Goal: Task Accomplishment & Management: Manage account settings

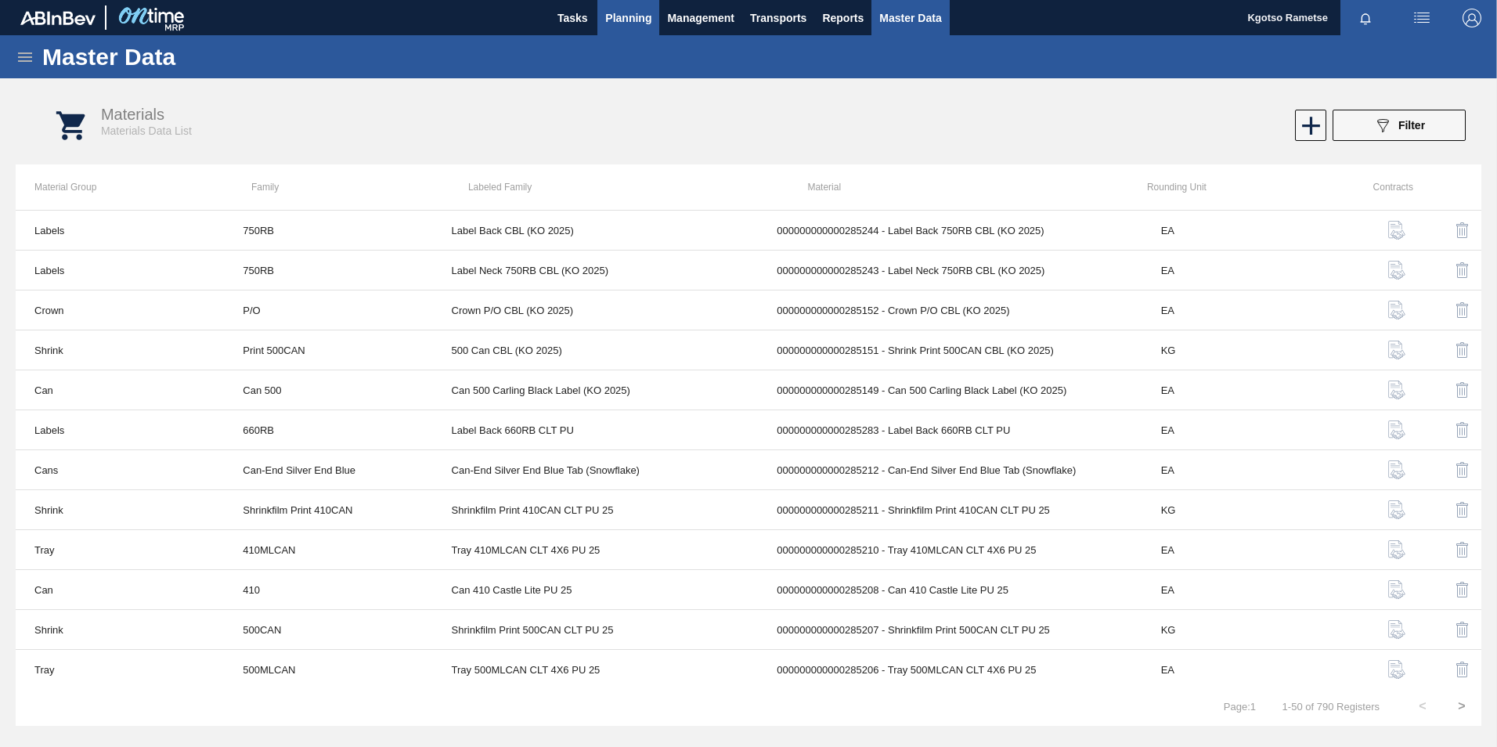
click at [652, 13] on button "Planning" at bounding box center [628, 17] width 62 height 35
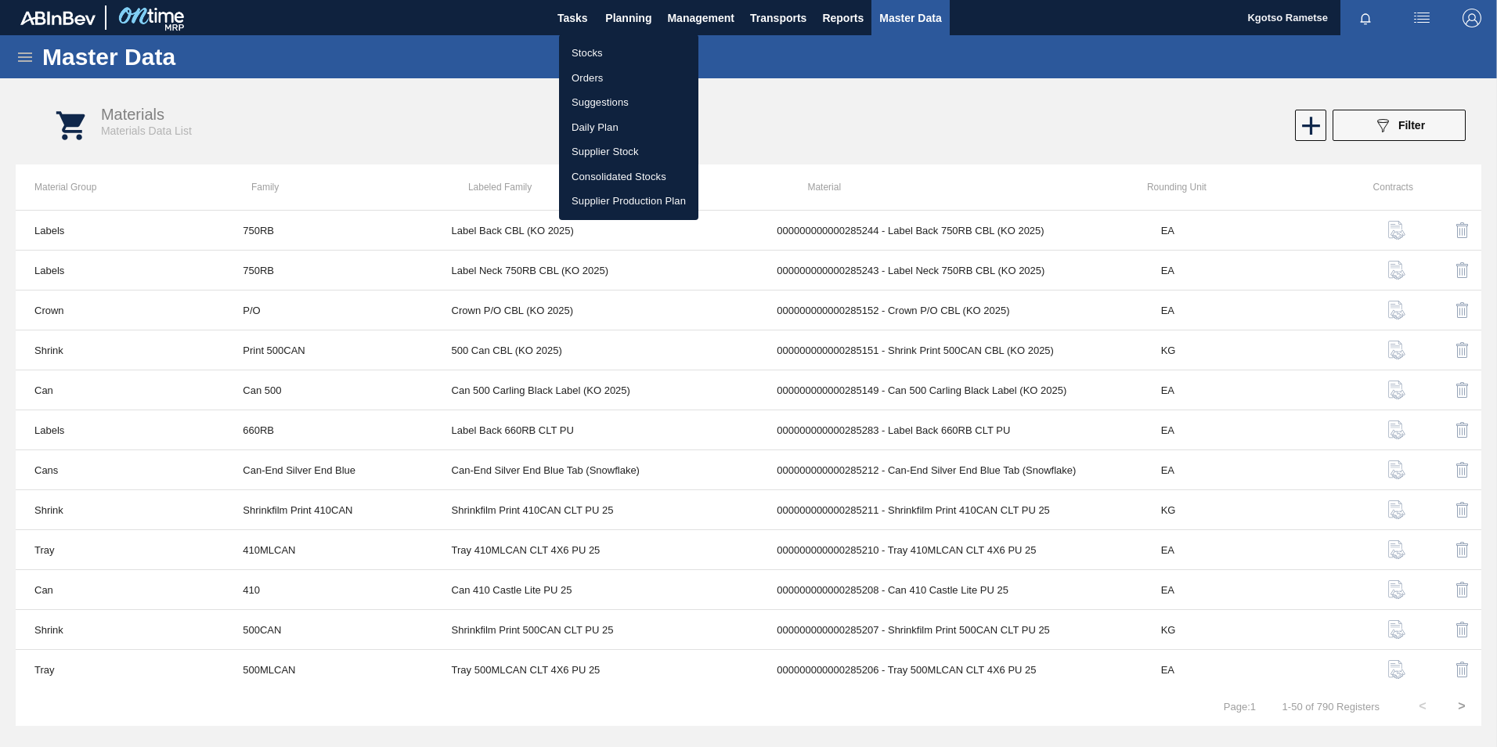
click at [622, 47] on li "Stocks" at bounding box center [628, 53] width 139 height 25
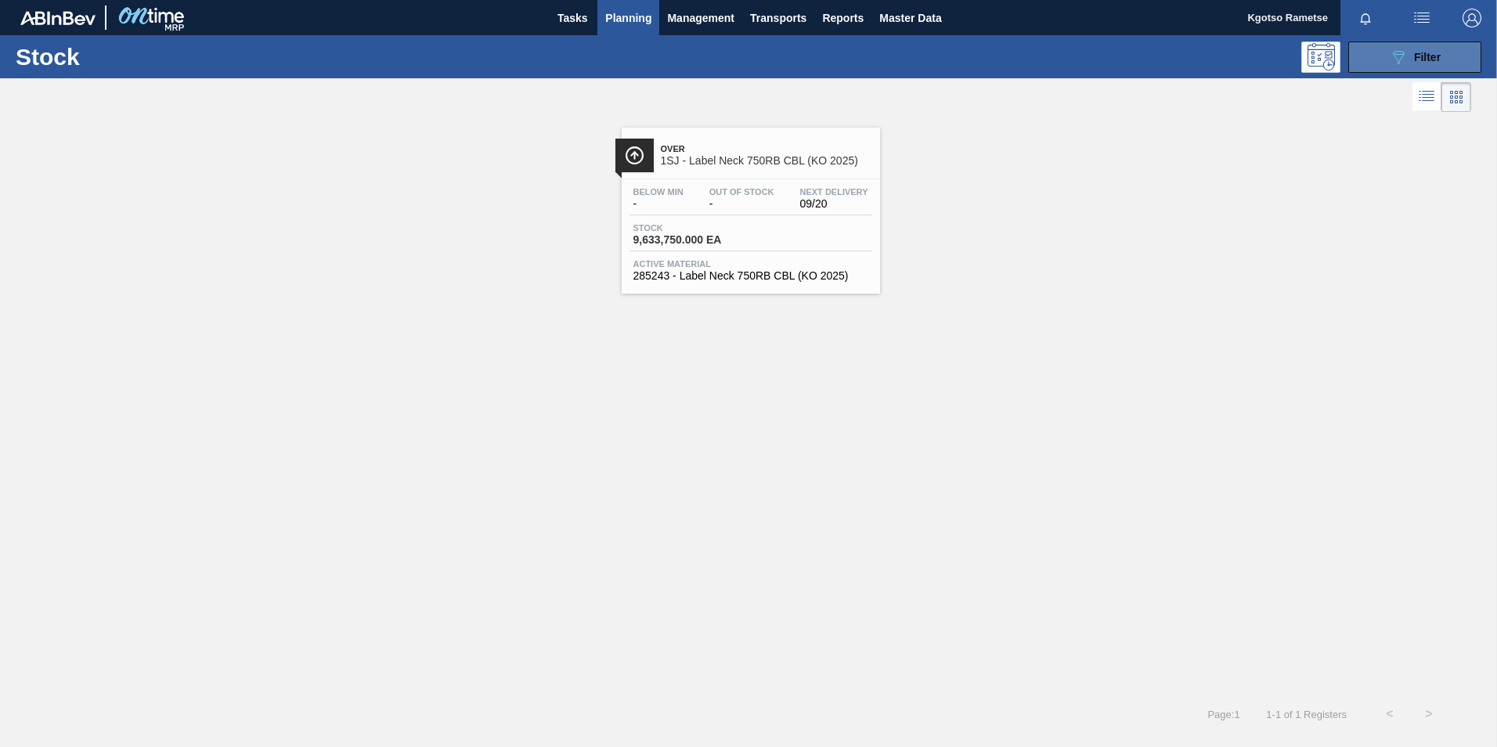
click at [995, 68] on button "089F7B8B-B2A5-4AFE-B5C0-19BA573D28AC Filter" at bounding box center [1414, 56] width 133 height 31
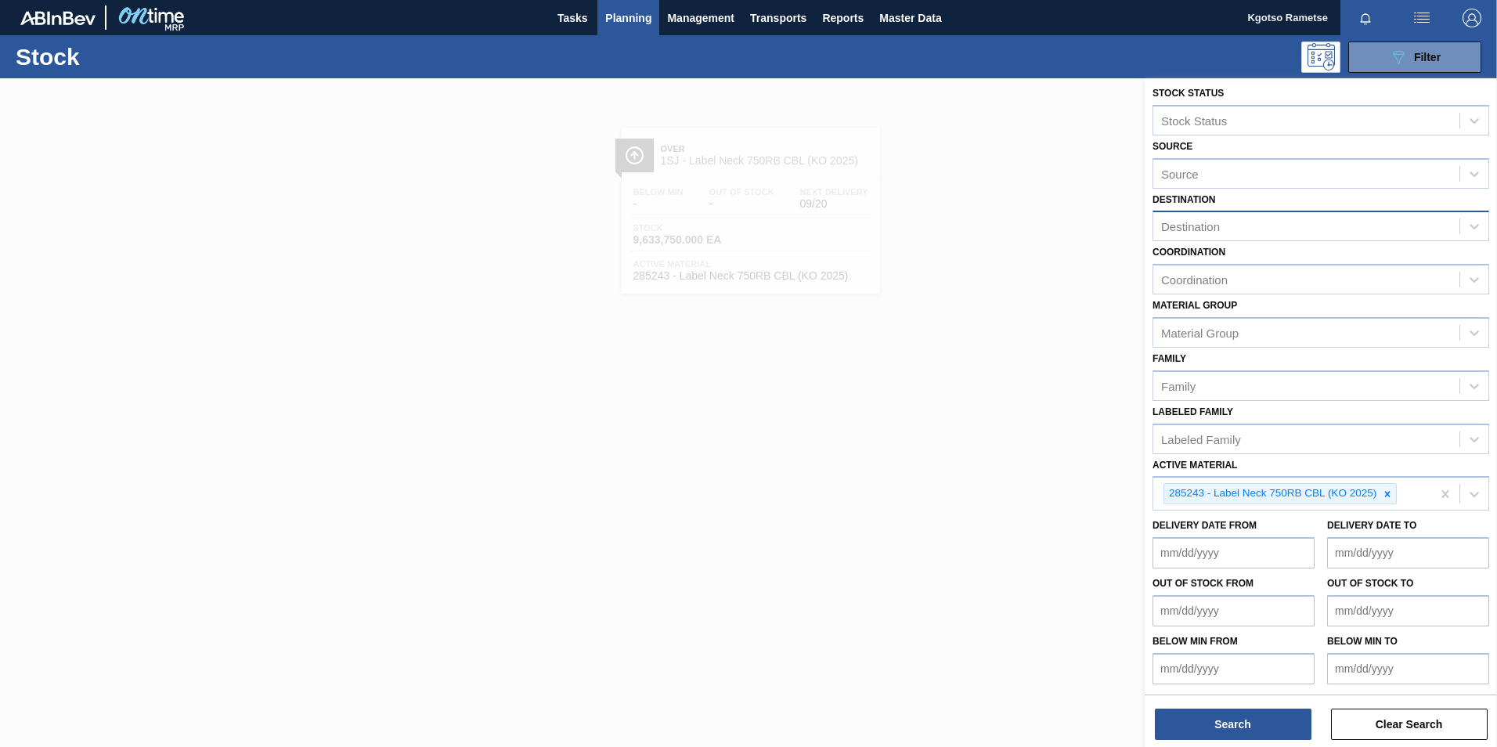
scroll to position [5, 0]
click at [995, 232] on div "Destination" at bounding box center [1306, 225] width 306 height 23
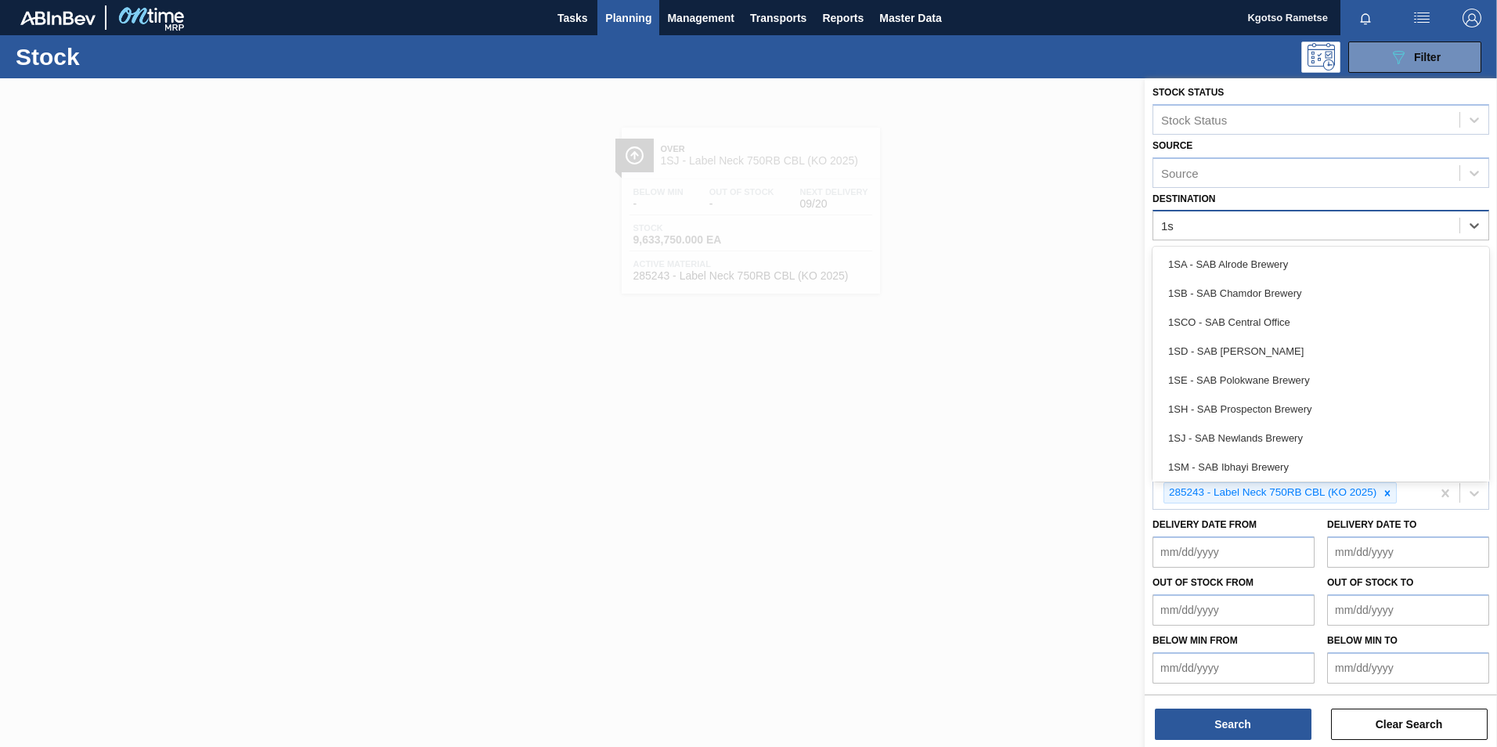
type input "1sh"
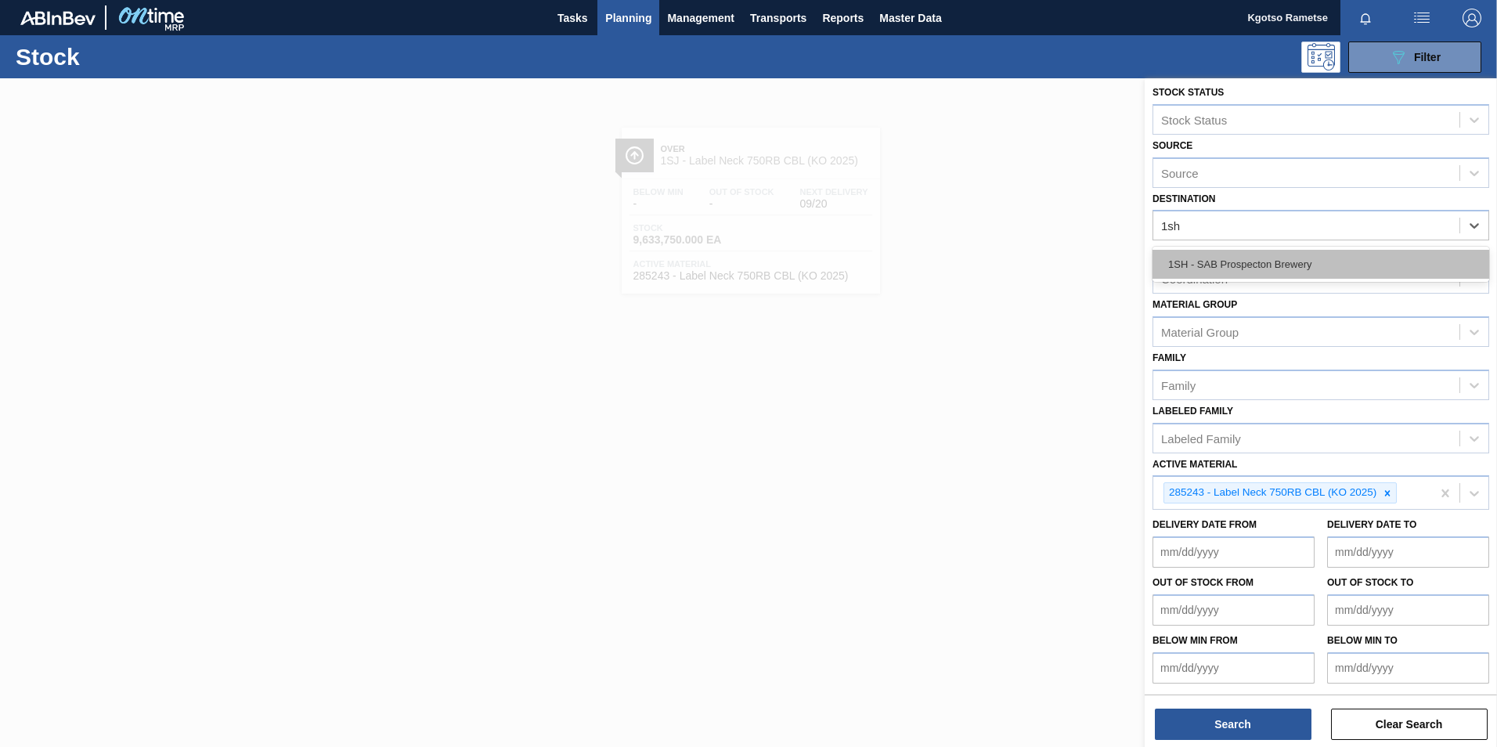
click at [995, 273] on div "1SH - SAB Prospecton Brewery" at bounding box center [1320, 264] width 337 height 29
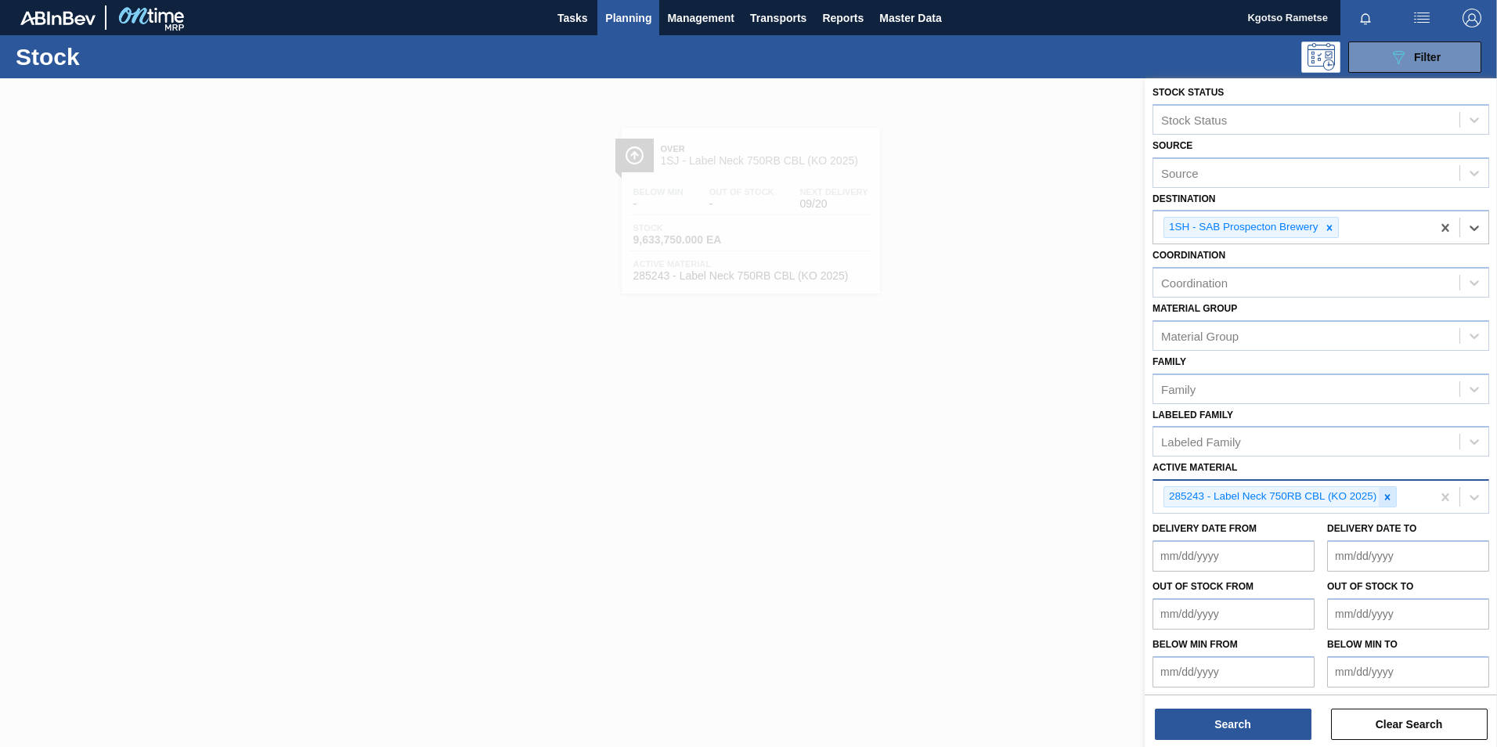
click at [995, 464] on icon at bounding box center [1387, 497] width 11 height 11
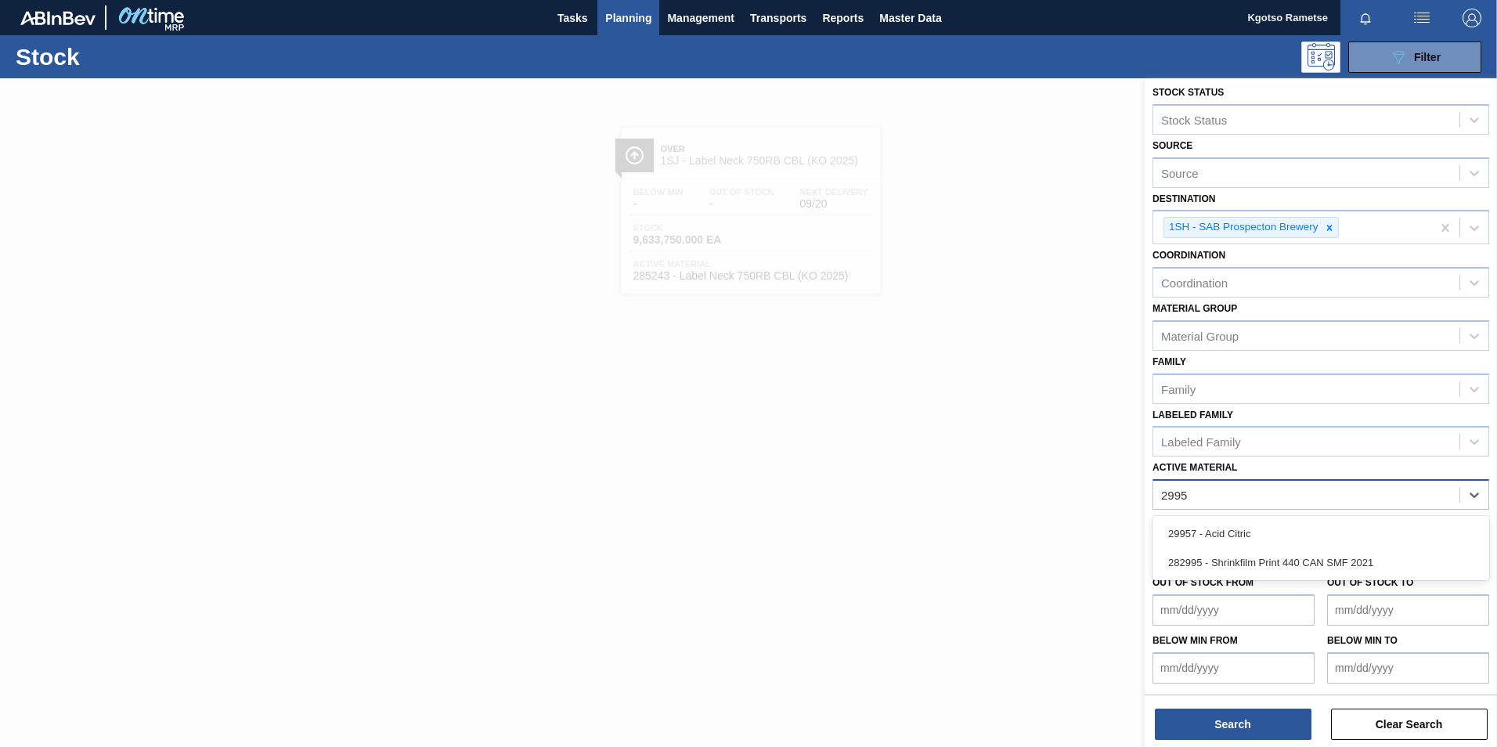
type Material "29957"
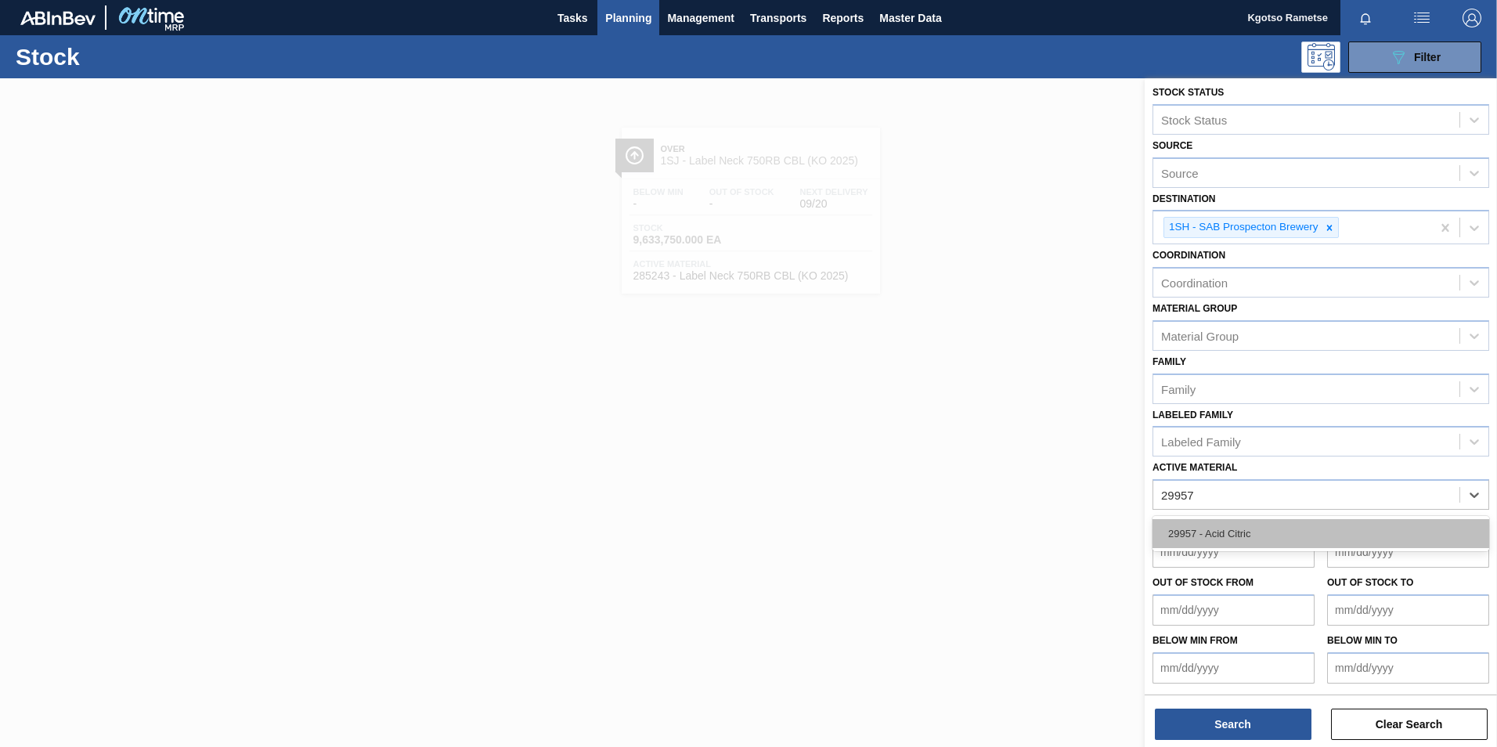
click at [995, 464] on div "29957 - Acid Citric" at bounding box center [1320, 533] width 337 height 29
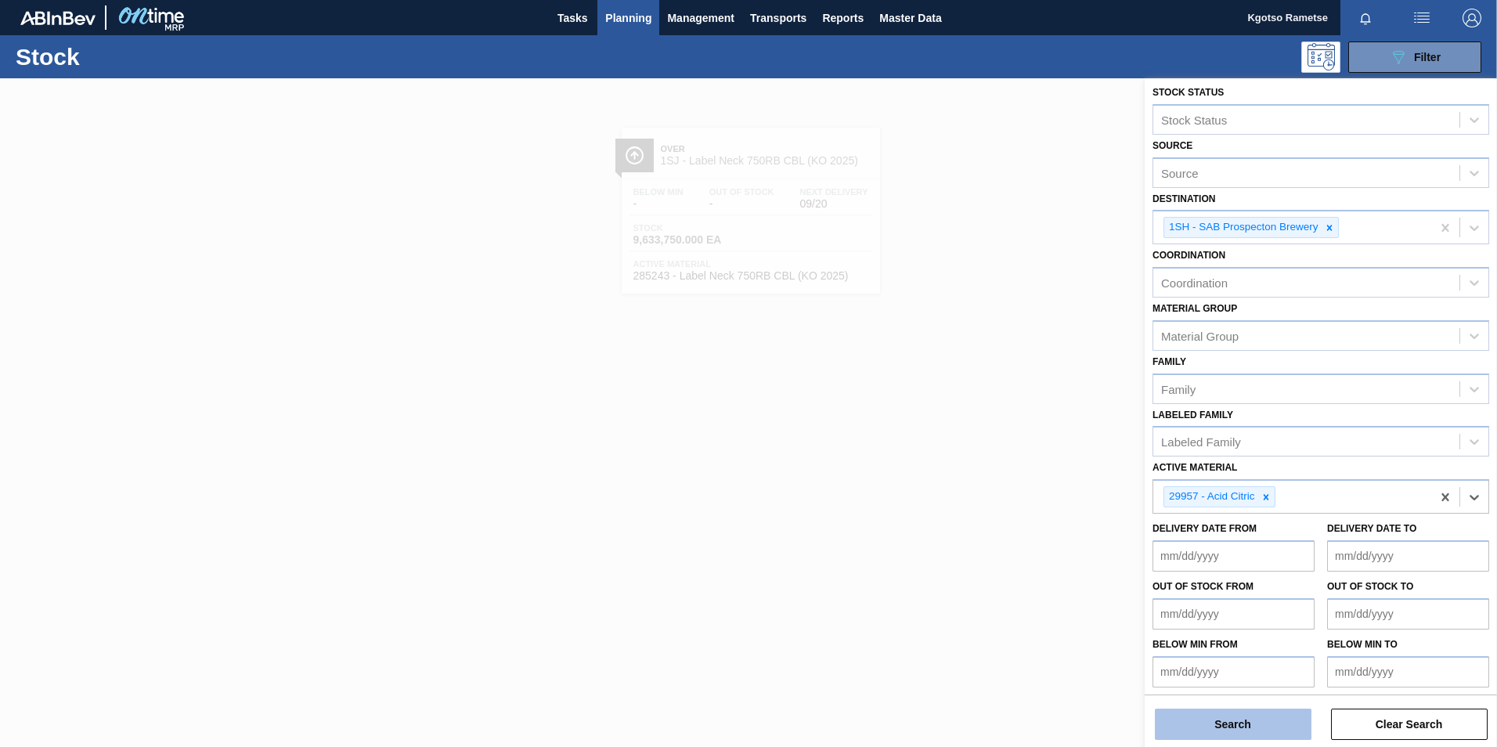
click at [995, 464] on button "Search" at bounding box center [1233, 723] width 157 height 31
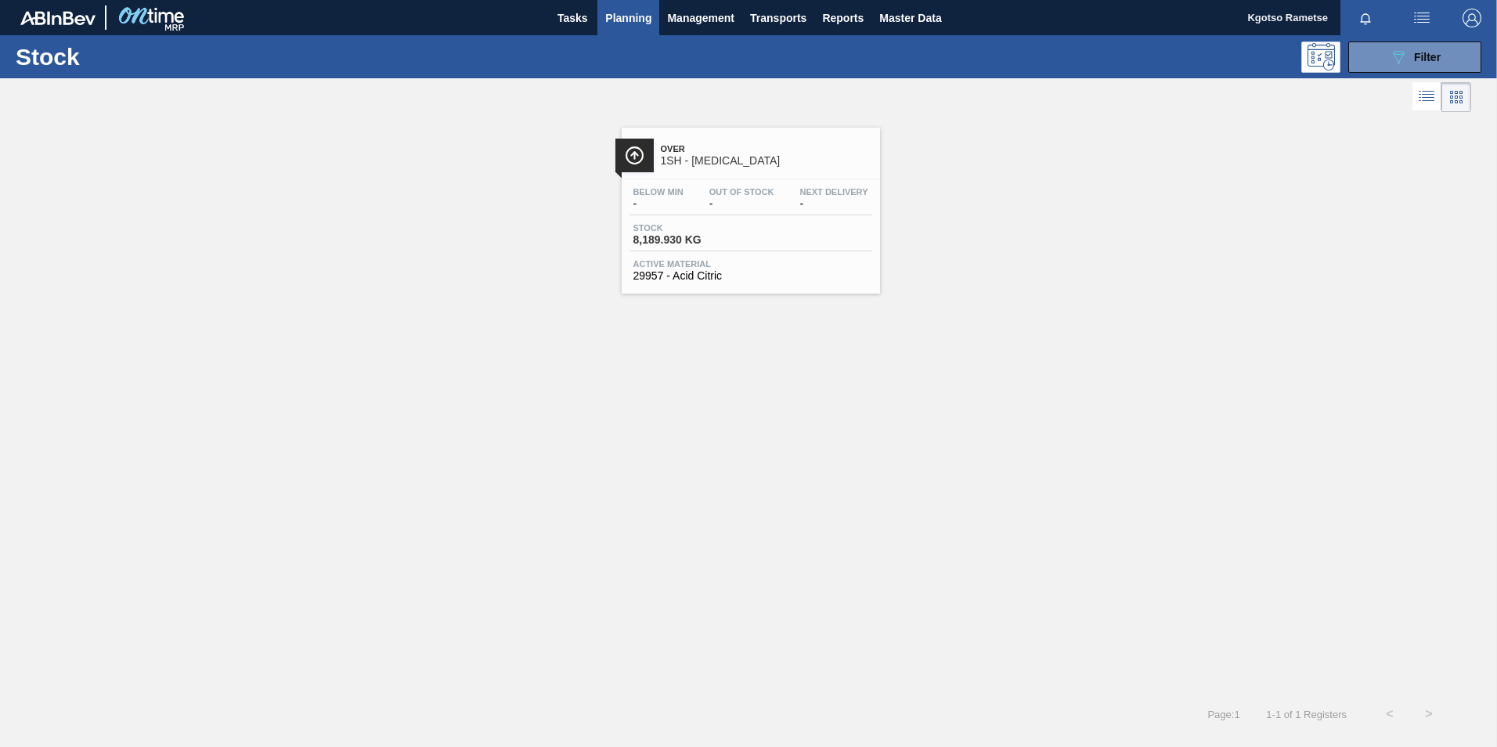
click at [662, 196] on span "Below Min" at bounding box center [658, 191] width 50 height 9
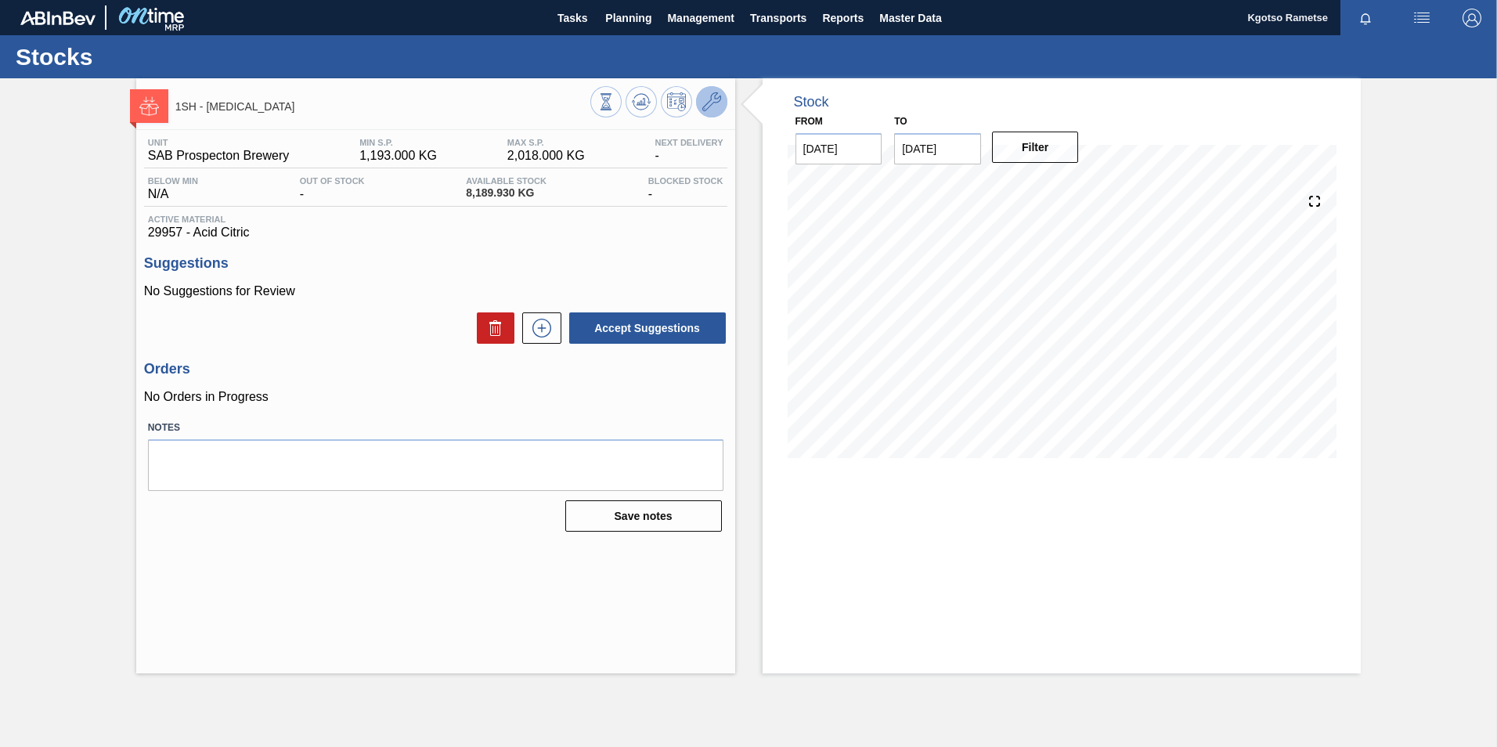
click at [710, 99] on icon at bounding box center [711, 101] width 19 height 19
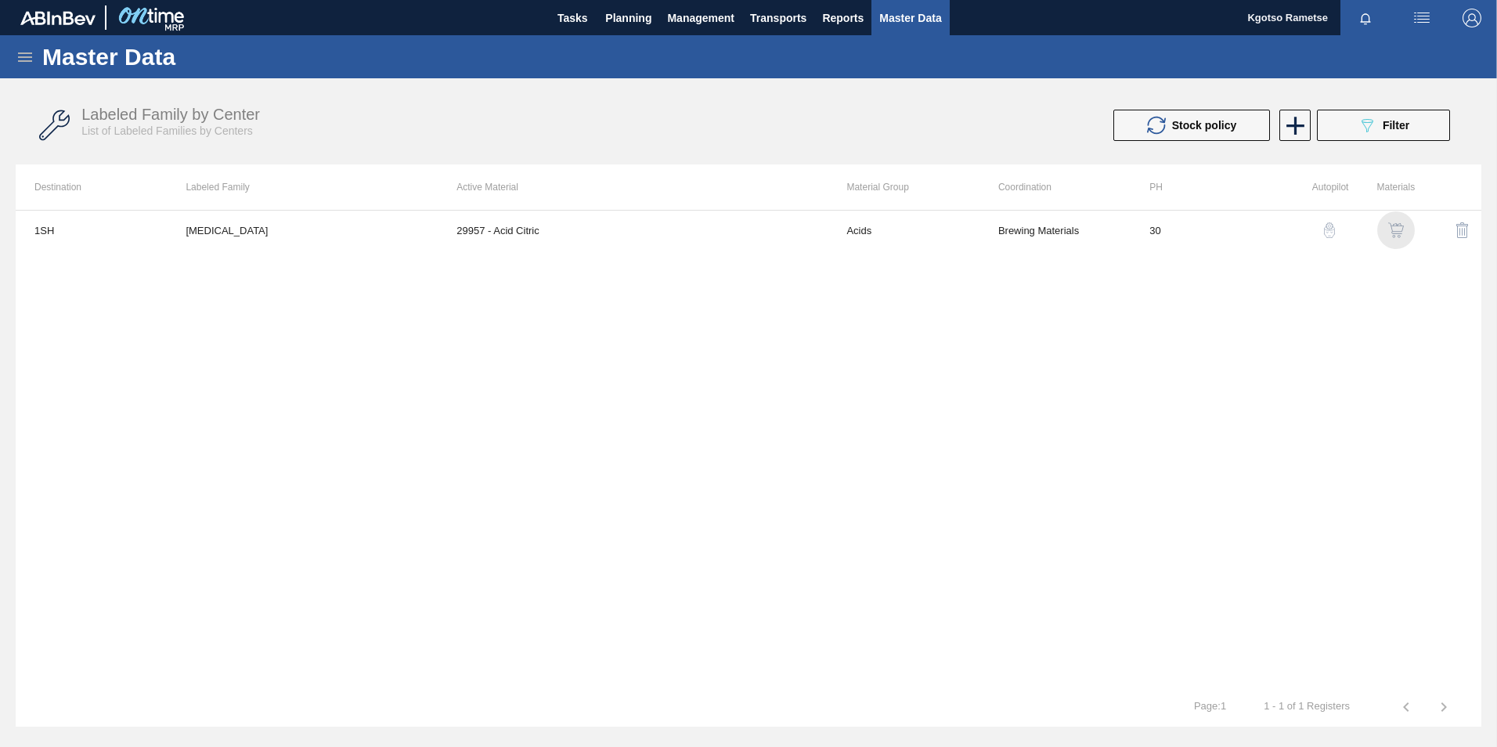
click at [995, 224] on img "button" at bounding box center [1396, 230] width 16 height 16
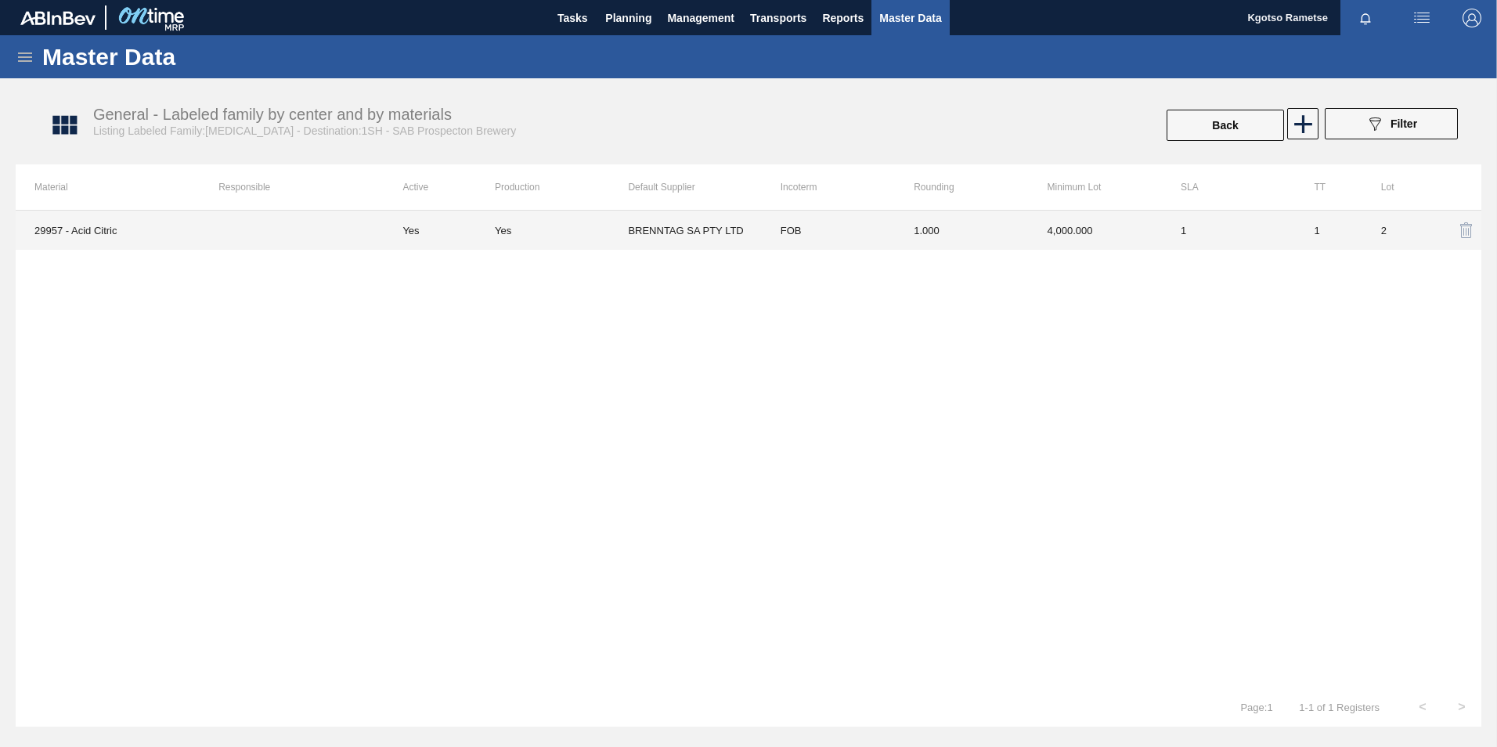
click at [918, 228] on td "1.000" at bounding box center [961, 230] width 133 height 39
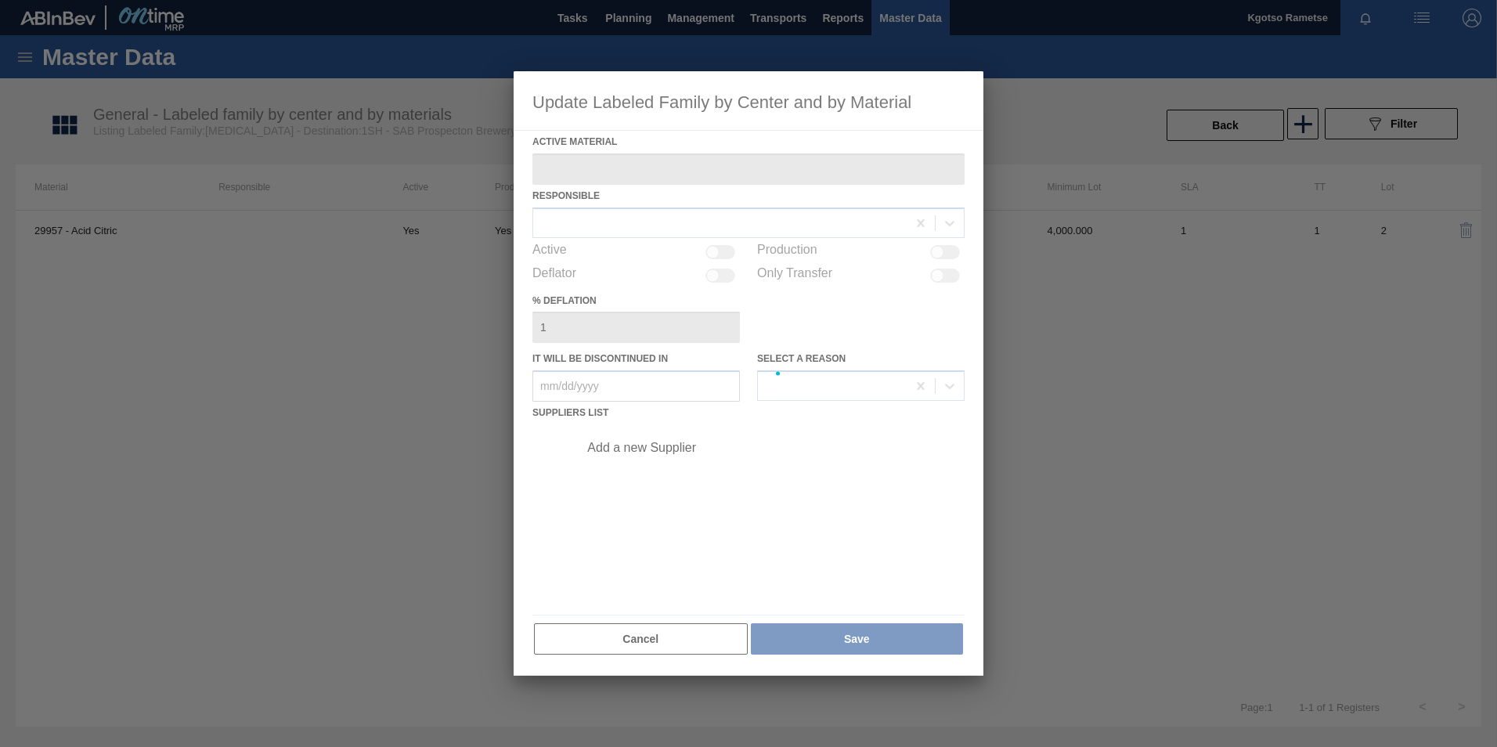
type Material "29957 - Acid Citric"
checkbox input "true"
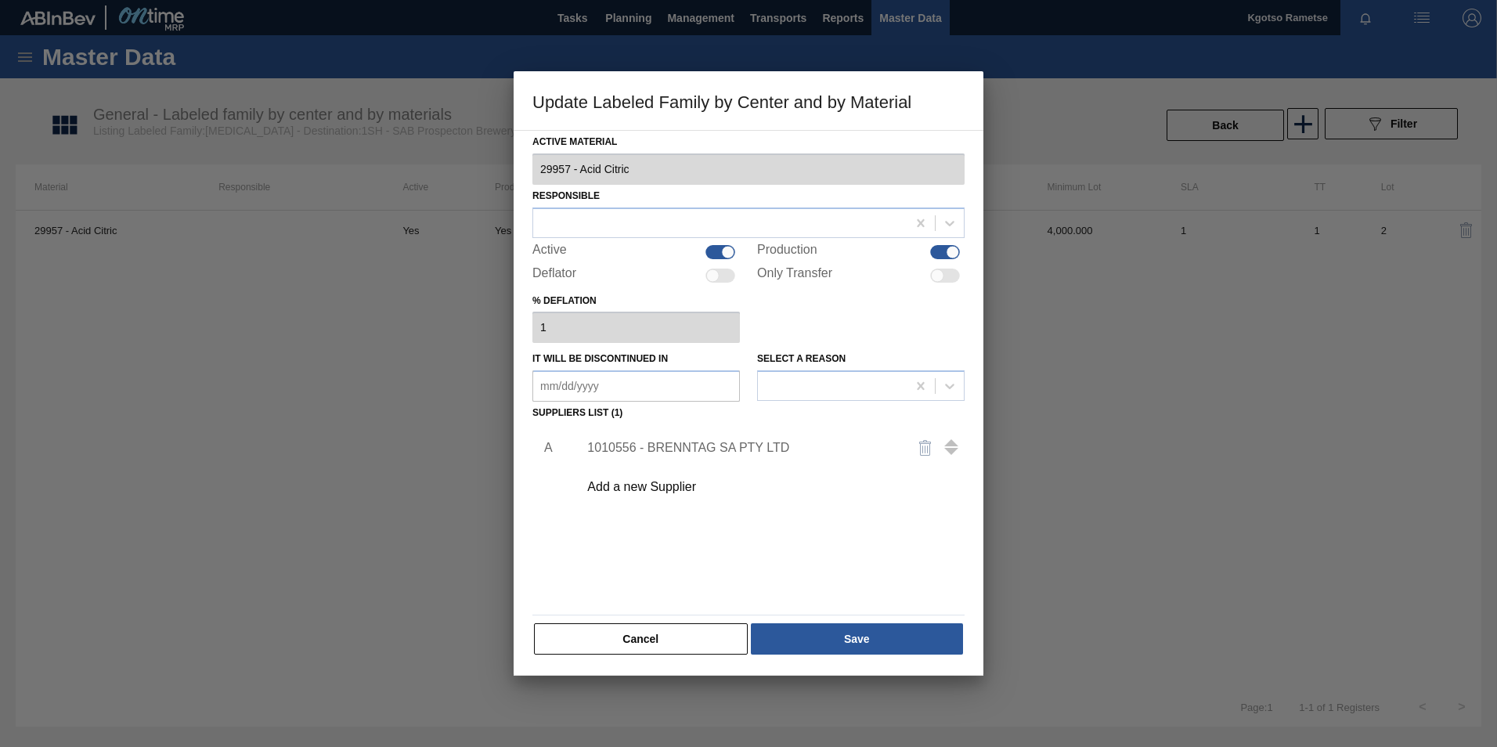
click at [683, 457] on div "1010556 - BRENNTAG SA PTY LTD" at bounding box center [766, 447] width 395 height 39
click at [682, 447] on div "1010556 - BRENNTAG SA PTY LTD" at bounding box center [740, 448] width 307 height 14
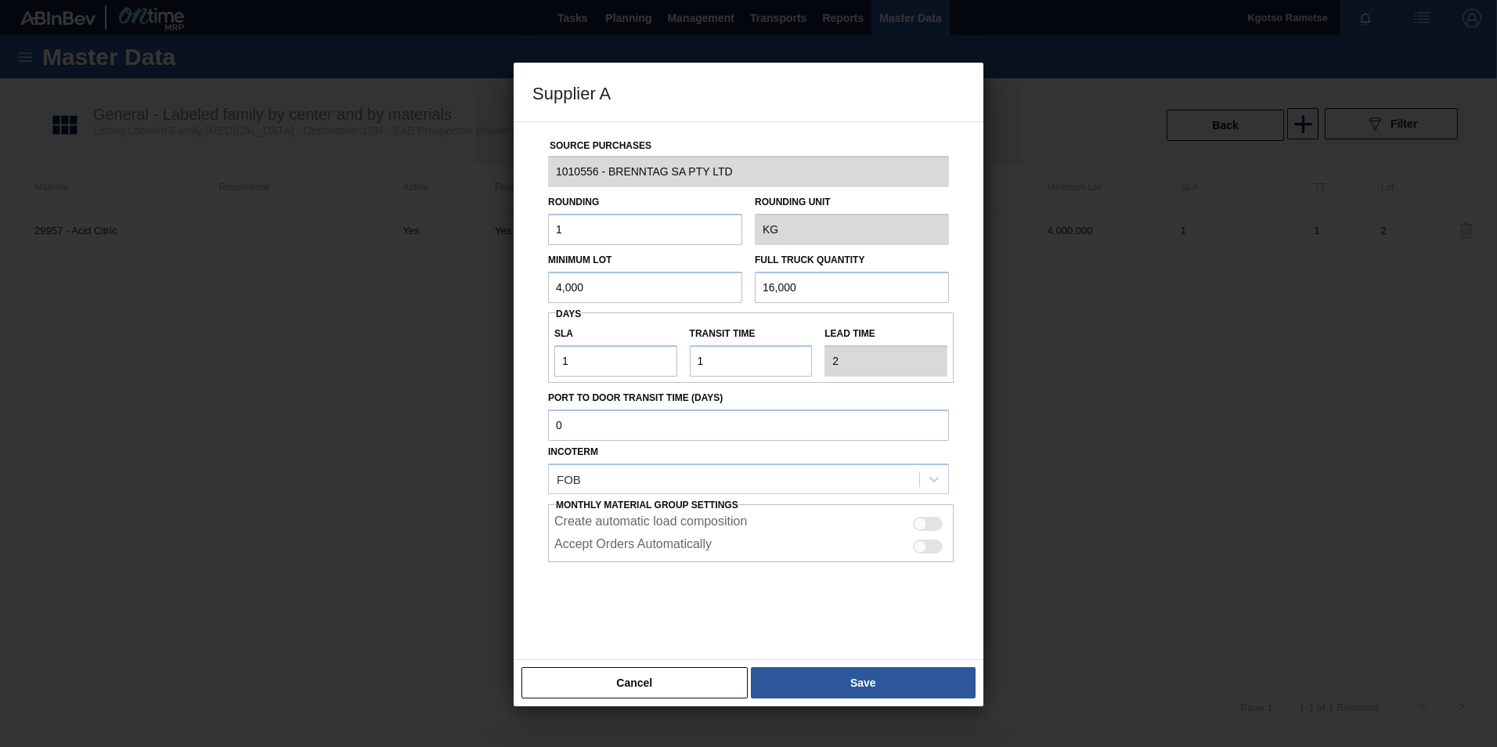
click at [558, 287] on input "4,000" at bounding box center [645, 287] width 194 height 31
type input "240,002"
click at [759, 286] on input "16,000" at bounding box center [852, 287] width 194 height 31
type input "316,000"
drag, startPoint x: 639, startPoint y: 366, endPoint x: 498, endPoint y: 363, distance: 140.9
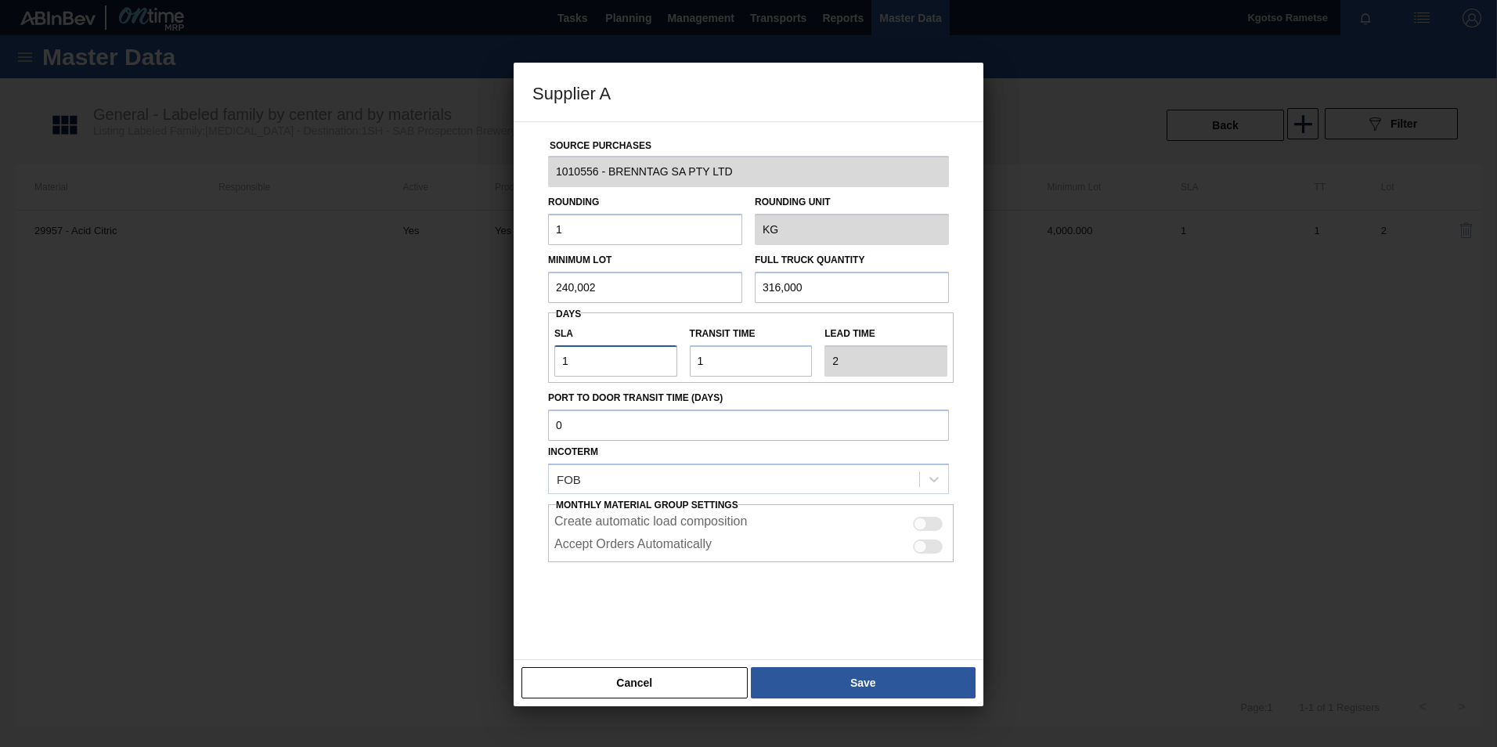
click at [499, 364] on div "Supplier A Source Purchases 1010556 - BRENNTAG SA PTY LTD Rounding 1 Rounding U…" at bounding box center [748, 373] width 1497 height 747
click at [534, 347] on div "Source Purchases 1010556 - BRENNTAG SA PTY LTD Rounding 1 Rounding Unit KG Mini…" at bounding box center [748, 381] width 432 height 518
click at [798, 464] on div at bounding box center [748, 373] width 1497 height 747
click at [798, 464] on button "Save" at bounding box center [863, 682] width 225 height 31
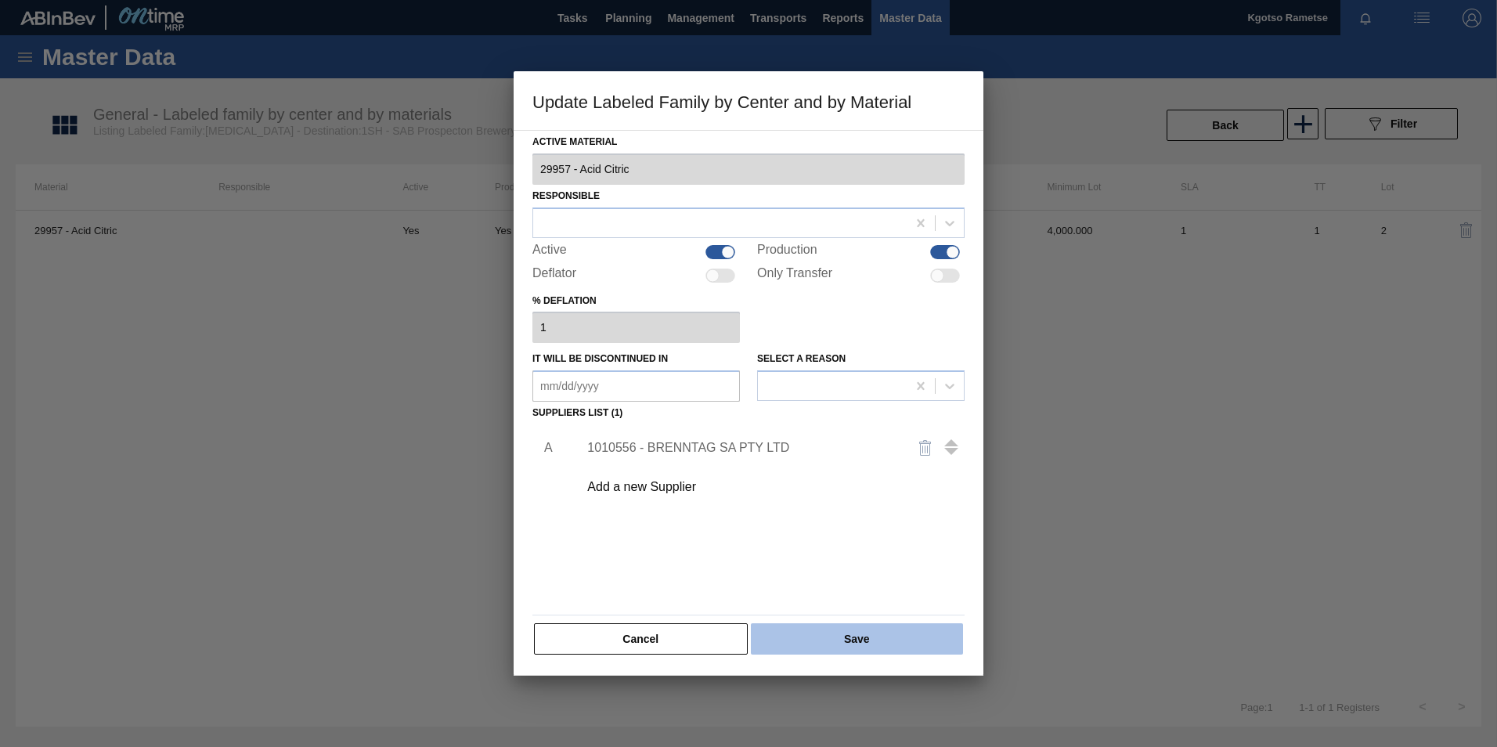
click at [784, 464] on button "Save" at bounding box center [857, 638] width 212 height 31
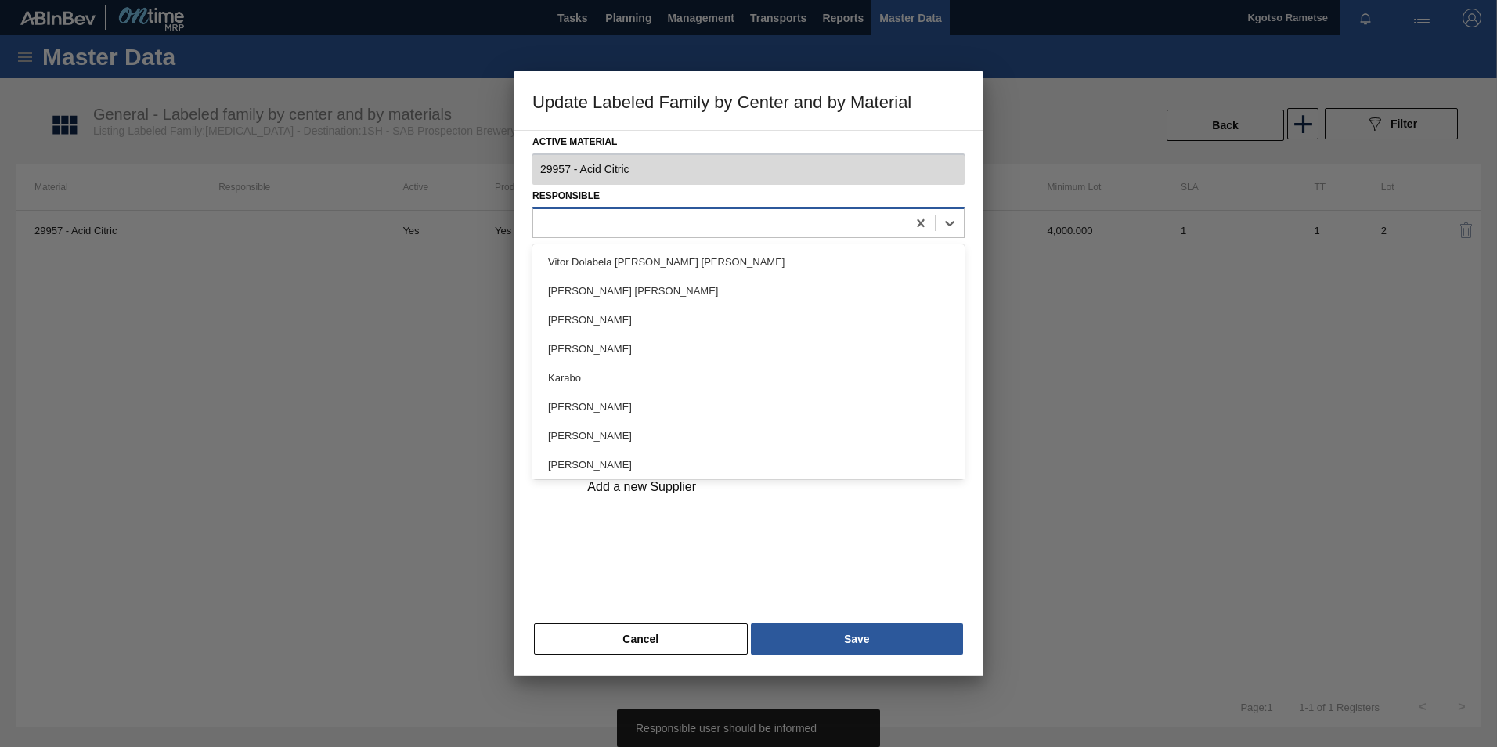
click at [661, 232] on div at bounding box center [719, 222] width 373 height 23
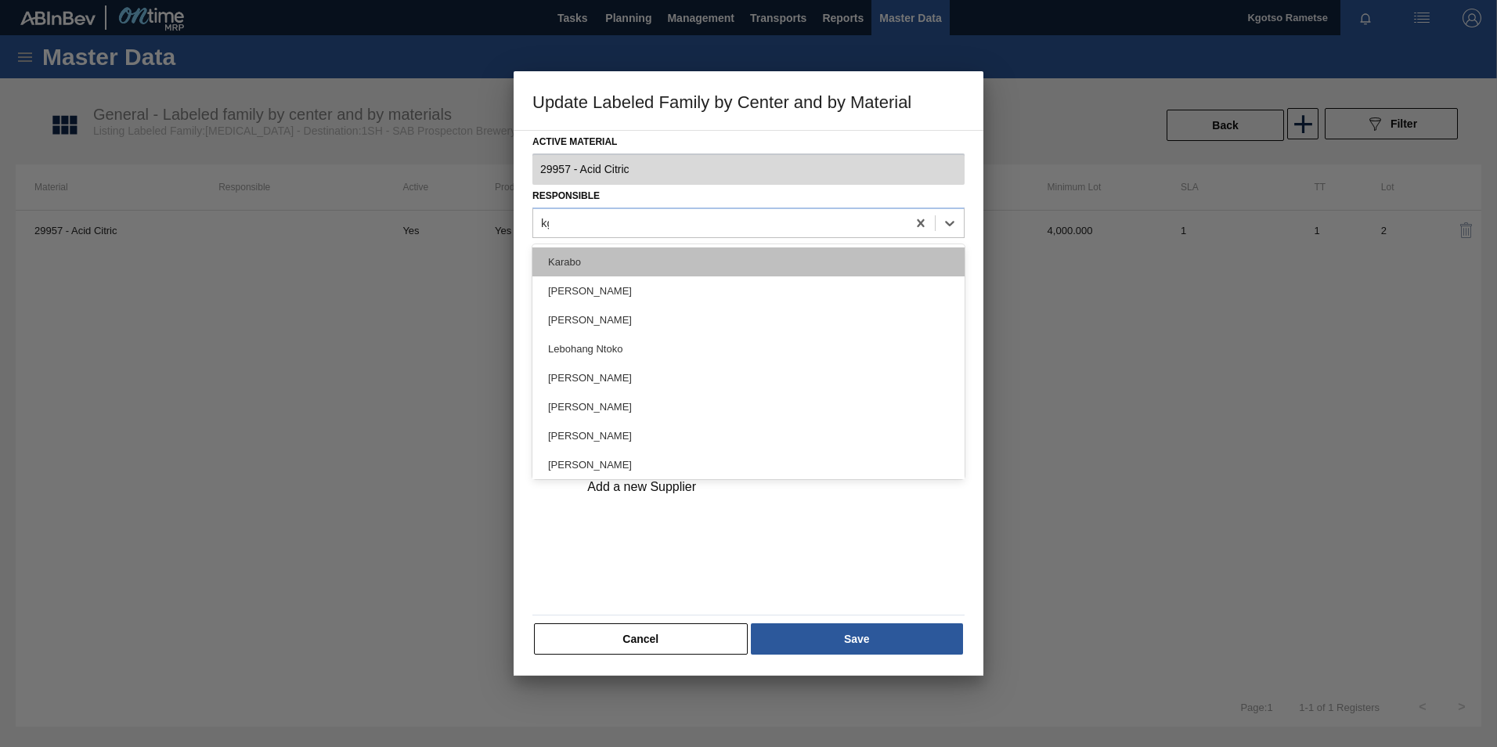
type input "kgot"
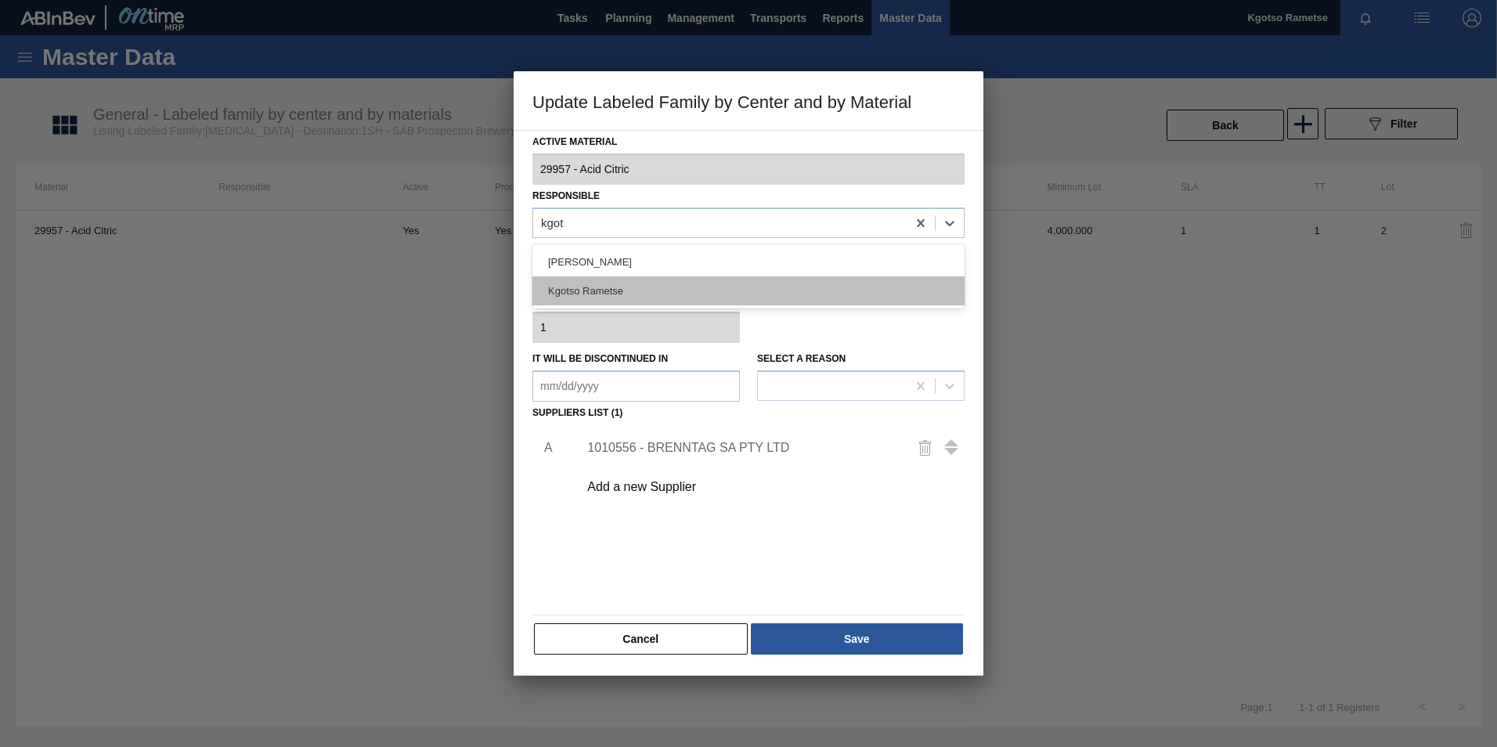
click at [670, 286] on div "Kgotso Rametse" at bounding box center [748, 290] width 432 height 29
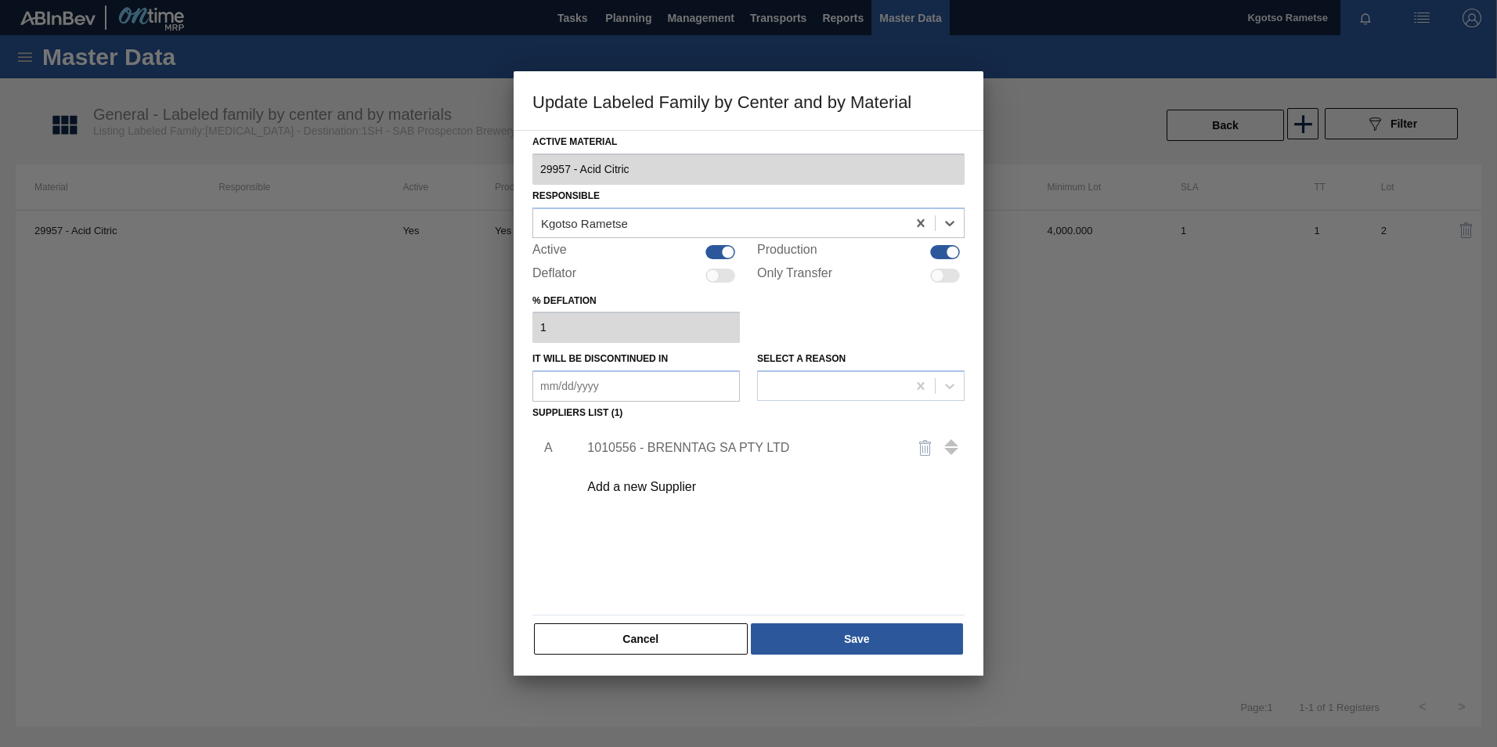
click at [793, 464] on div "Active Material 29957 - Acid Citric Responsible option Kgotso Rametse, selected…" at bounding box center [748, 393] width 432 height 525
click at [808, 464] on button "Save" at bounding box center [857, 638] width 212 height 31
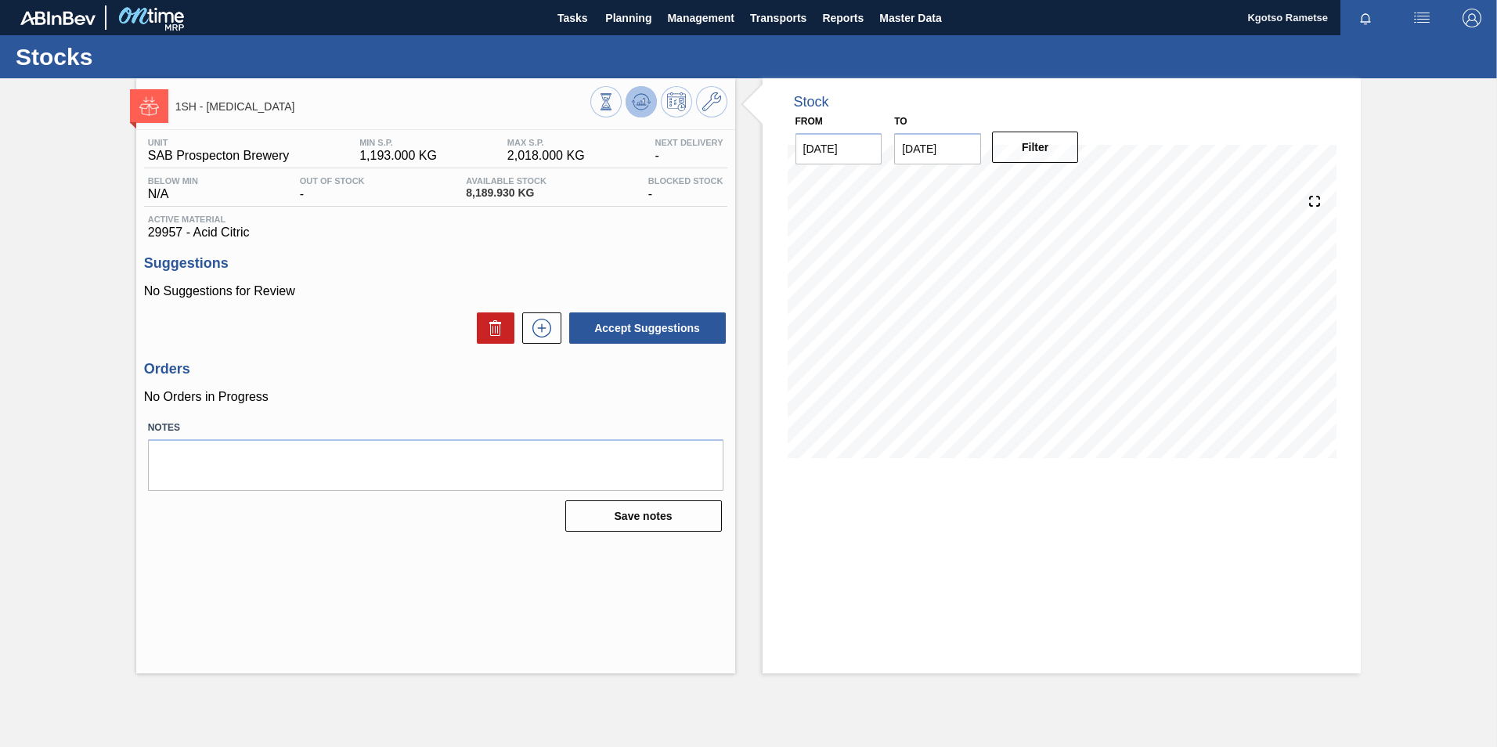
click at [641, 107] on icon at bounding box center [641, 101] width 19 height 19
click at [636, 110] on icon at bounding box center [641, 101] width 19 height 19
click at [712, 110] on icon at bounding box center [711, 101] width 19 height 19
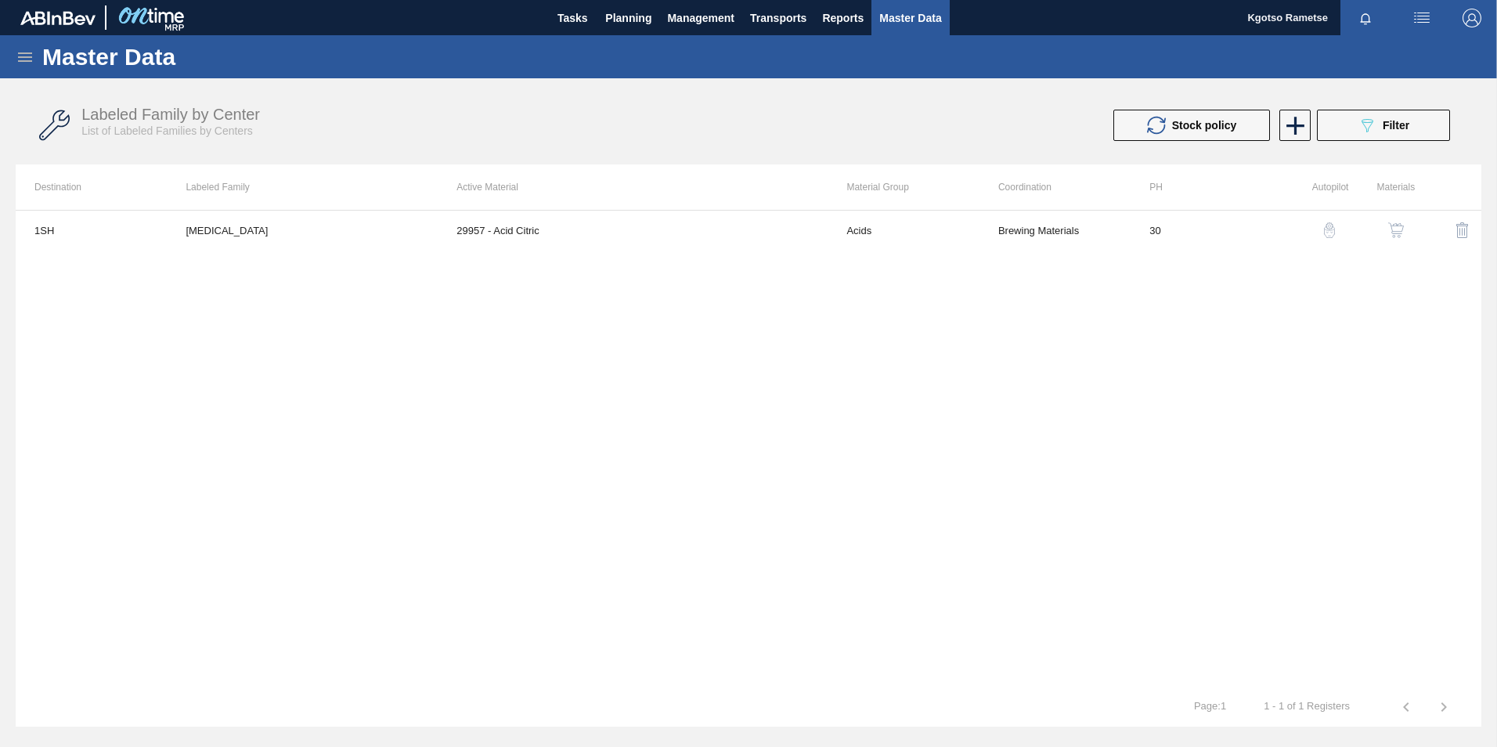
click at [677, 229] on td "29957 - Acid Citric" at bounding box center [633, 230] width 390 height 39
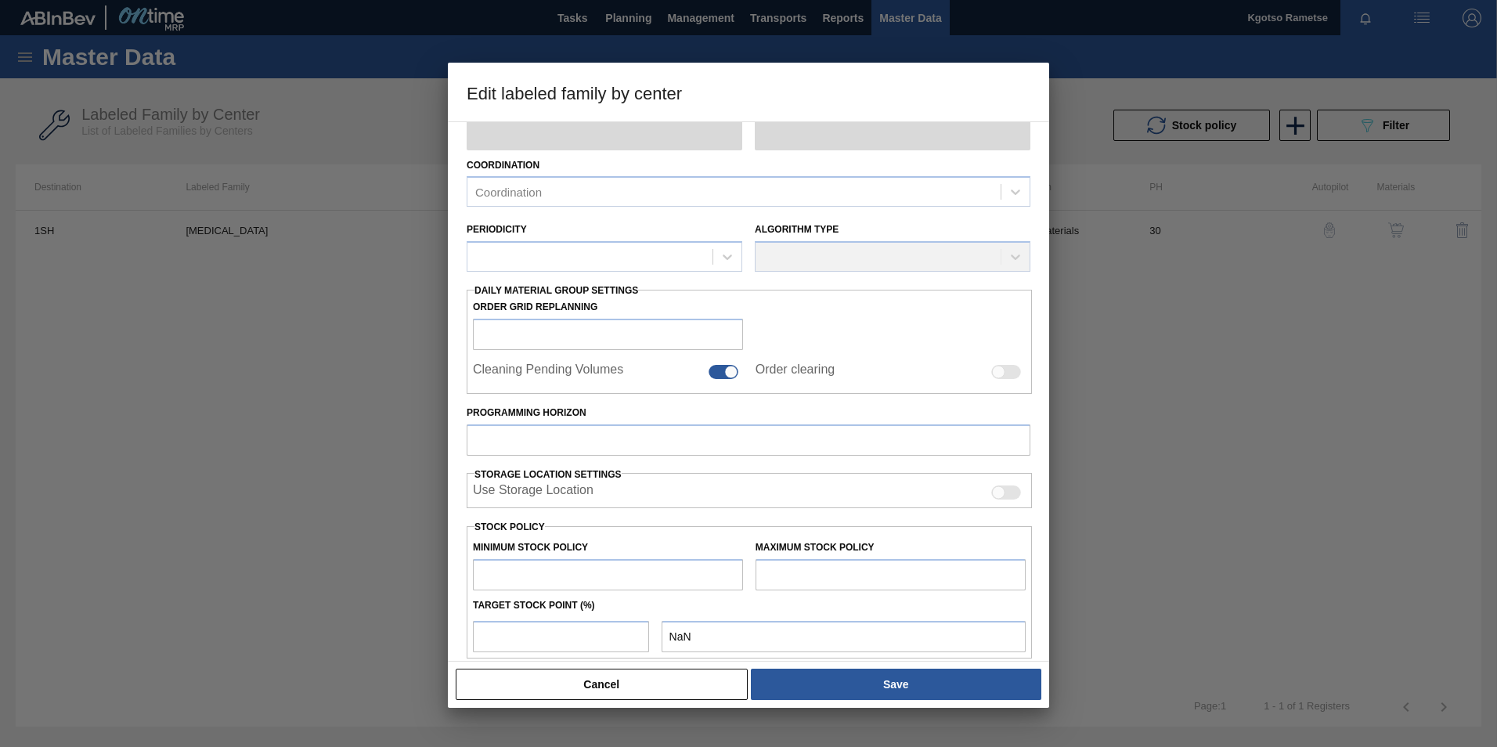
scroll to position [299, 0]
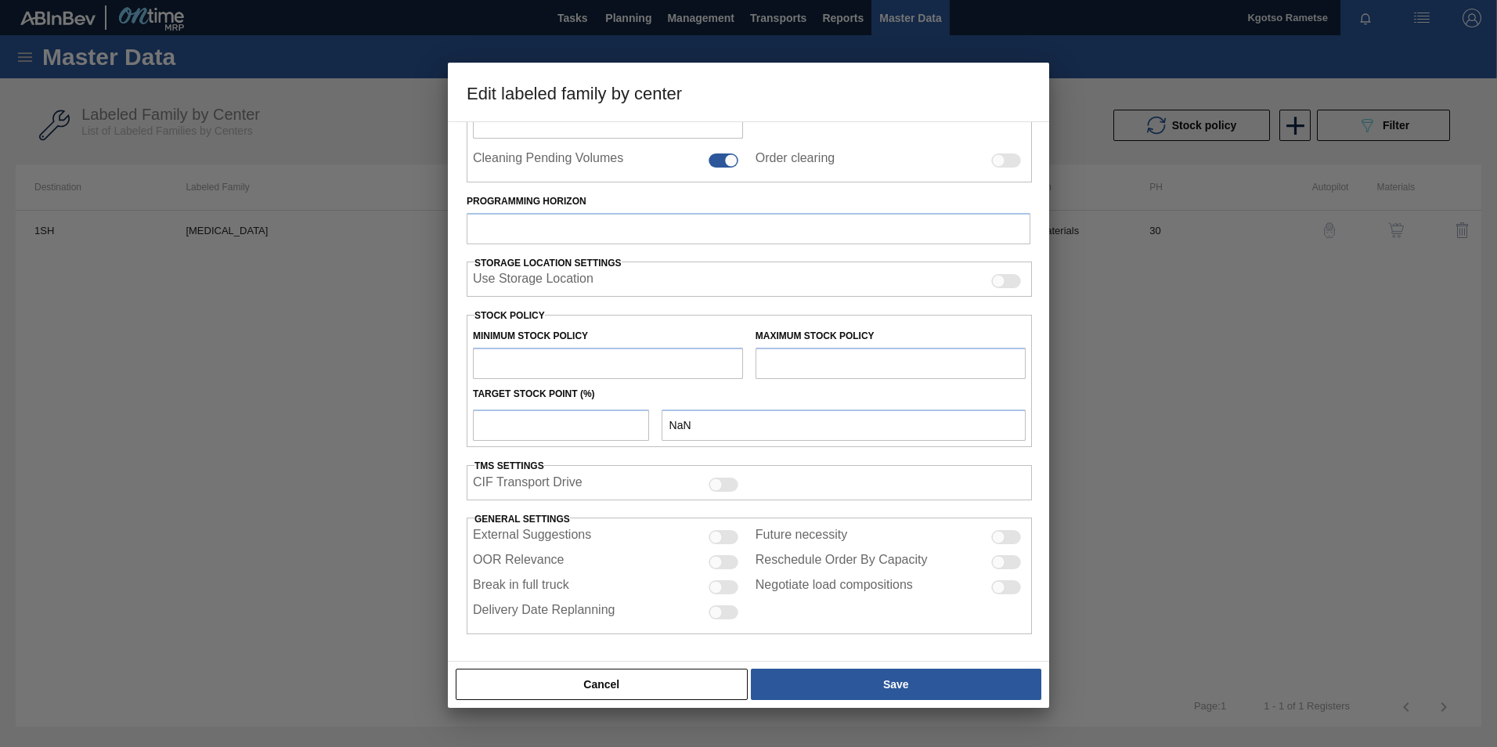
type input "Acids"
type input "Citric"
type input "[MEDICAL_DATA]"
type input "1SH - SAB Prospecton Brewery"
type input "30"
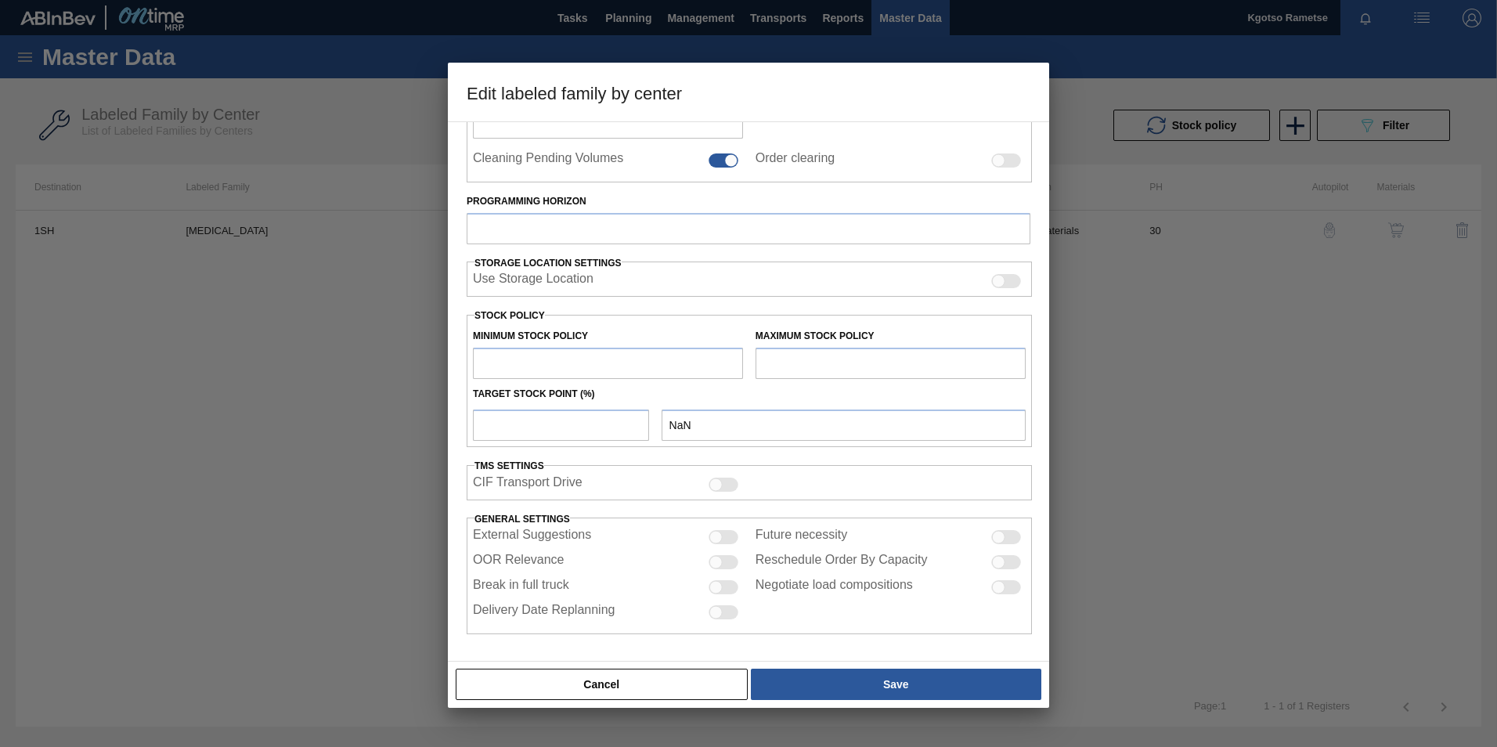
type input "1,193"
type input "2,018"
type input "100"
type input "2,018.000"
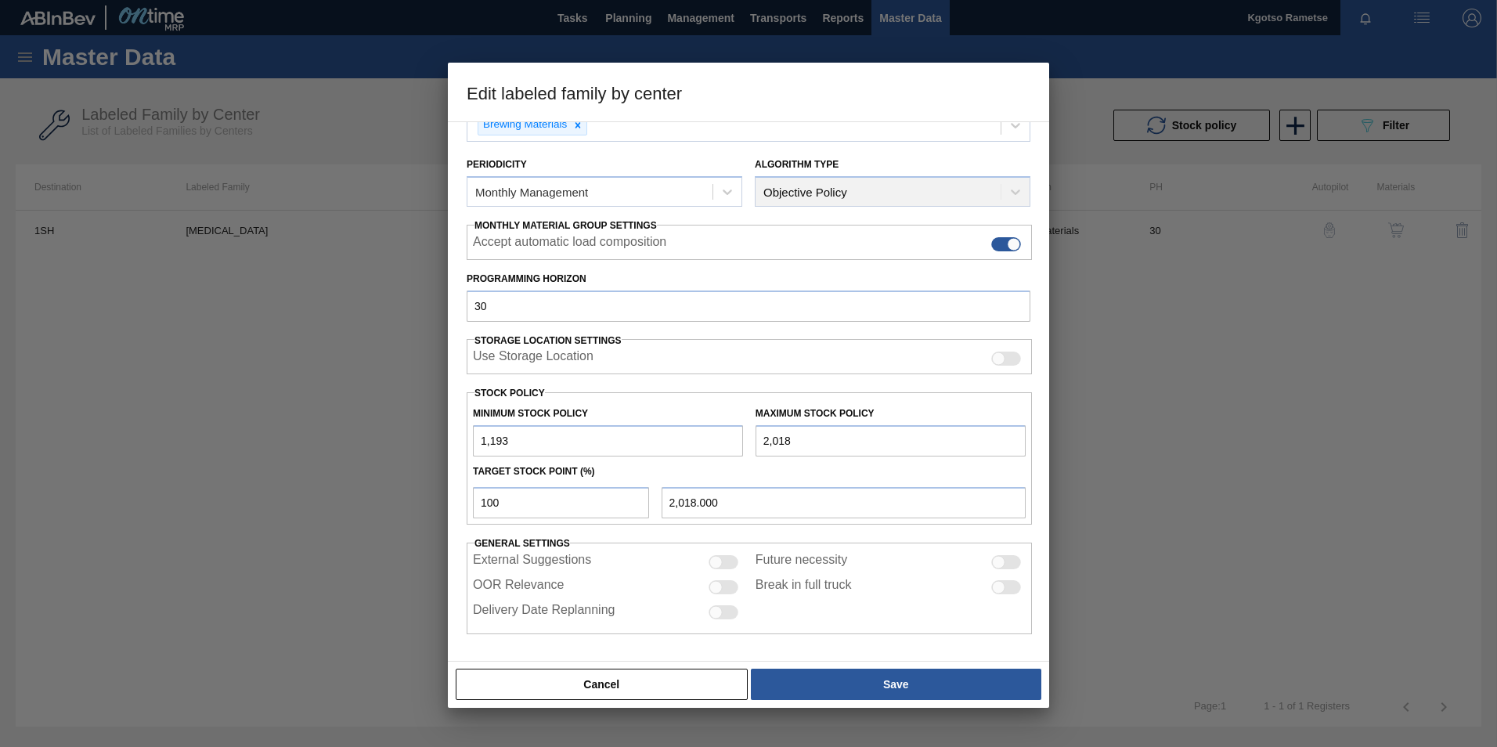
drag, startPoint x: 481, startPoint y: 445, endPoint x: 501, endPoint y: 468, distance: 31.1
click at [481, 445] on input "1,193" at bounding box center [608, 440] width 270 height 31
click at [477, 438] on input "11,193" at bounding box center [608, 440] width 270 height 31
type input "111,193"
click at [768, 442] on input "2,018" at bounding box center [890, 440] width 270 height 31
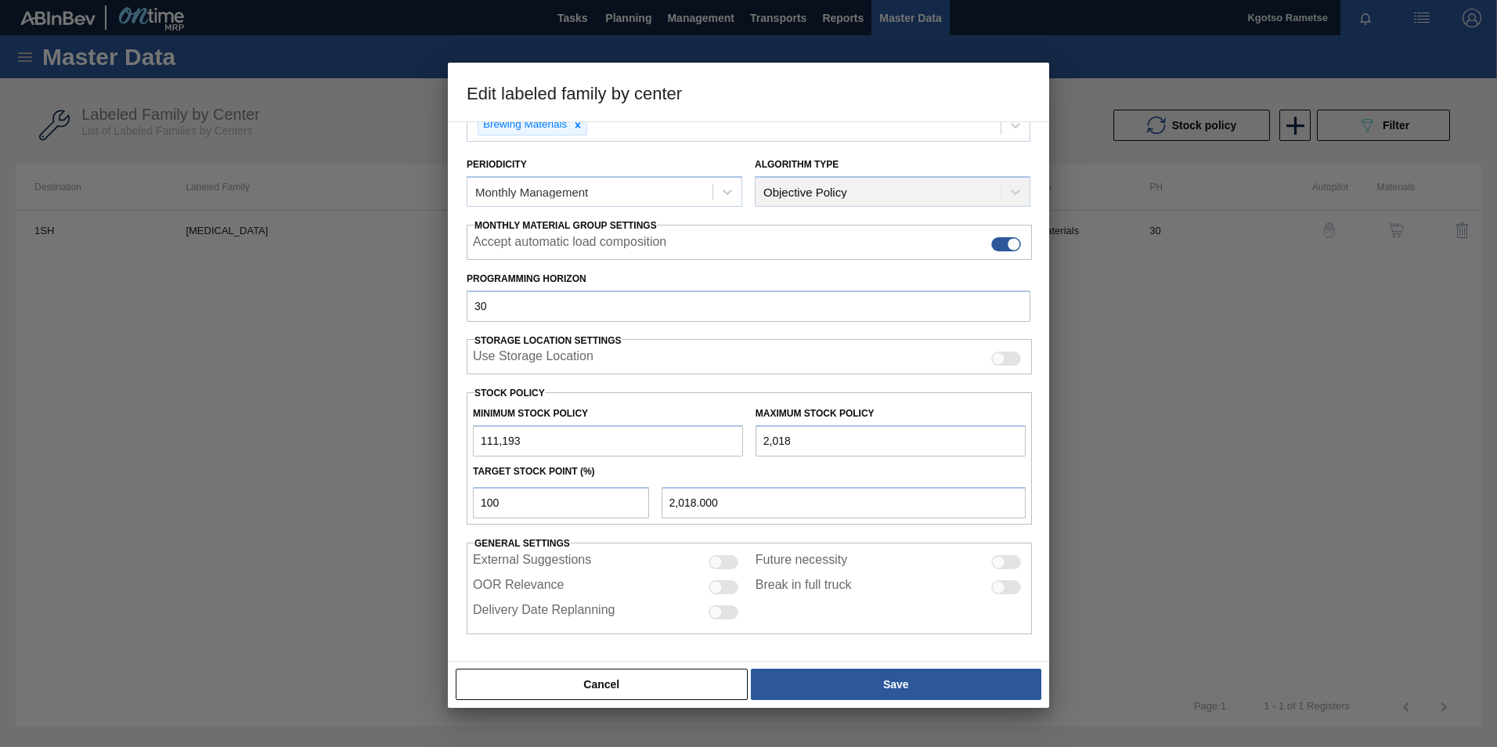
type input "23,018"
type input "23,018.000"
click at [771, 441] on input "23,018" at bounding box center [890, 440] width 270 height 31
click at [773, 440] on input "23,018" at bounding box center [890, 440] width 270 height 31
type input "234,018"
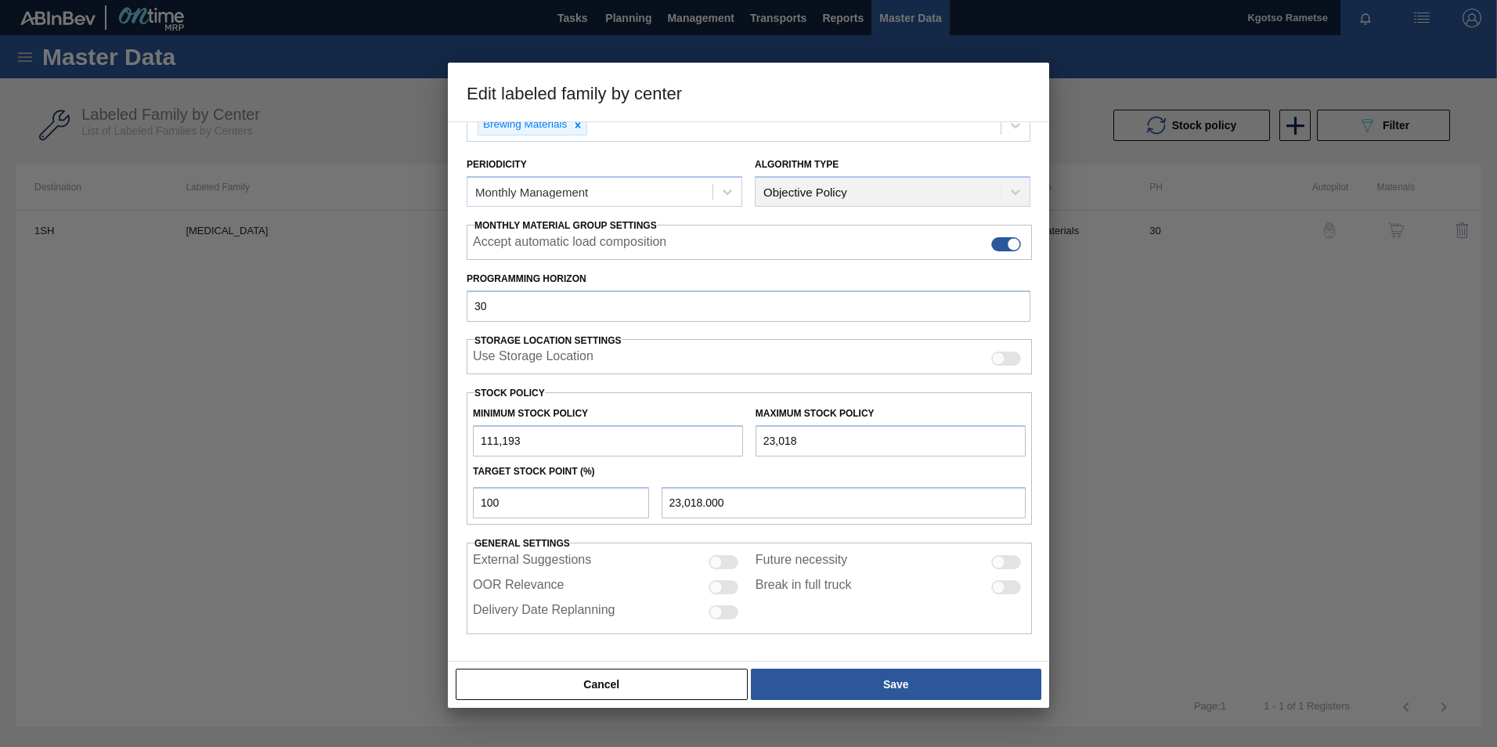
type input "234,018.000"
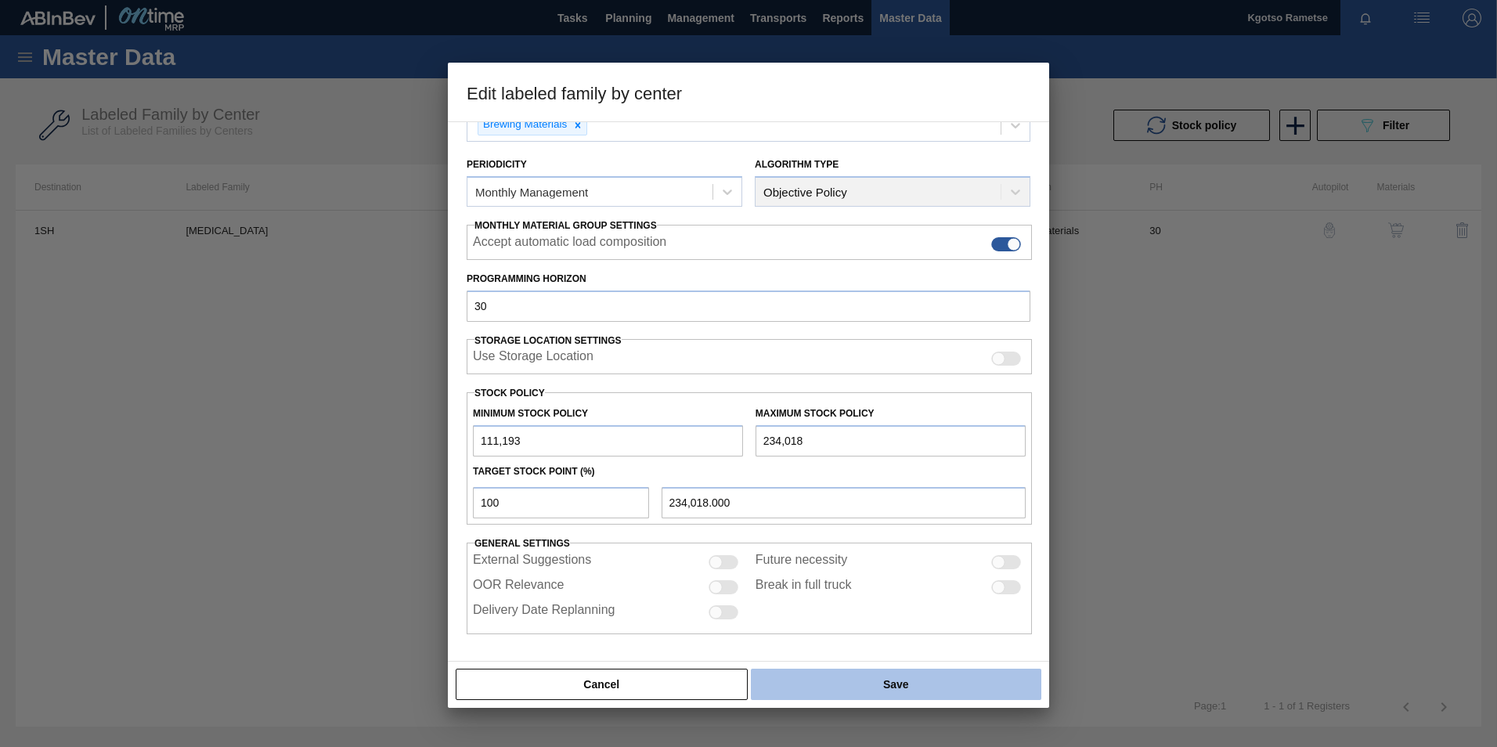
type input "234,018"
click at [889, 464] on button "Save" at bounding box center [896, 683] width 290 height 31
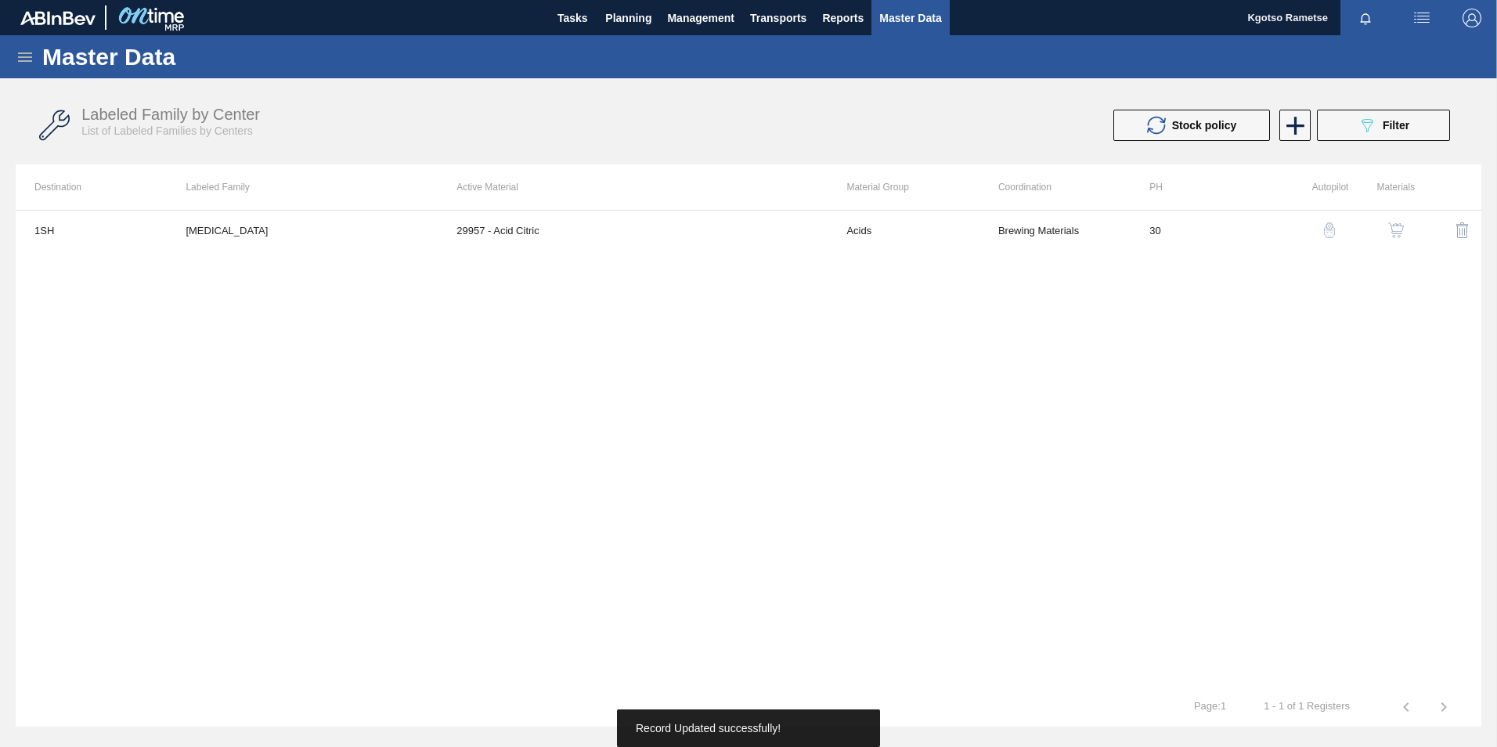
click at [995, 229] on img "button" at bounding box center [1396, 230] width 16 height 16
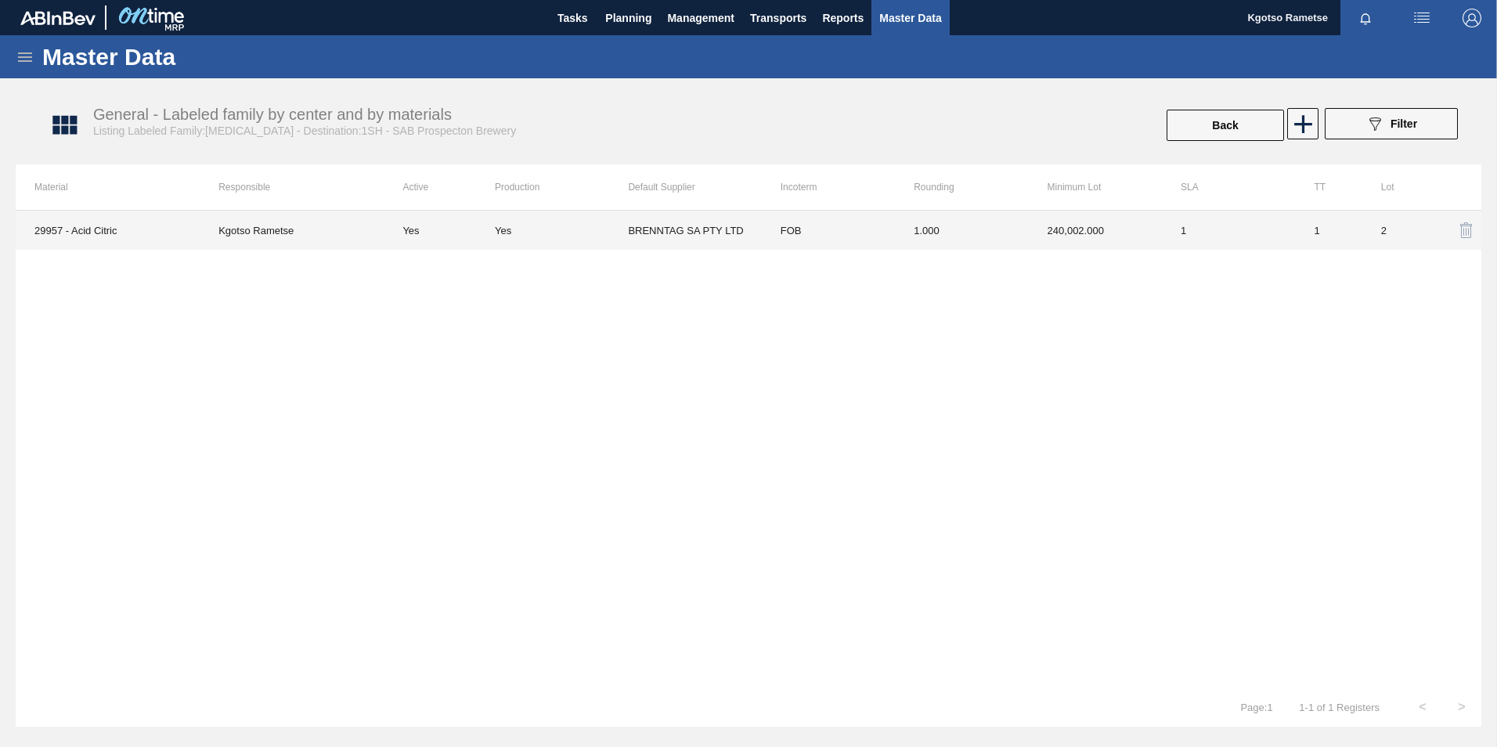
click at [825, 218] on td "FOB" at bounding box center [828, 230] width 133 height 39
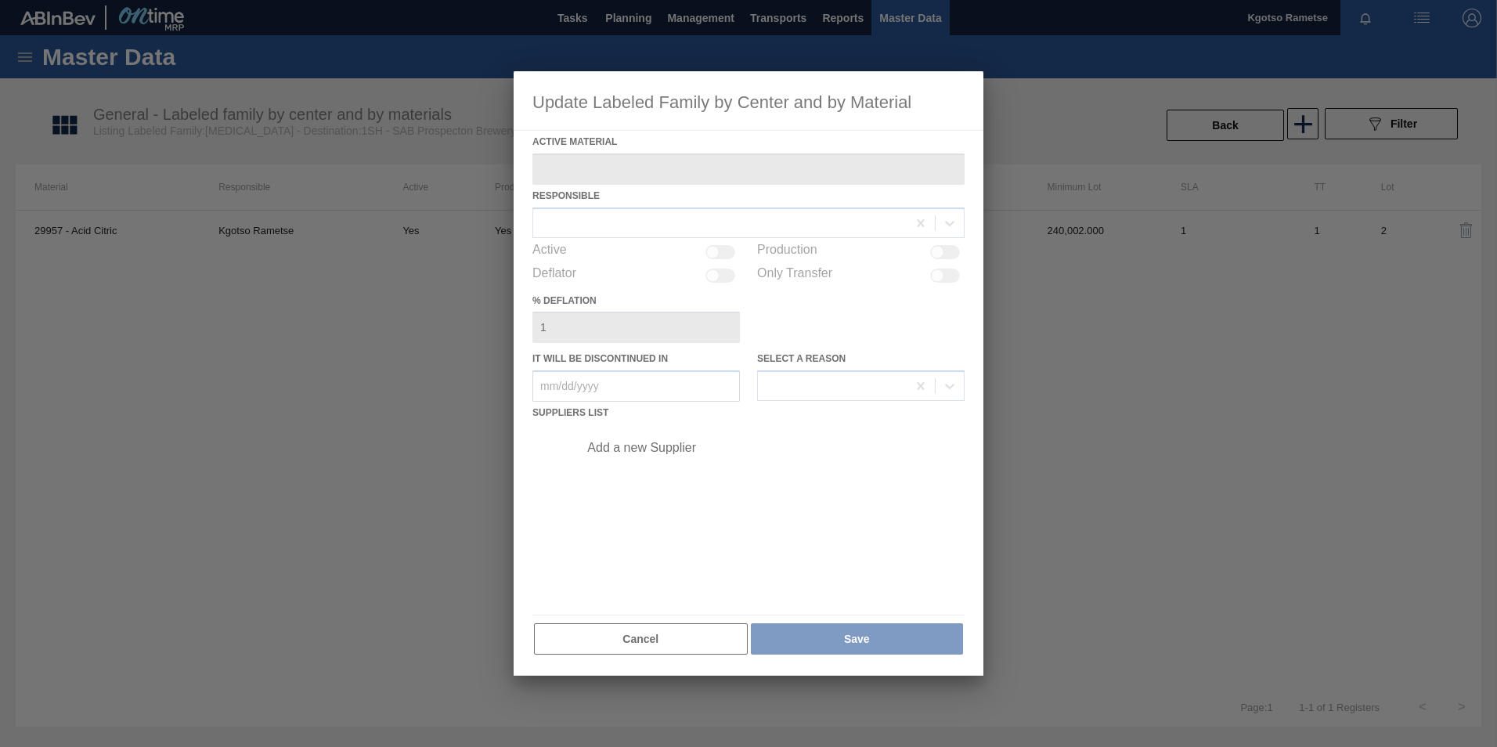
type Material "29957 - Acid Citric"
checkbox input "true"
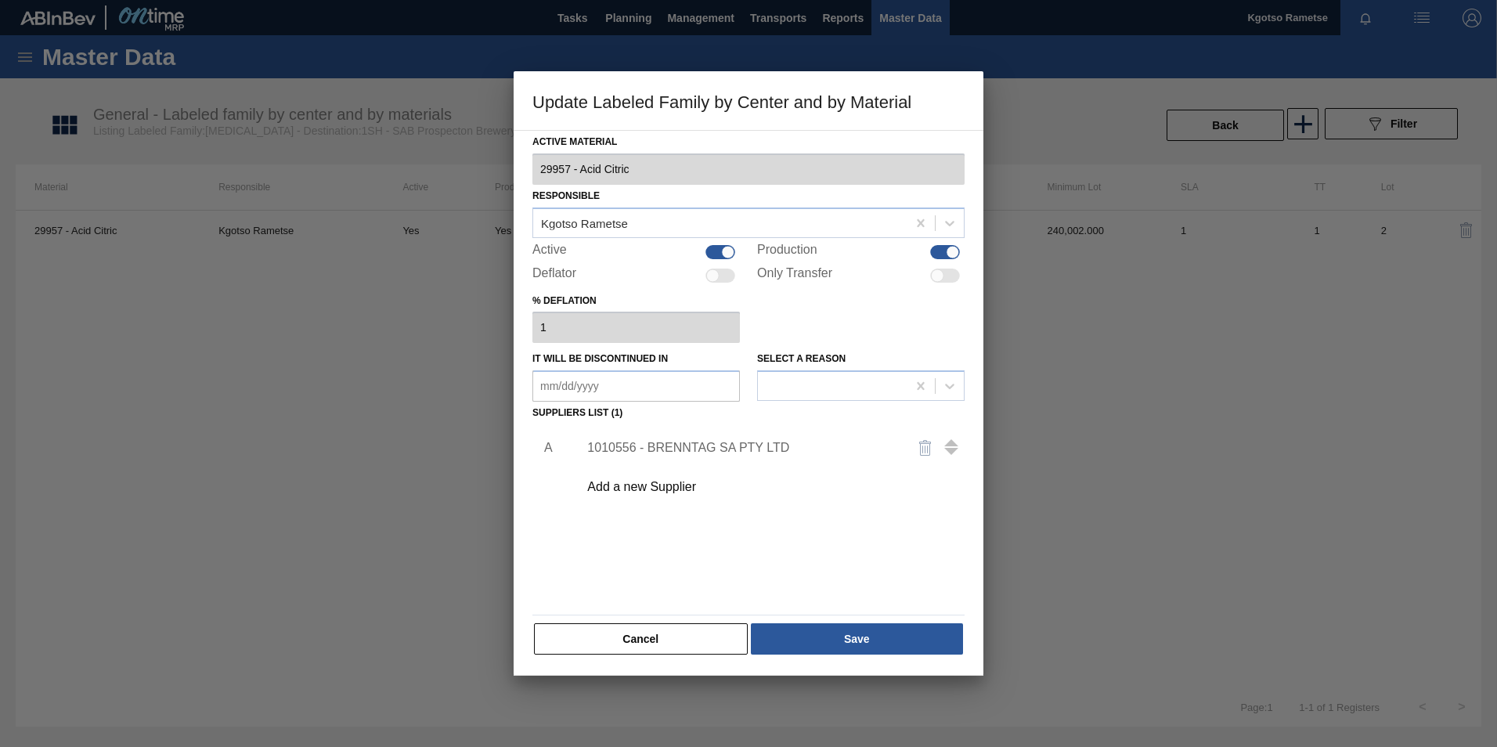
click at [689, 456] on div "1010556 - BRENNTAG SA PTY LTD" at bounding box center [766, 447] width 395 height 39
click at [686, 446] on div "1010556 - BRENNTAG SA PTY LTD" at bounding box center [740, 448] width 307 height 14
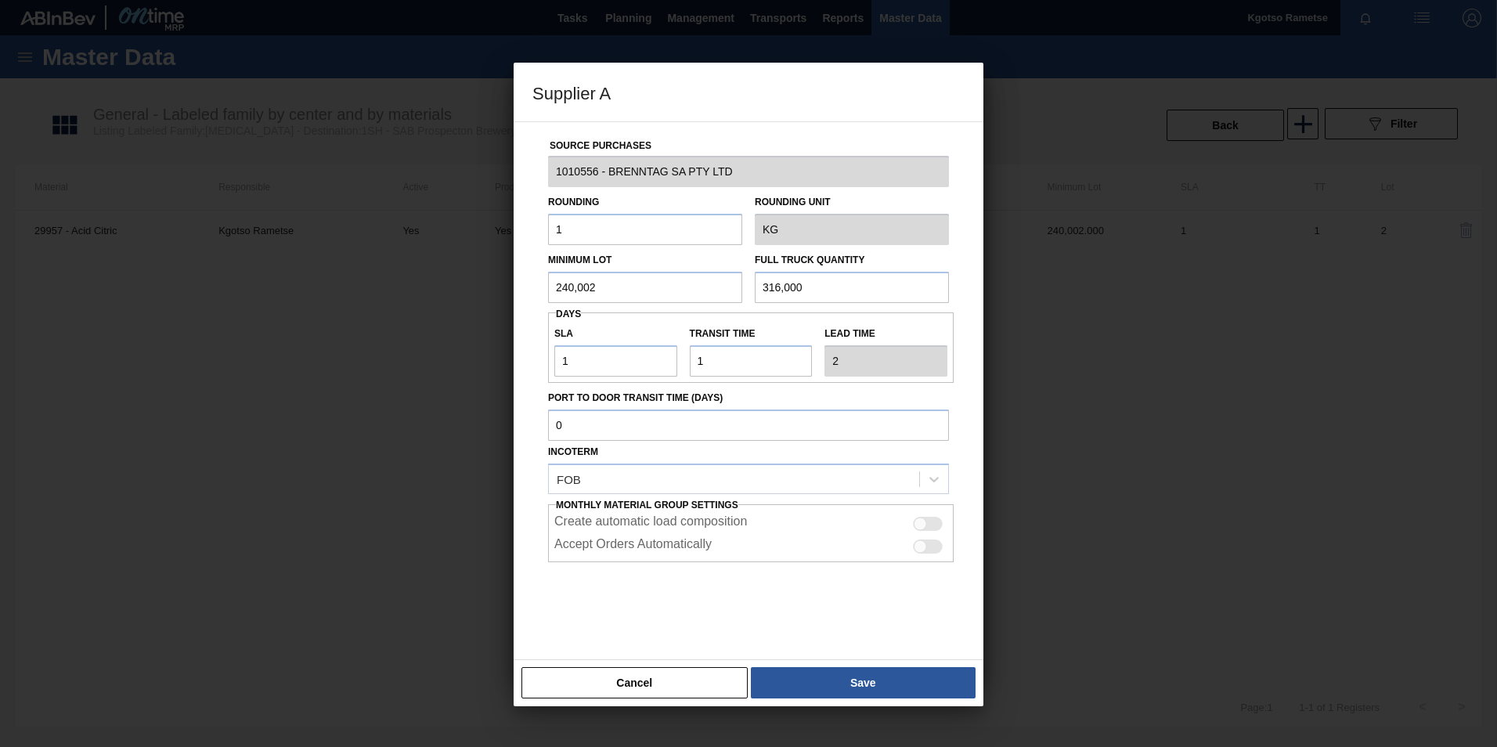
drag, startPoint x: 609, startPoint y: 281, endPoint x: 333, endPoint y: 290, distance: 276.5
click at [424, 286] on div "Supplier A Source Purchases 1010556 - BRENNTAG SA PTY LTD Rounding 1 Rounding U…" at bounding box center [748, 373] width 1497 height 747
drag, startPoint x: 614, startPoint y: 284, endPoint x: 481, endPoint y: 313, distance: 135.4
click at [483, 313] on div "Supplier A Source Purchases 1010556 - BRENNTAG SA PTY LTD Rounding 1 Rounding U…" at bounding box center [748, 373] width 1497 height 747
type input "20,000"
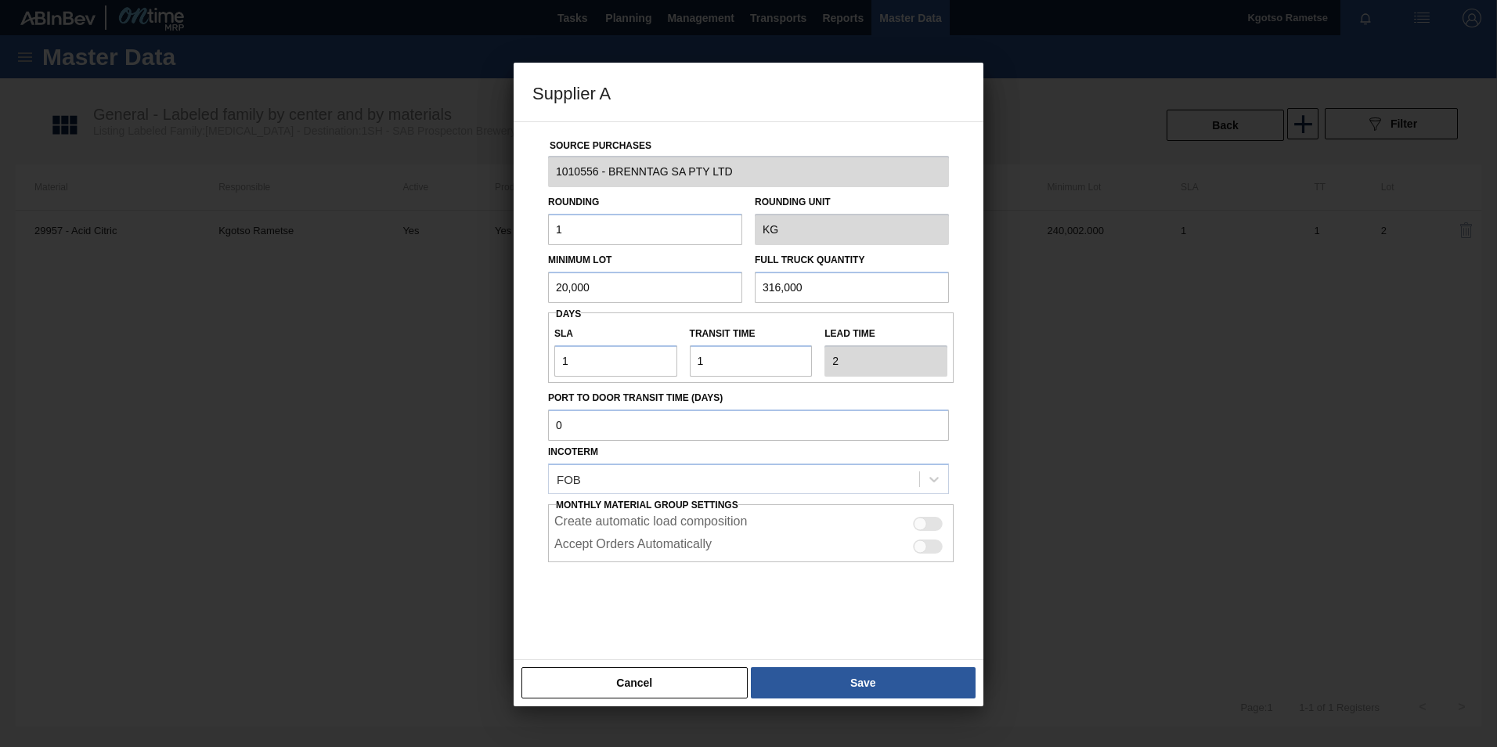
drag, startPoint x: 828, startPoint y: 283, endPoint x: 456, endPoint y: 294, distance: 372.0
click at [608, 290] on div "Minimum Lot 20,000 Full Truck Quantity 316,000" at bounding box center [748, 274] width 413 height 58
paste input "20"
type input "20,000"
click at [836, 464] on div "Cancel Save" at bounding box center [748, 682] width 470 height 47
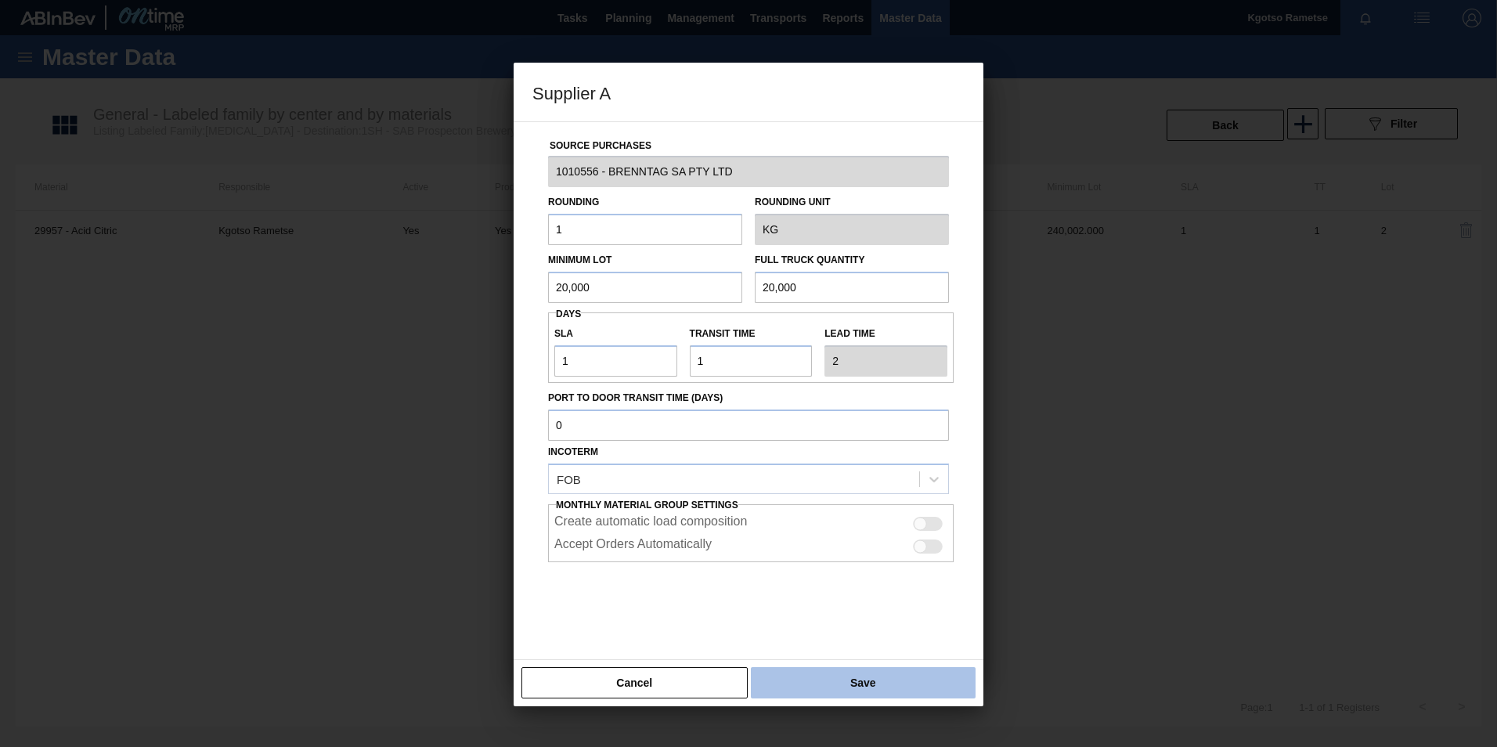
click at [848, 464] on button "Save" at bounding box center [863, 682] width 225 height 31
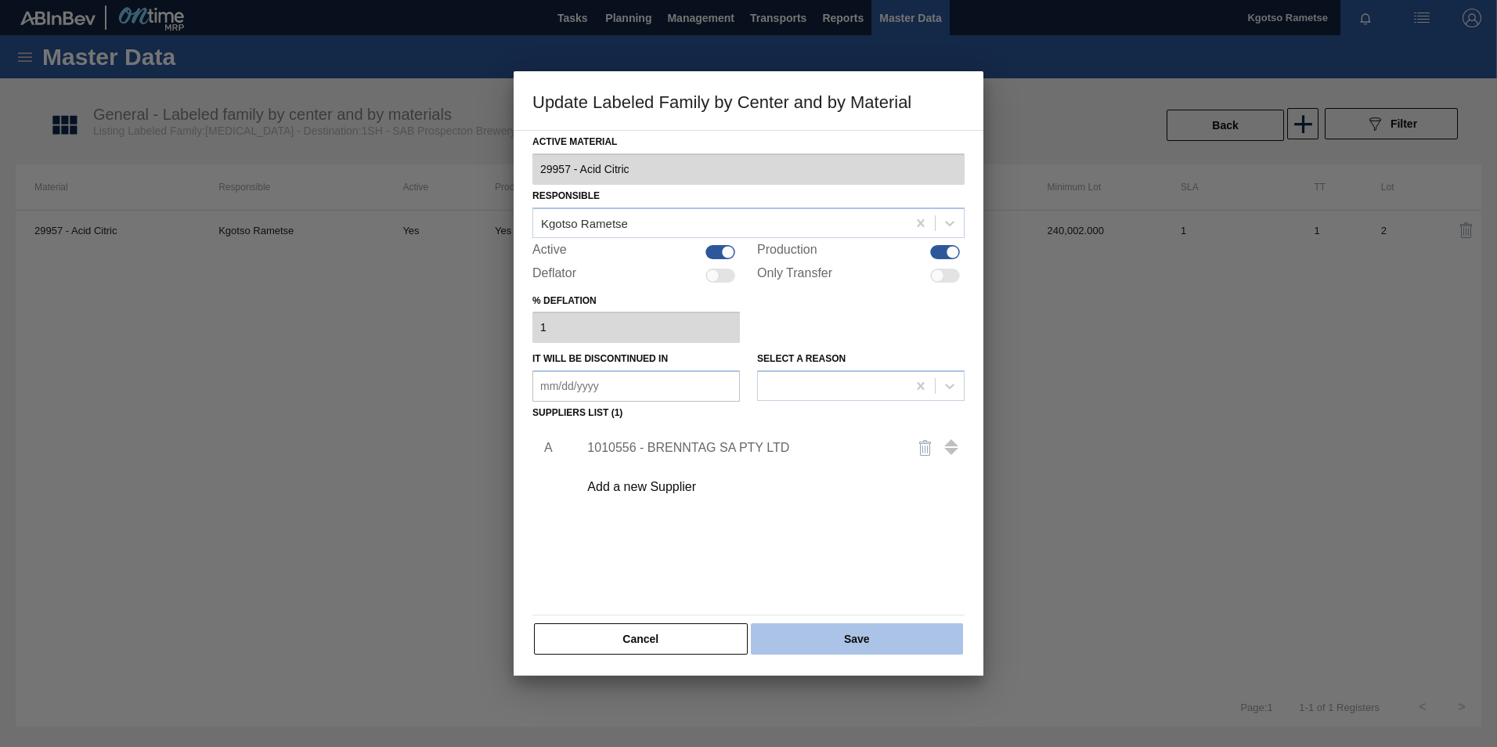
click at [845, 464] on button "Save" at bounding box center [857, 638] width 212 height 31
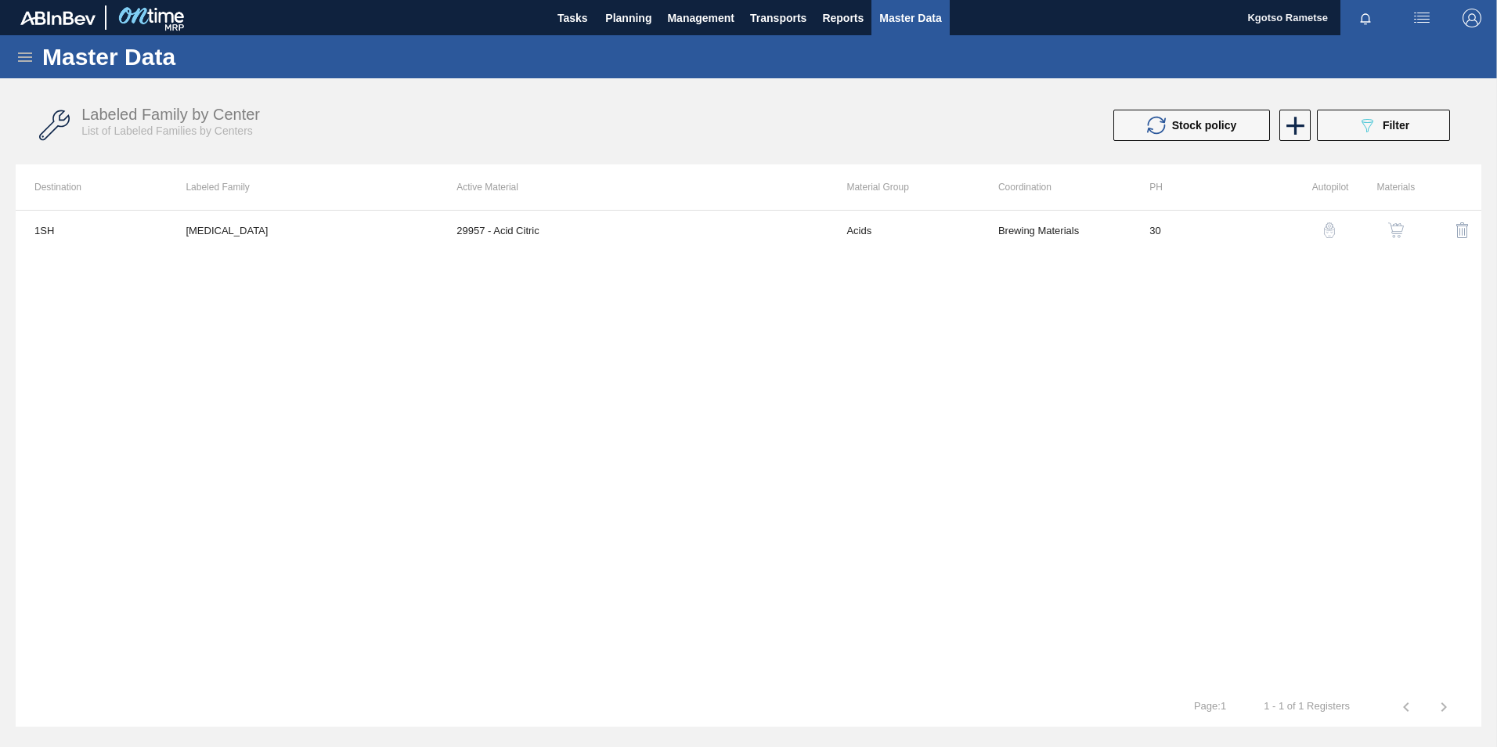
click at [8, 0] on div "Tasks Planning Management Transports Reports Master Data" at bounding box center [748, 17] width 1497 height 35
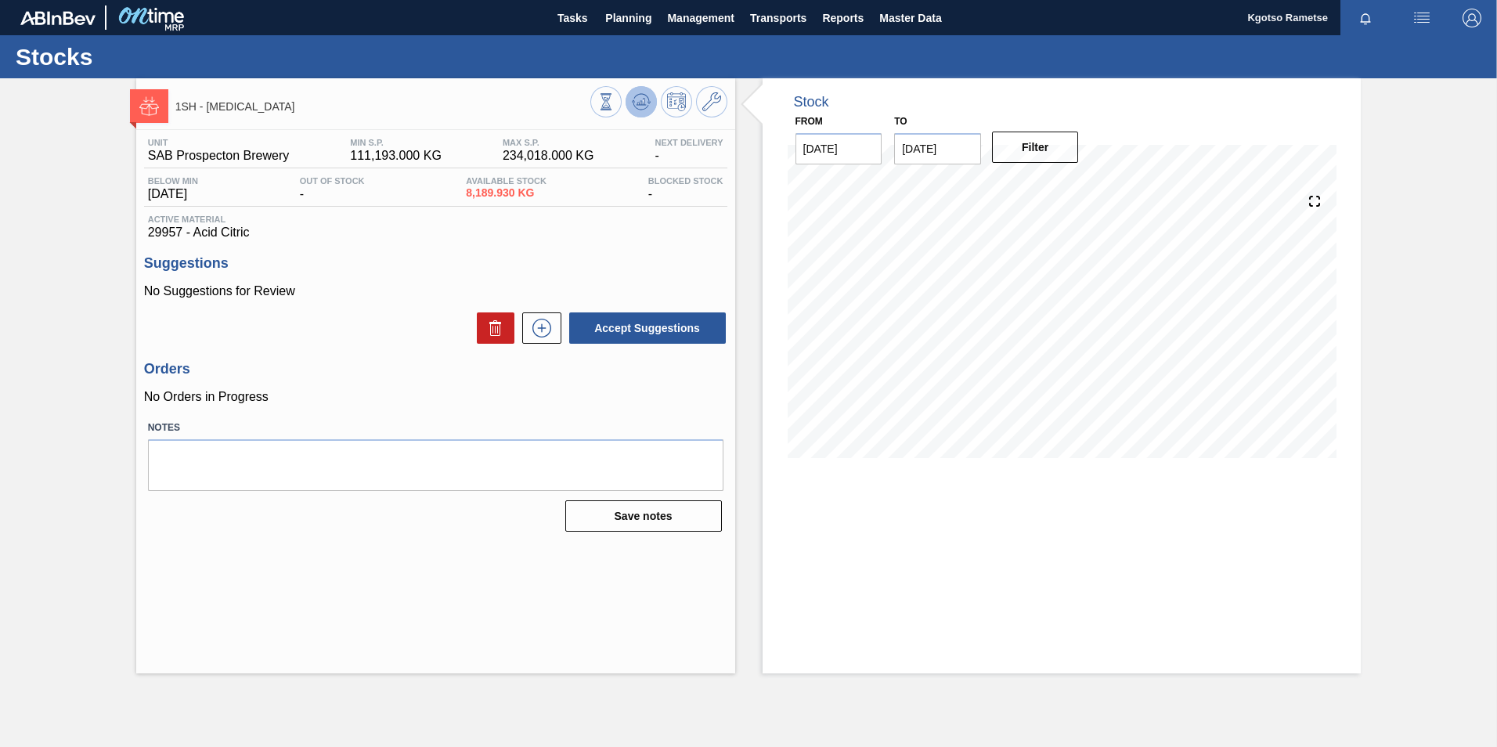
click at [629, 99] on button at bounding box center [640, 101] width 31 height 31
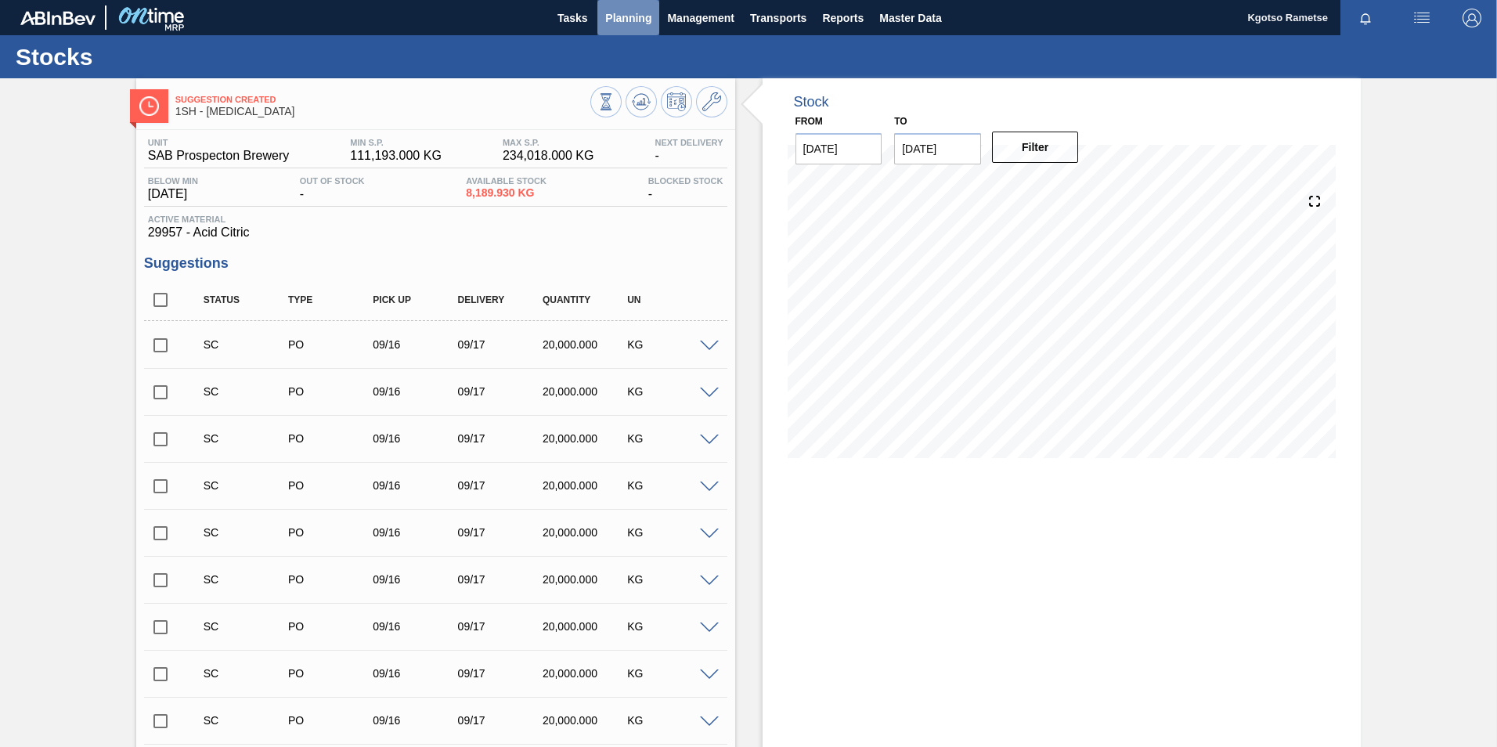
click at [630, 6] on button "Planning" at bounding box center [628, 17] width 62 height 35
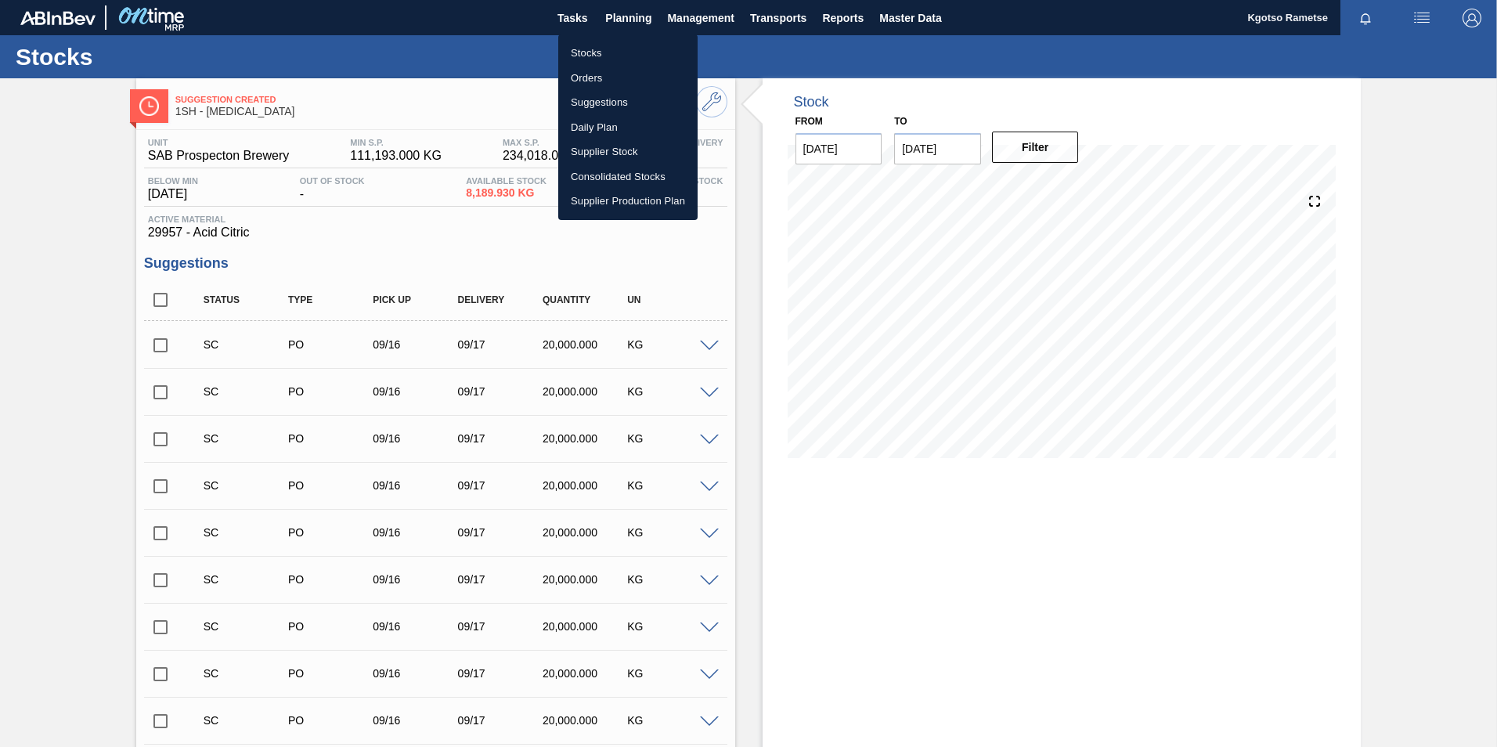
click at [630, 47] on li "Stocks" at bounding box center [627, 53] width 139 height 25
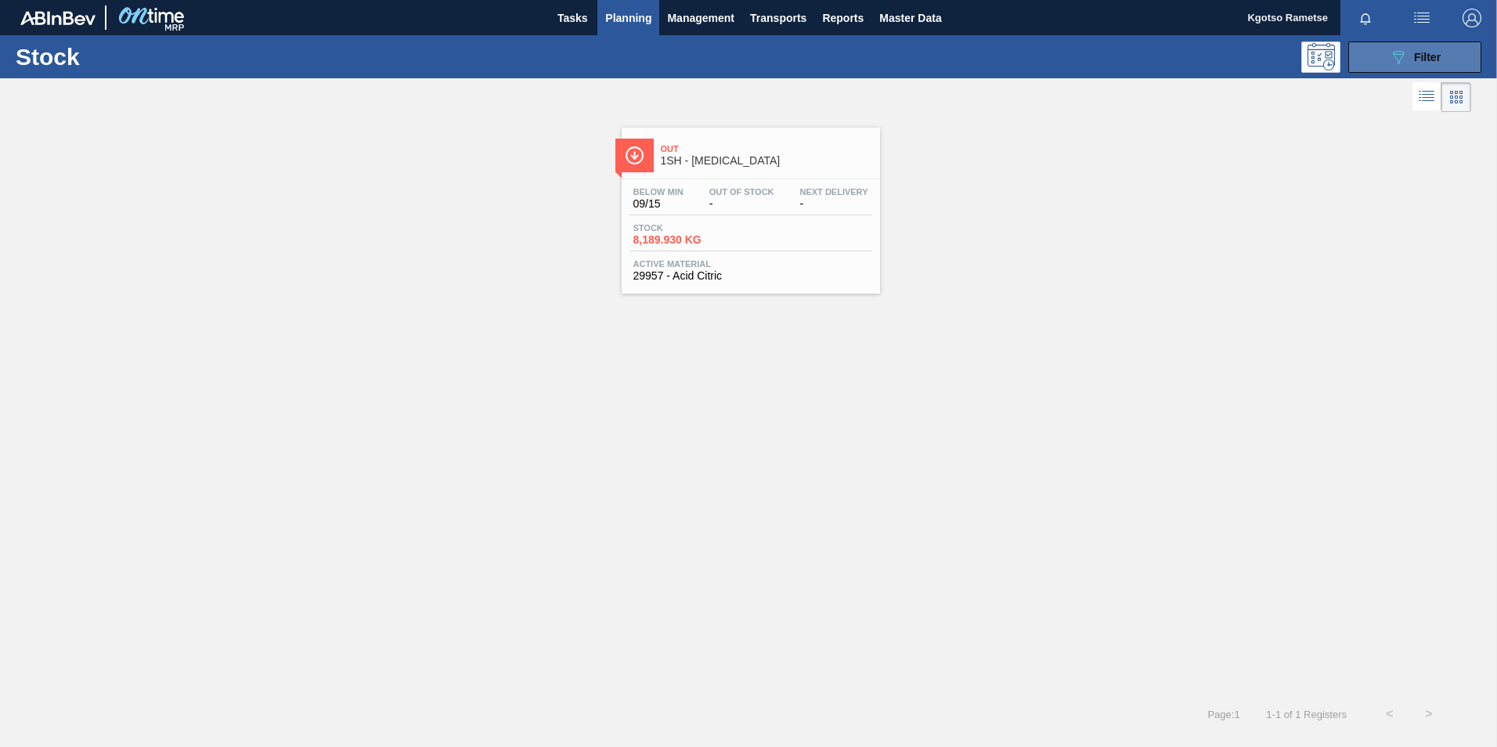
click at [995, 50] on button "089F7B8B-B2A5-4AFE-B5C0-19BA573D28AC Filter" at bounding box center [1414, 56] width 133 height 31
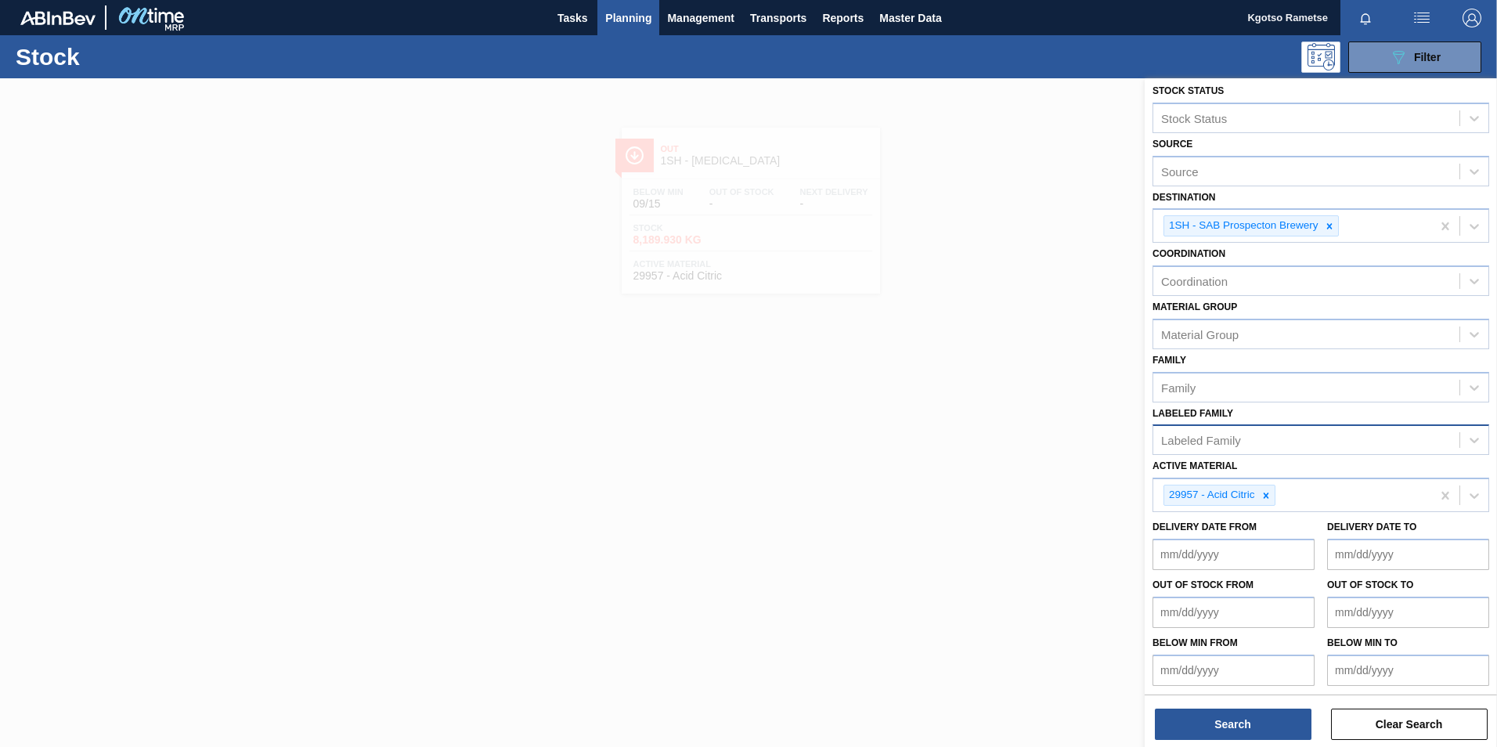
scroll to position [9, 0]
click at [995, 464] on icon at bounding box center [1265, 492] width 5 height 5
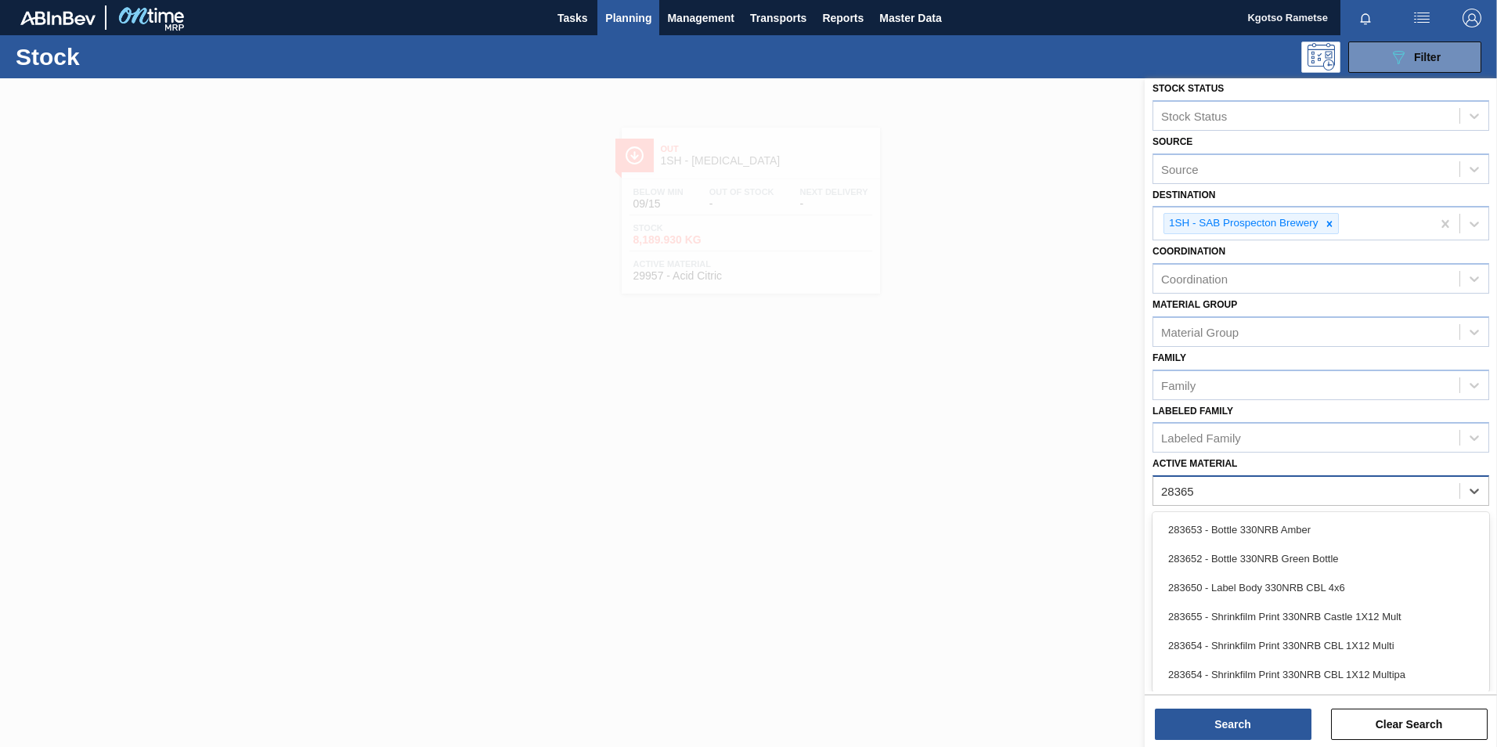
type Material "283653"
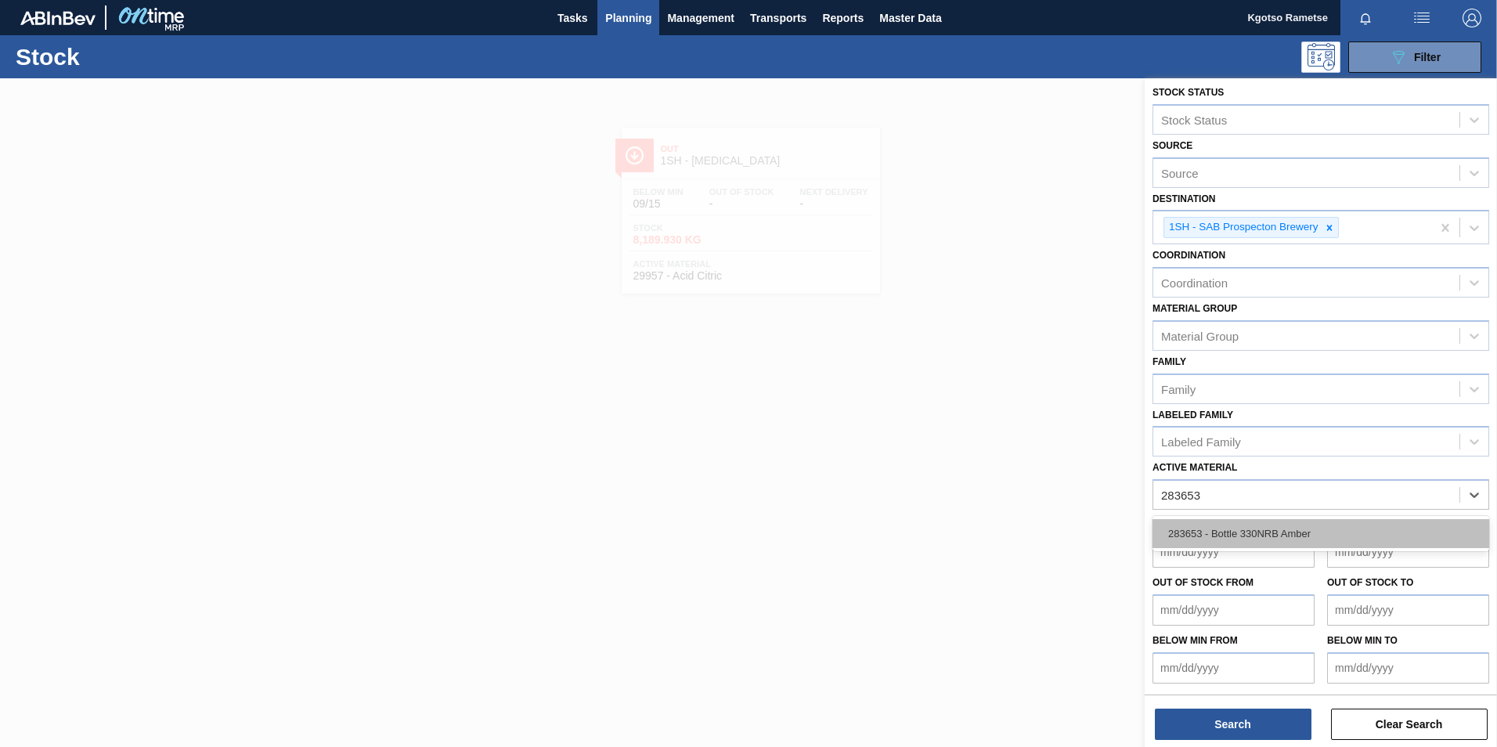
click at [995, 464] on div "283653 - Bottle 330NRB Amber" at bounding box center [1320, 533] width 337 height 29
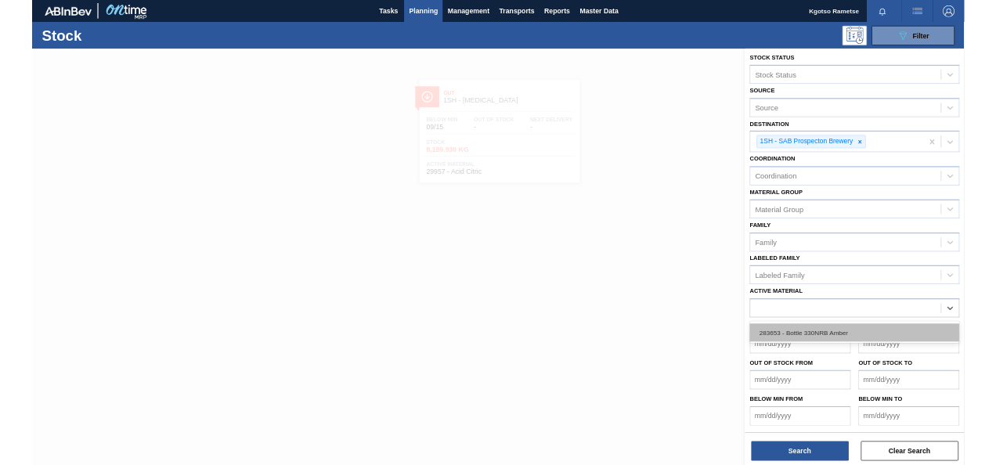
scroll to position [9, 0]
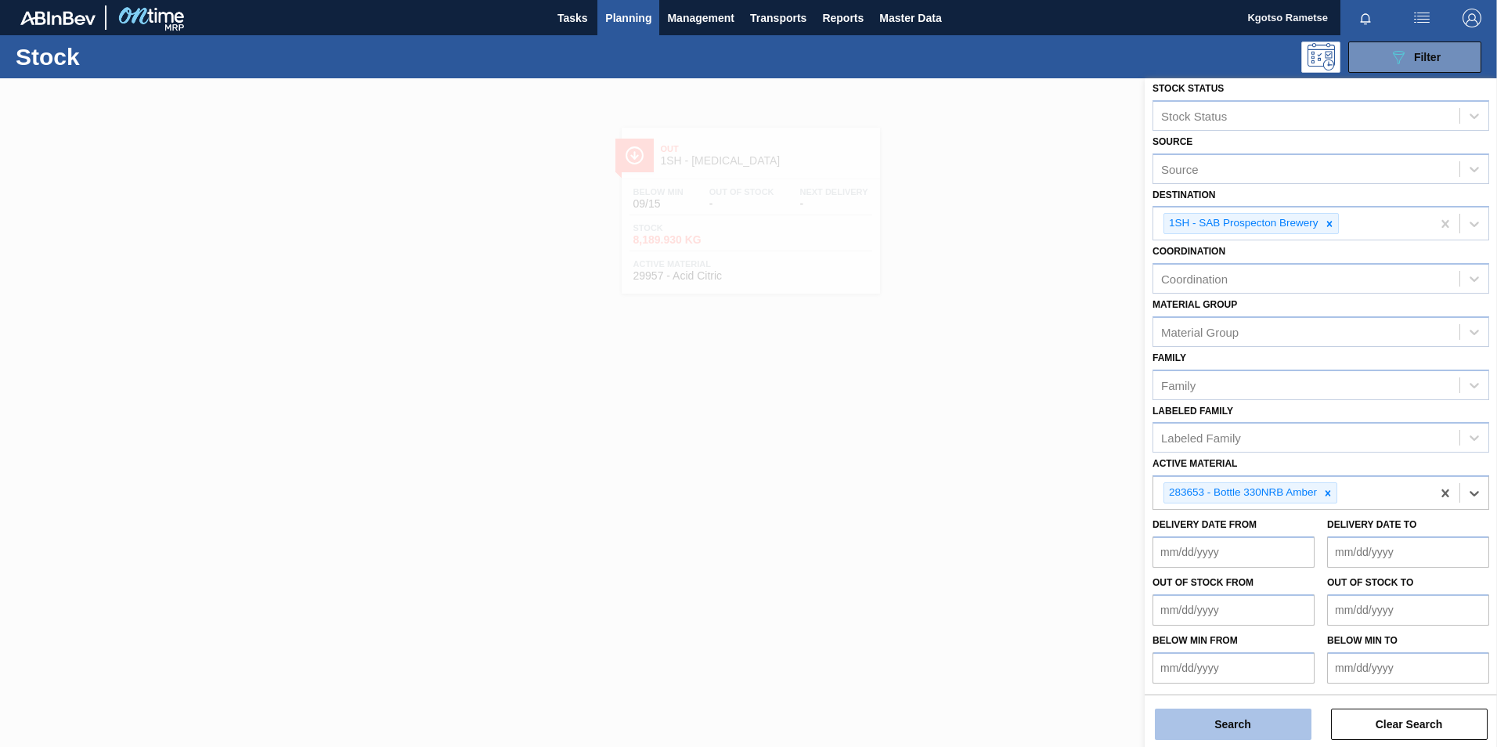
click at [995, 464] on button "Search" at bounding box center [1233, 723] width 157 height 31
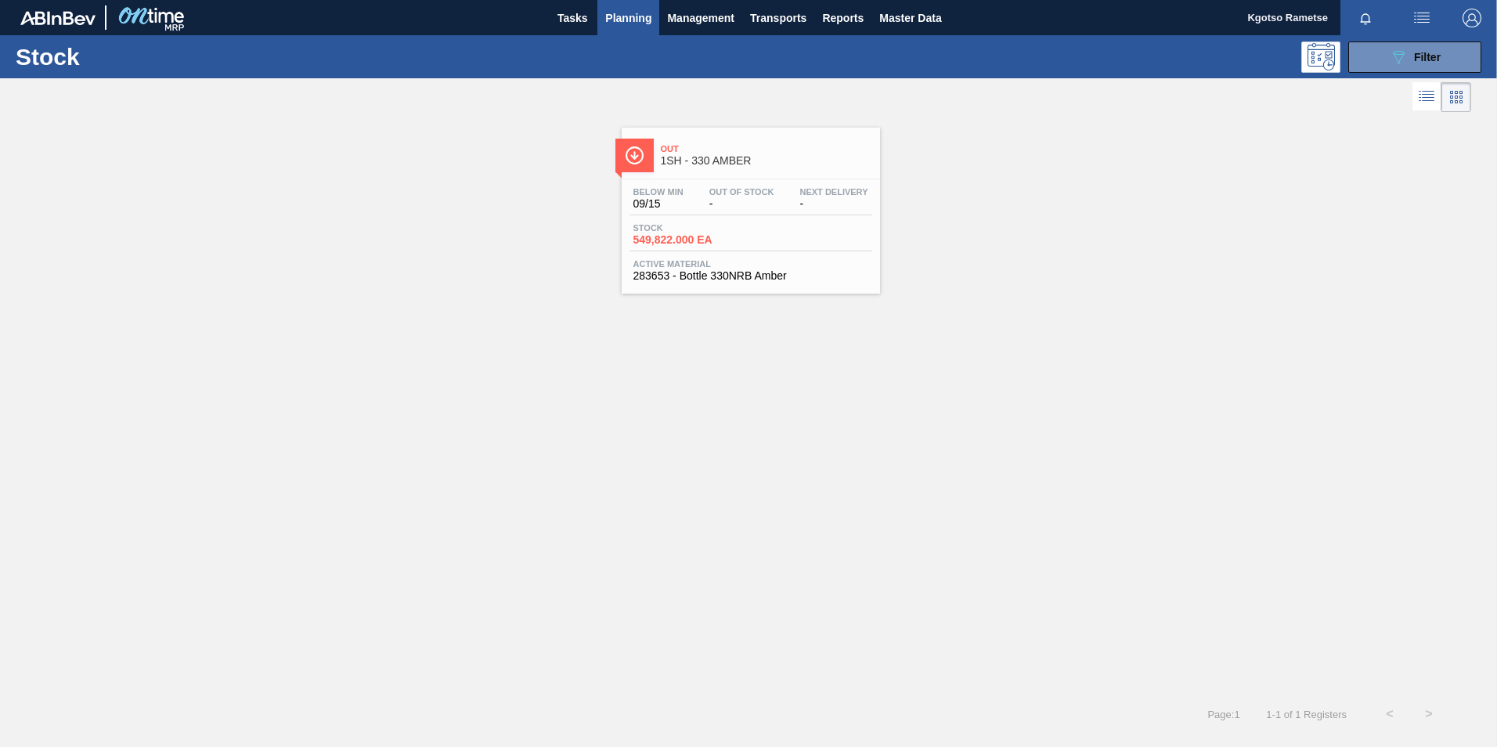
click at [820, 276] on span "283653 - Bottle 330NRB Amber" at bounding box center [750, 276] width 235 height 12
click at [995, 47] on button "089F7B8B-B2A5-4AFE-B5C0-19BA573D28AC Filter" at bounding box center [1414, 56] width 133 height 31
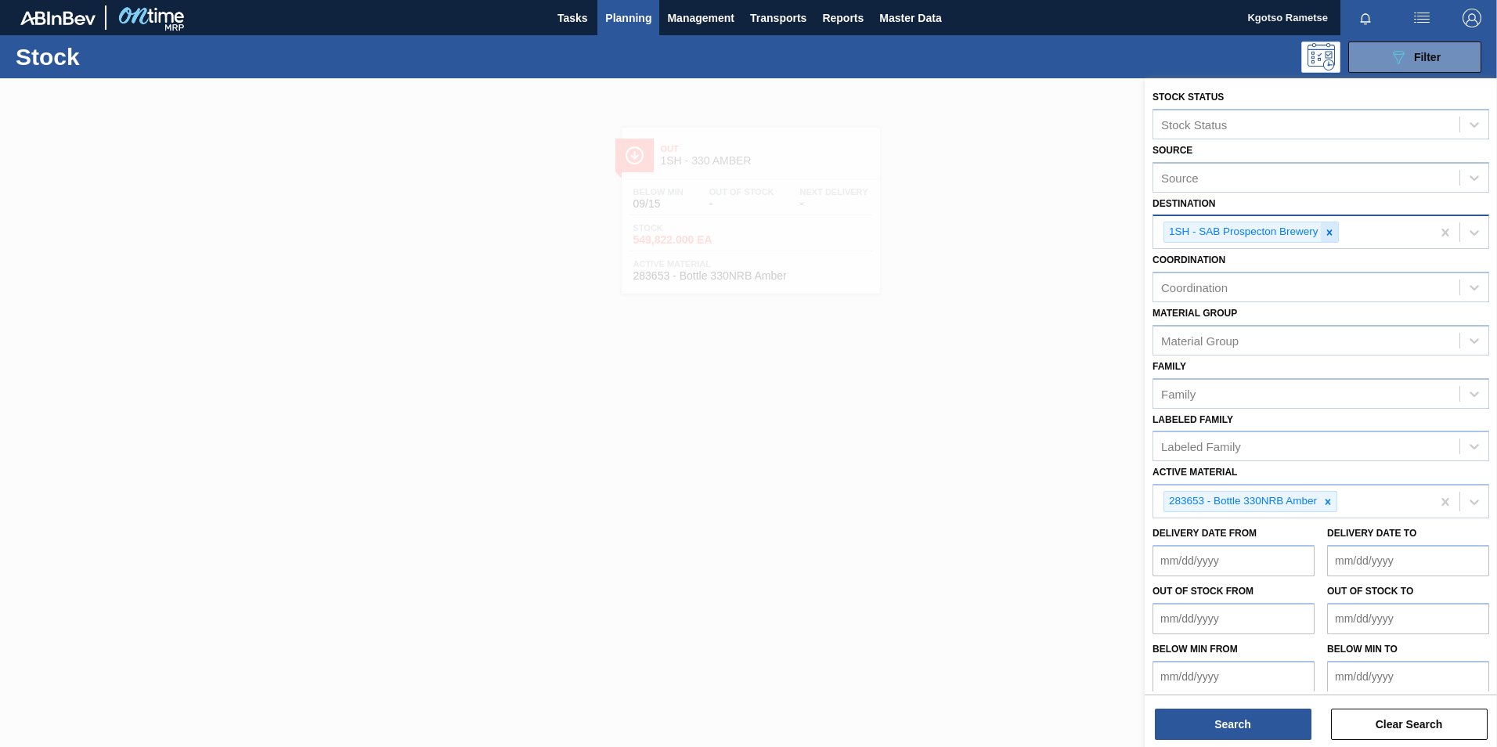
click at [995, 237] on div at bounding box center [1329, 232] width 17 height 20
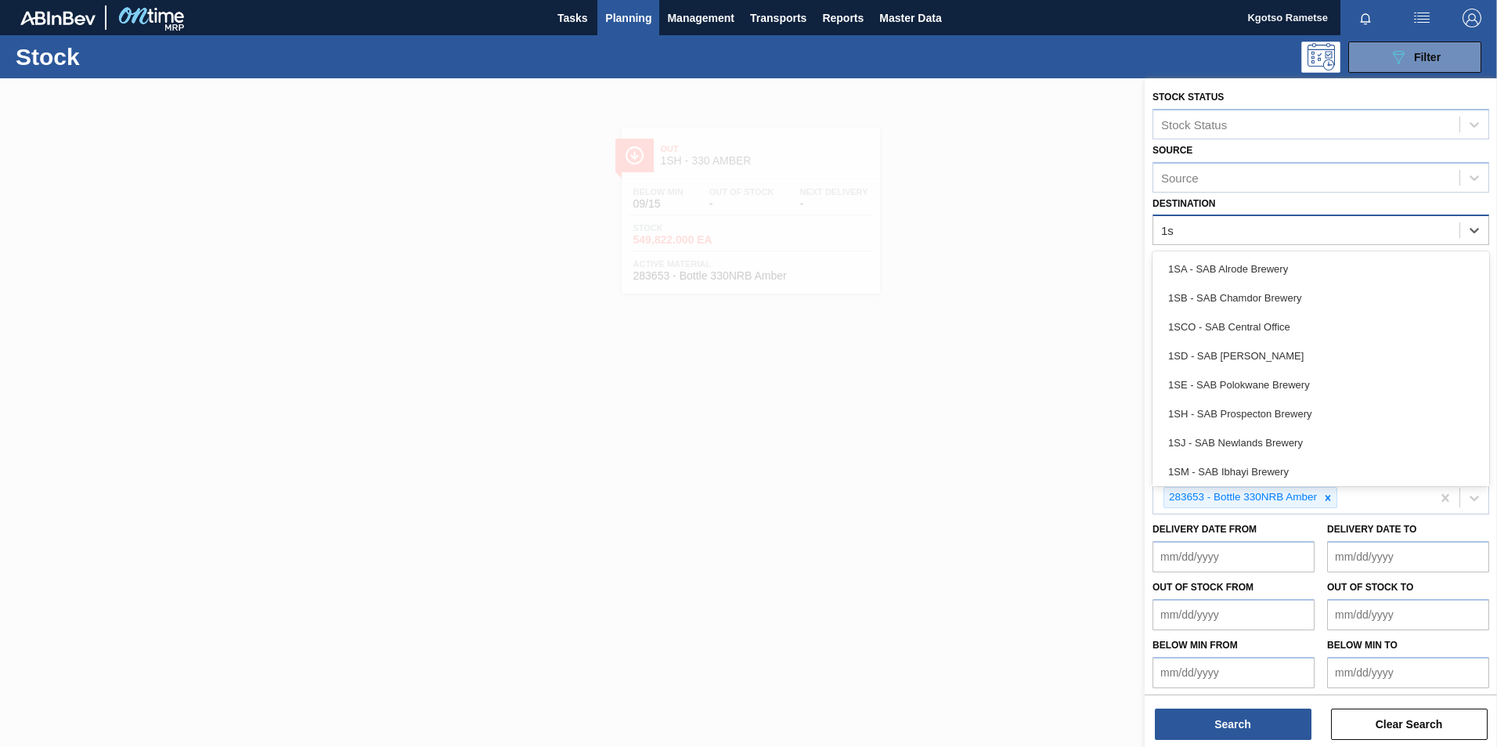
type input "1sd"
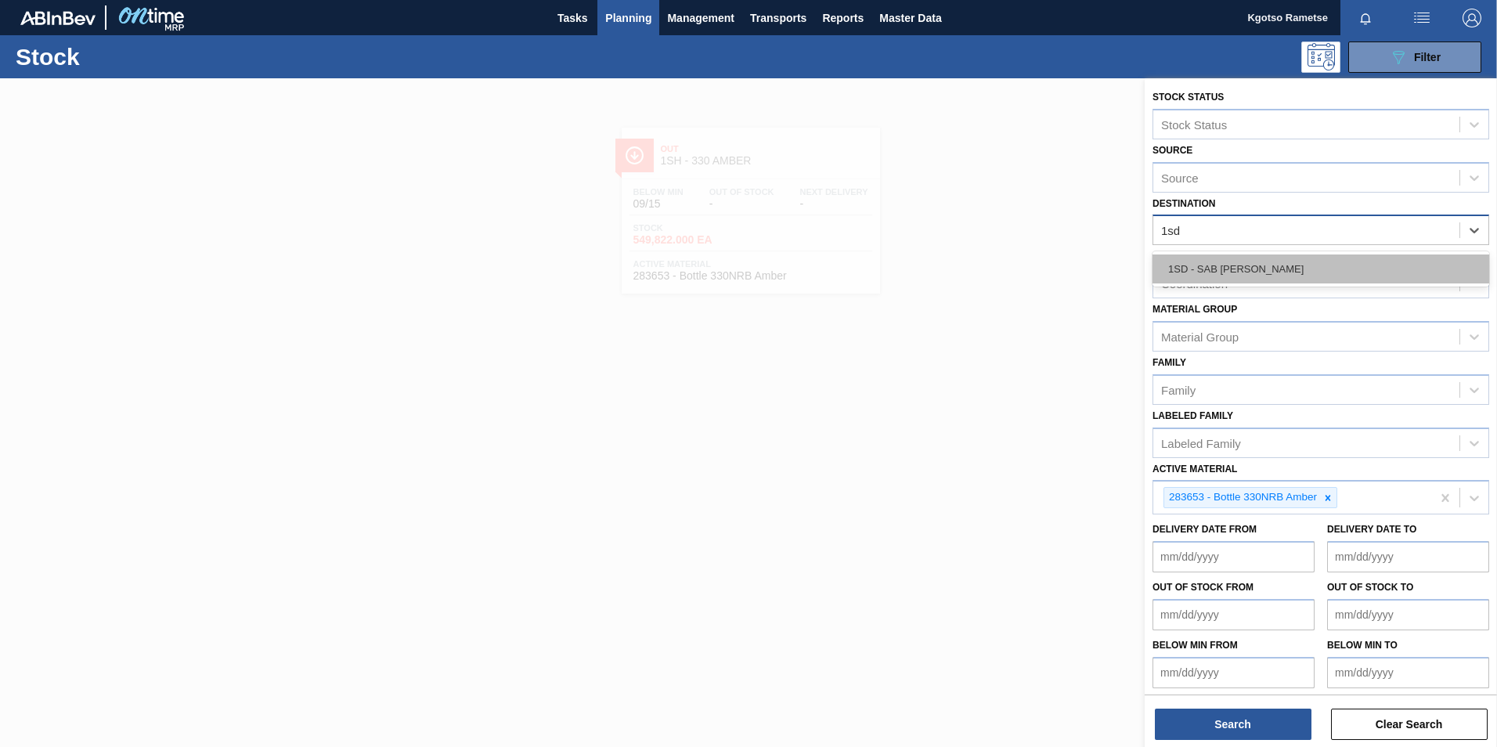
click at [995, 276] on div "1SD - SAB [PERSON_NAME]" at bounding box center [1320, 268] width 337 height 29
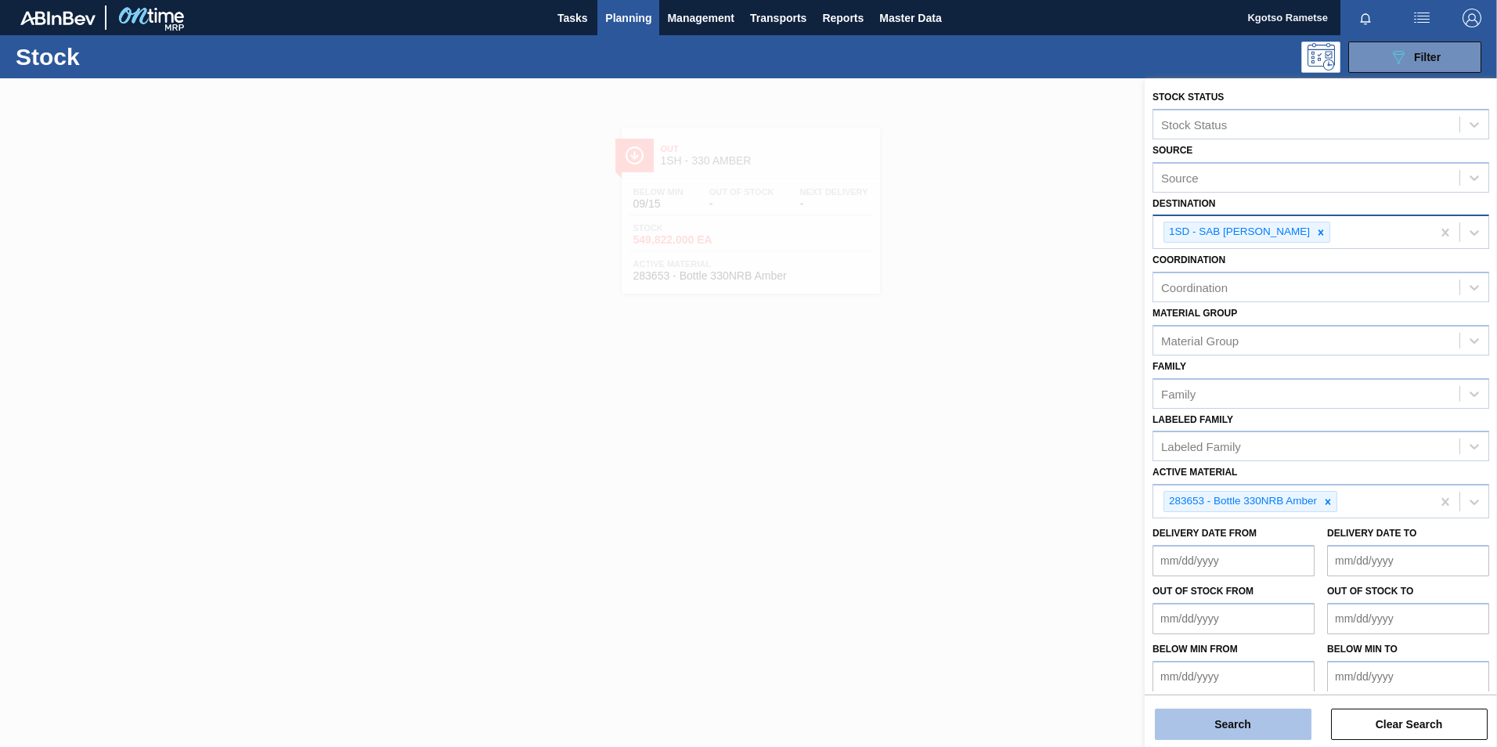
click at [995, 464] on button "Search" at bounding box center [1233, 723] width 157 height 31
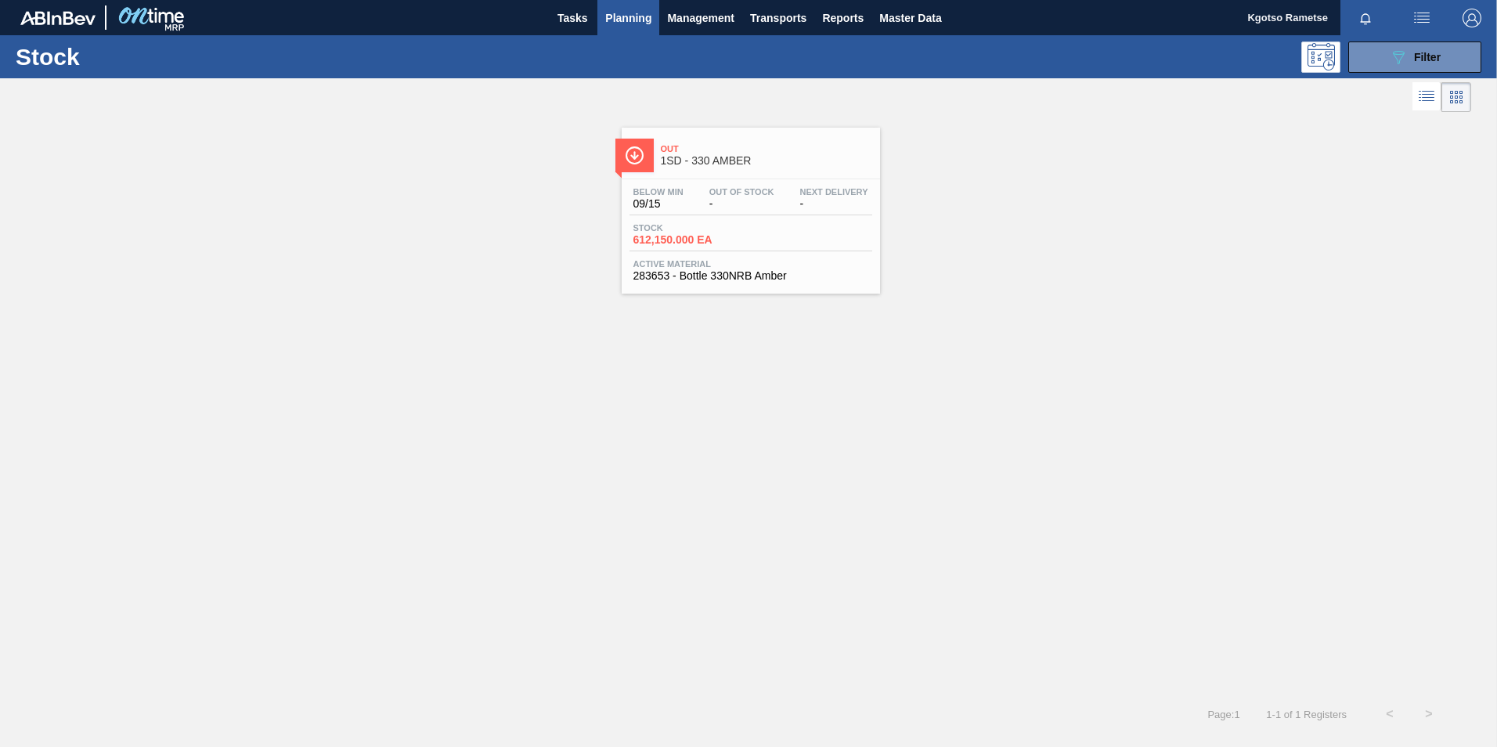
click at [691, 215] on div "Below Min 09/15 Out Of Stock - Next Delivery - Stock 612,150.000 EA Active Mate…" at bounding box center [751, 232] width 258 height 106
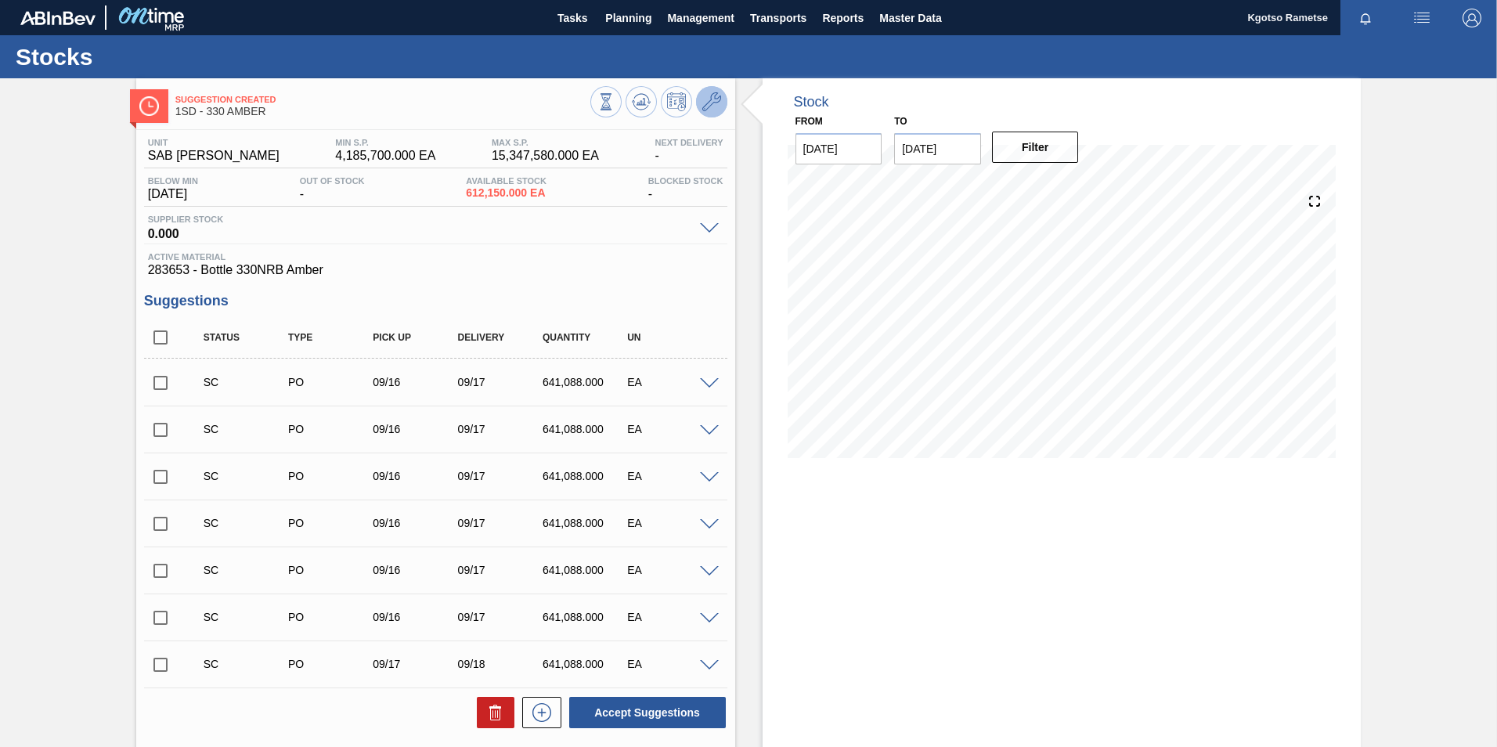
click at [715, 95] on icon at bounding box center [711, 101] width 19 height 19
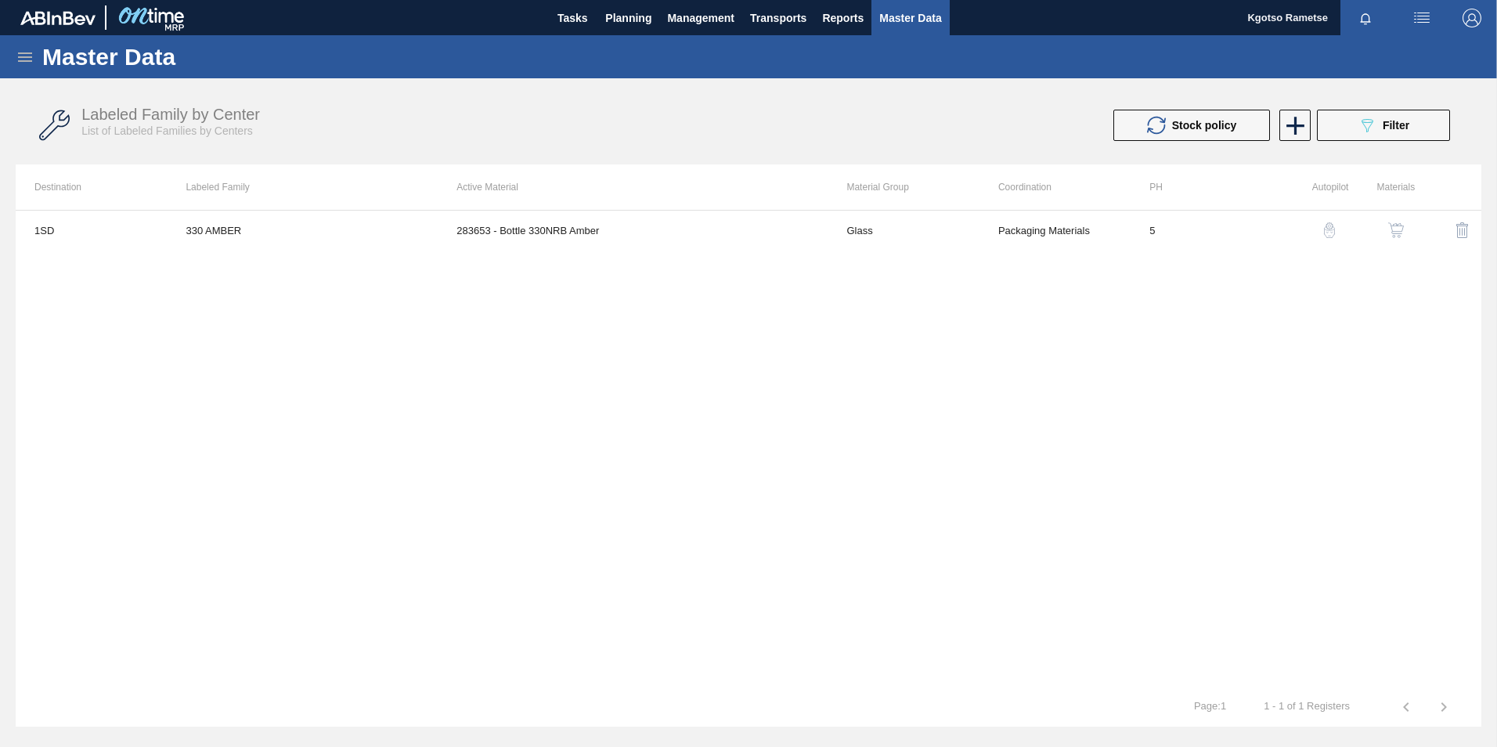
click at [995, 233] on img "button" at bounding box center [1396, 230] width 16 height 16
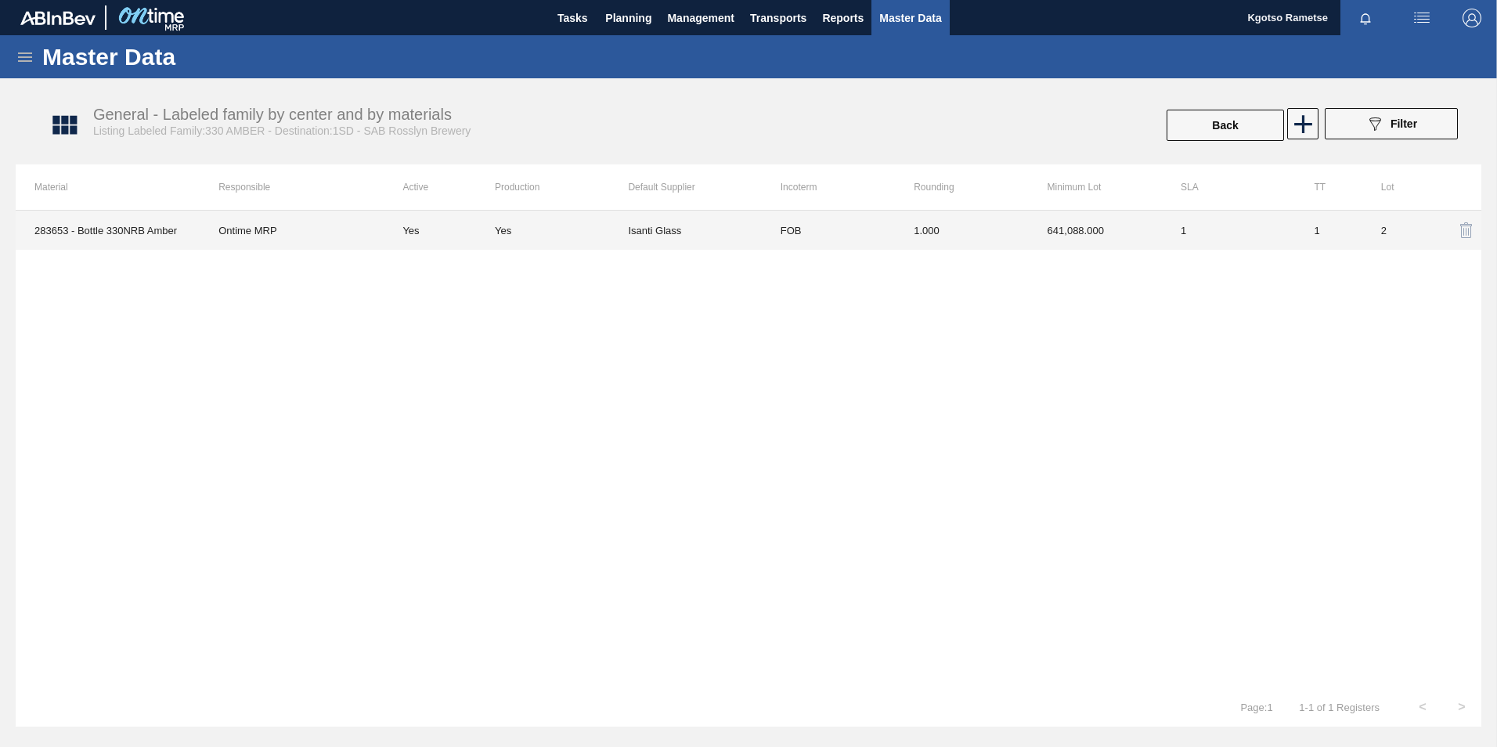
click at [822, 233] on td "FOB" at bounding box center [828, 230] width 133 height 39
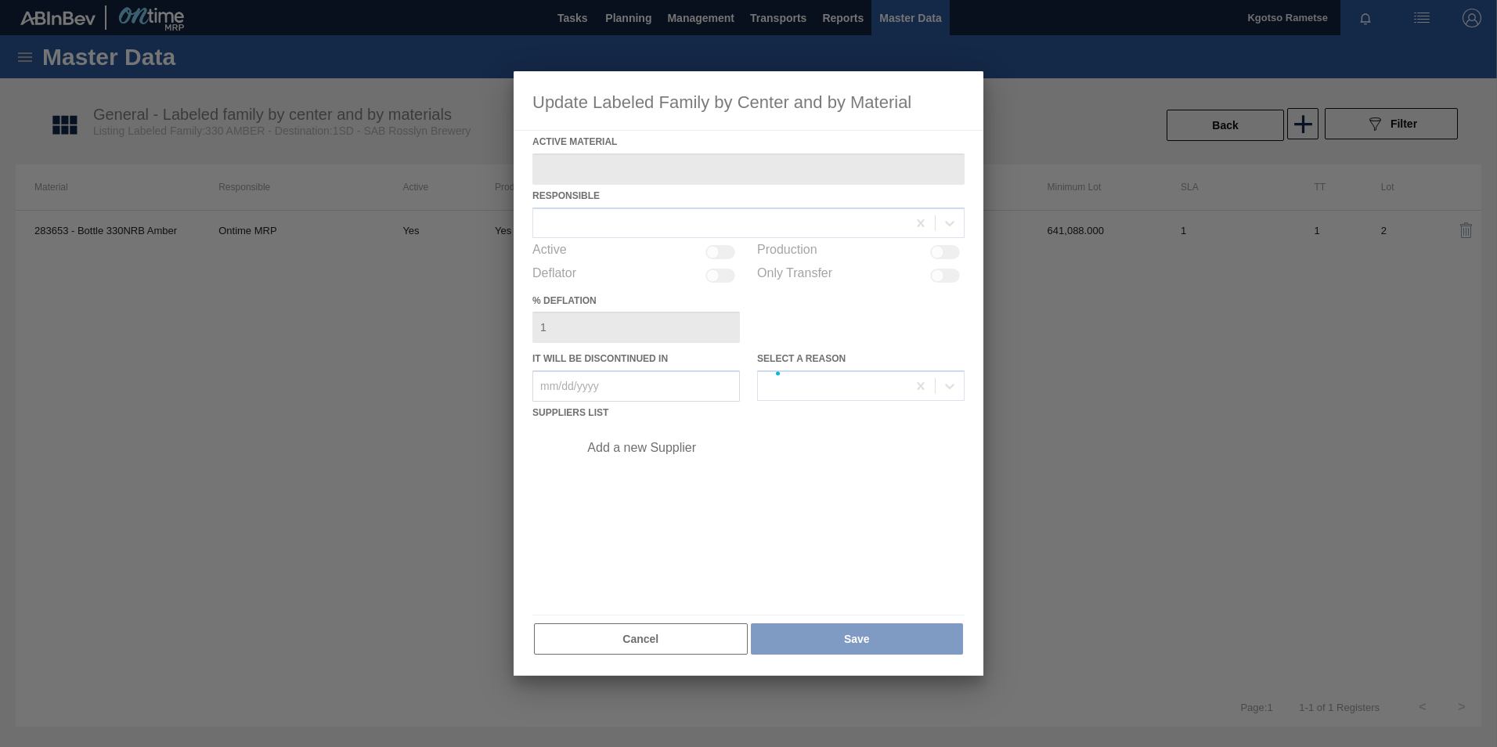
type Material "283653 - Bottle 330NRB Amber"
checkbox input "true"
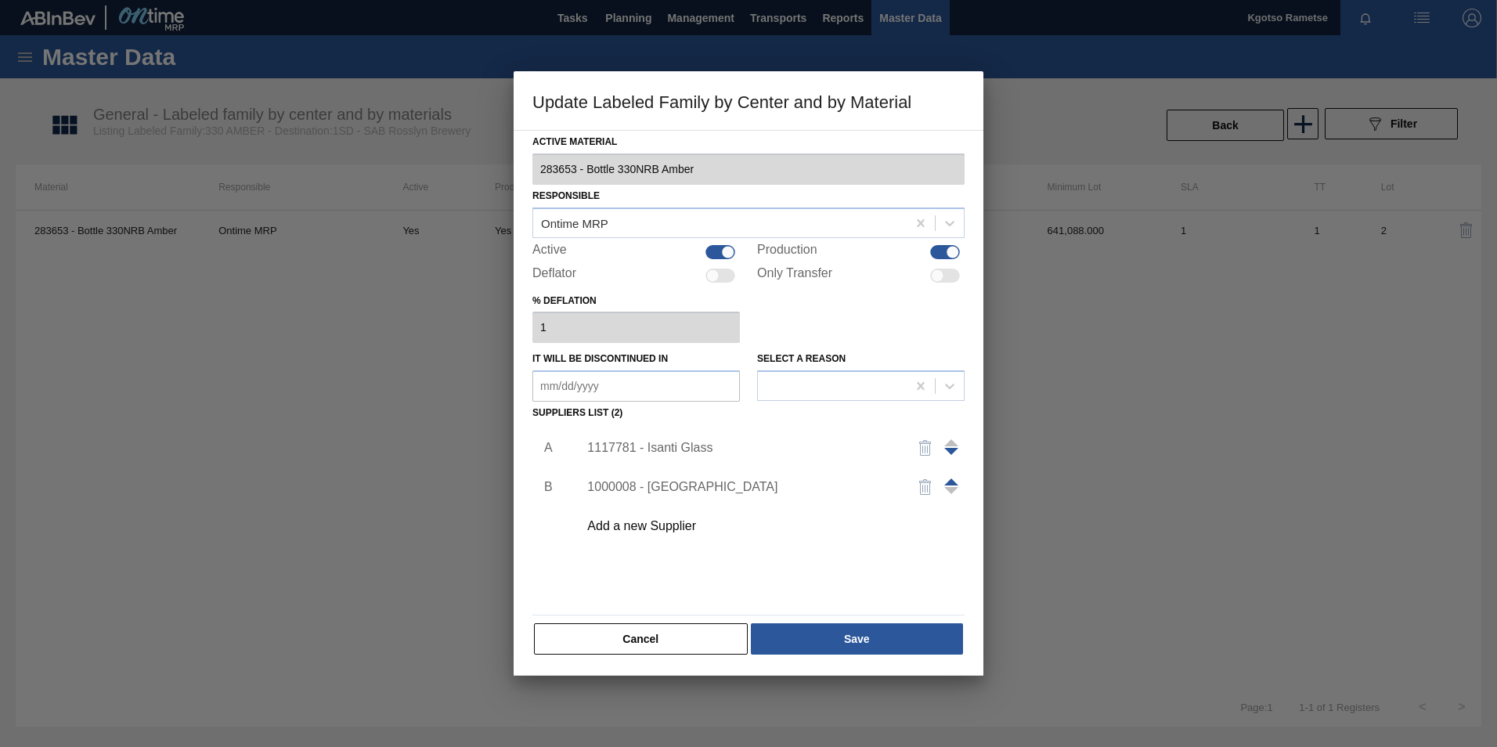
click at [675, 449] on div "1117781 - Isanti Glass" at bounding box center [740, 448] width 307 height 14
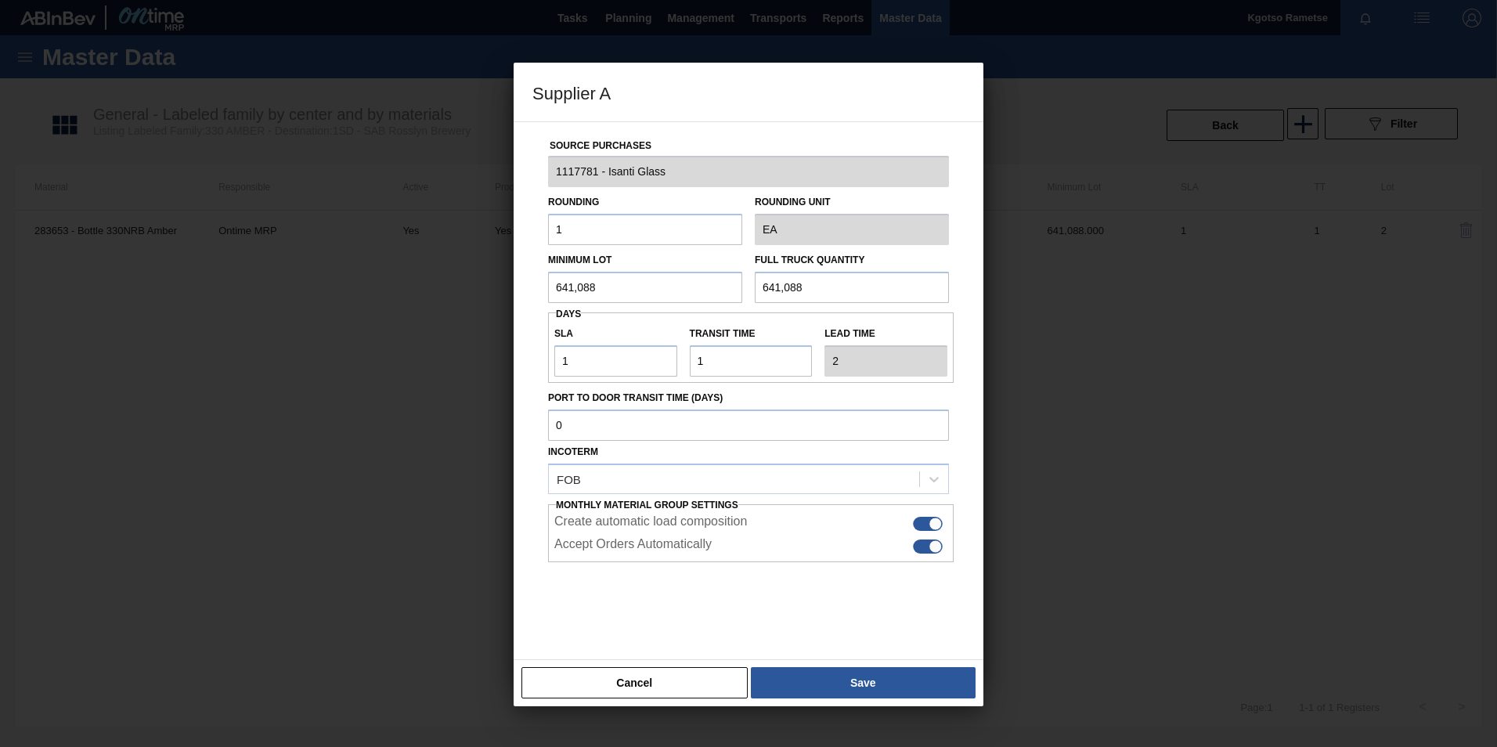
drag, startPoint x: 614, startPoint y: 284, endPoint x: 470, endPoint y: 341, distance: 154.7
click at [470, 341] on div "Supplier A Source Purchases 1117781 - Isanti Glass Rounding 1 Rounding Unit EA …" at bounding box center [748, 373] width 1497 height 747
drag, startPoint x: 604, startPoint y: 286, endPoint x: 462, endPoint y: 276, distance: 142.8
click at [462, 276] on div "Supplier A Source Purchases 1117781 - Isanti Glass Rounding 1 Rounding Unit EA …" at bounding box center [748, 373] width 1497 height 747
type input "608,256"
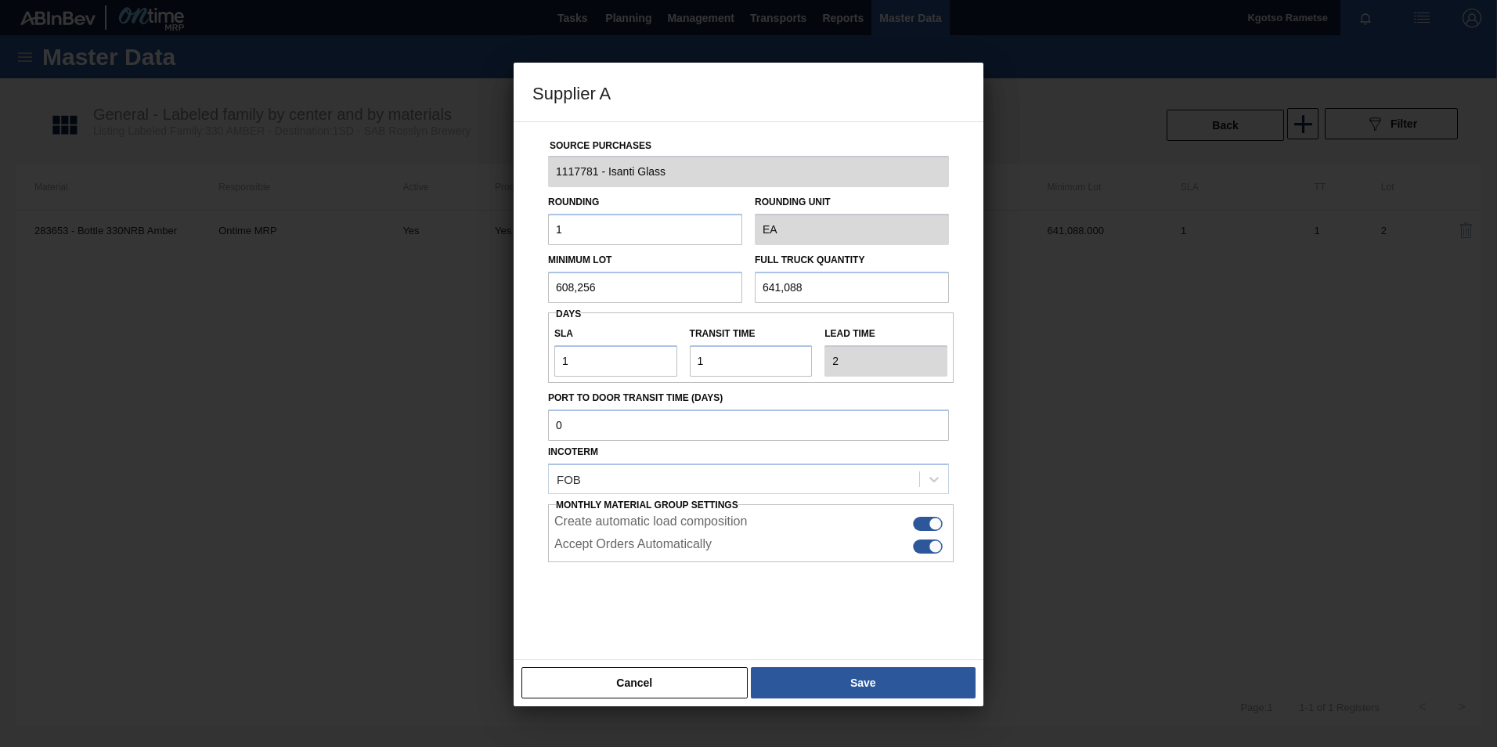
drag, startPoint x: 823, startPoint y: 288, endPoint x: 373, endPoint y: 311, distance: 450.7
click at [373, 311] on div "Supplier A Source Purchases 1117781 - Isanti Glass Rounding 1 Rounding Unit EA …" at bounding box center [748, 373] width 1497 height 747
paste input "08,256"
type input "608,256"
click at [791, 464] on button "Save" at bounding box center [863, 682] width 225 height 31
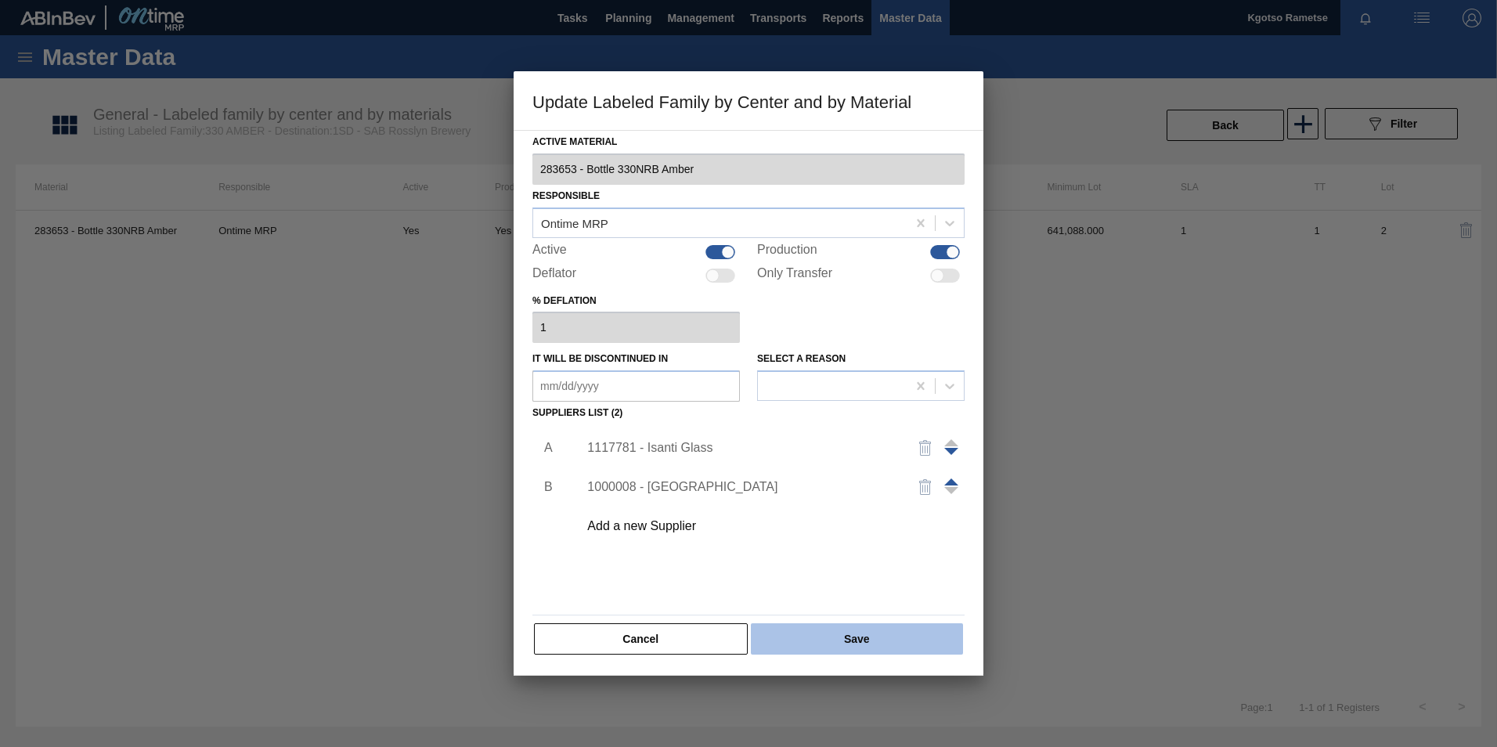
click at [812, 464] on button "Save" at bounding box center [857, 638] width 212 height 31
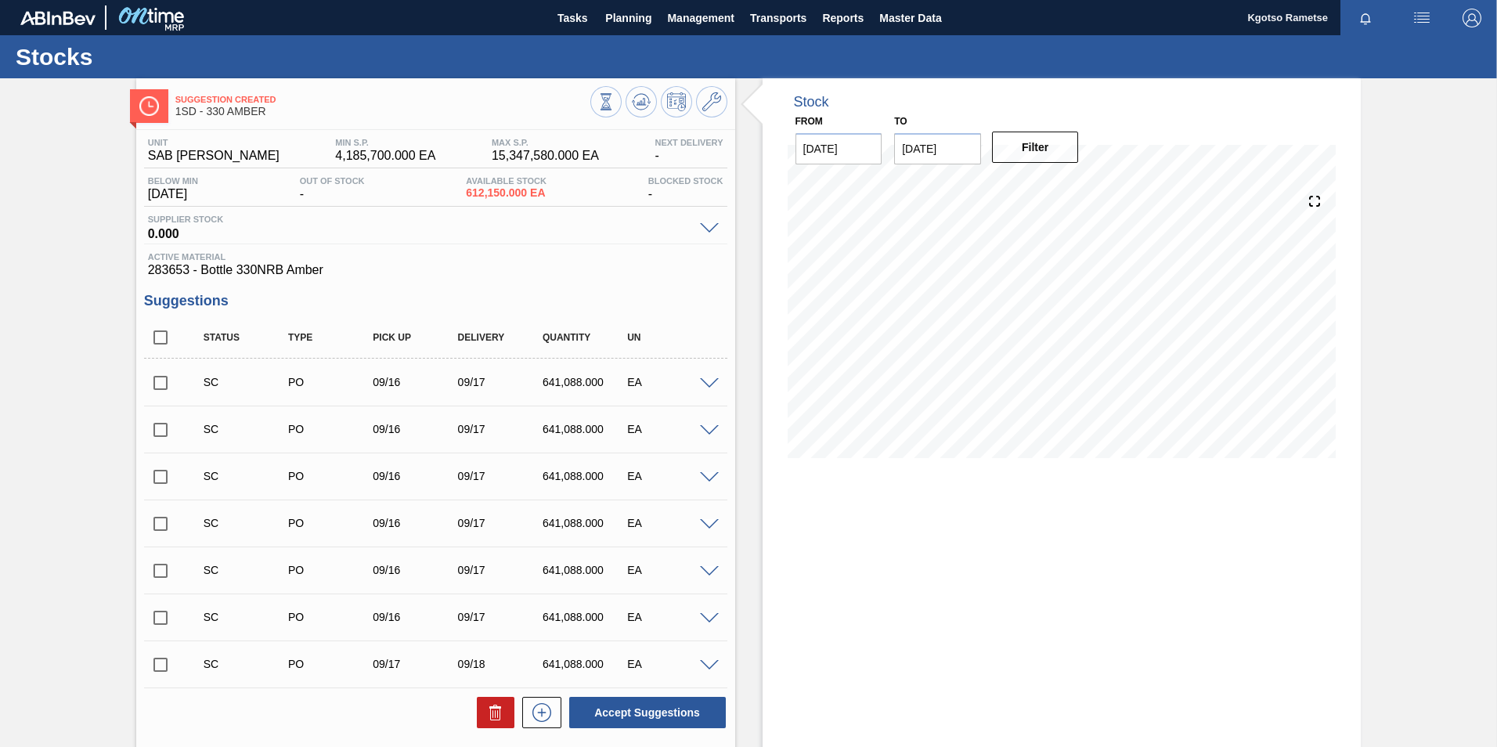
click at [632, 96] on icon at bounding box center [641, 101] width 19 height 19
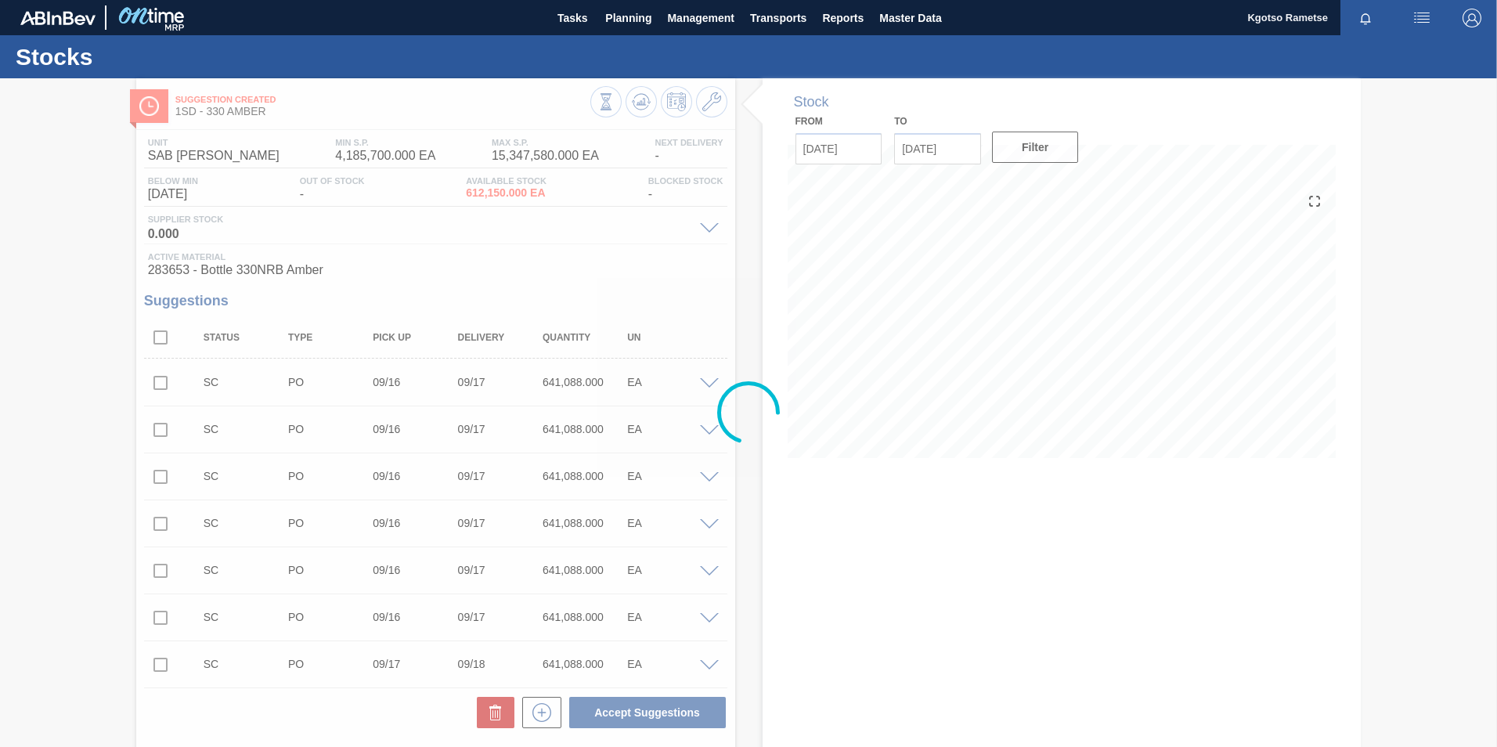
click at [632, 96] on div at bounding box center [748, 412] width 1497 height 668
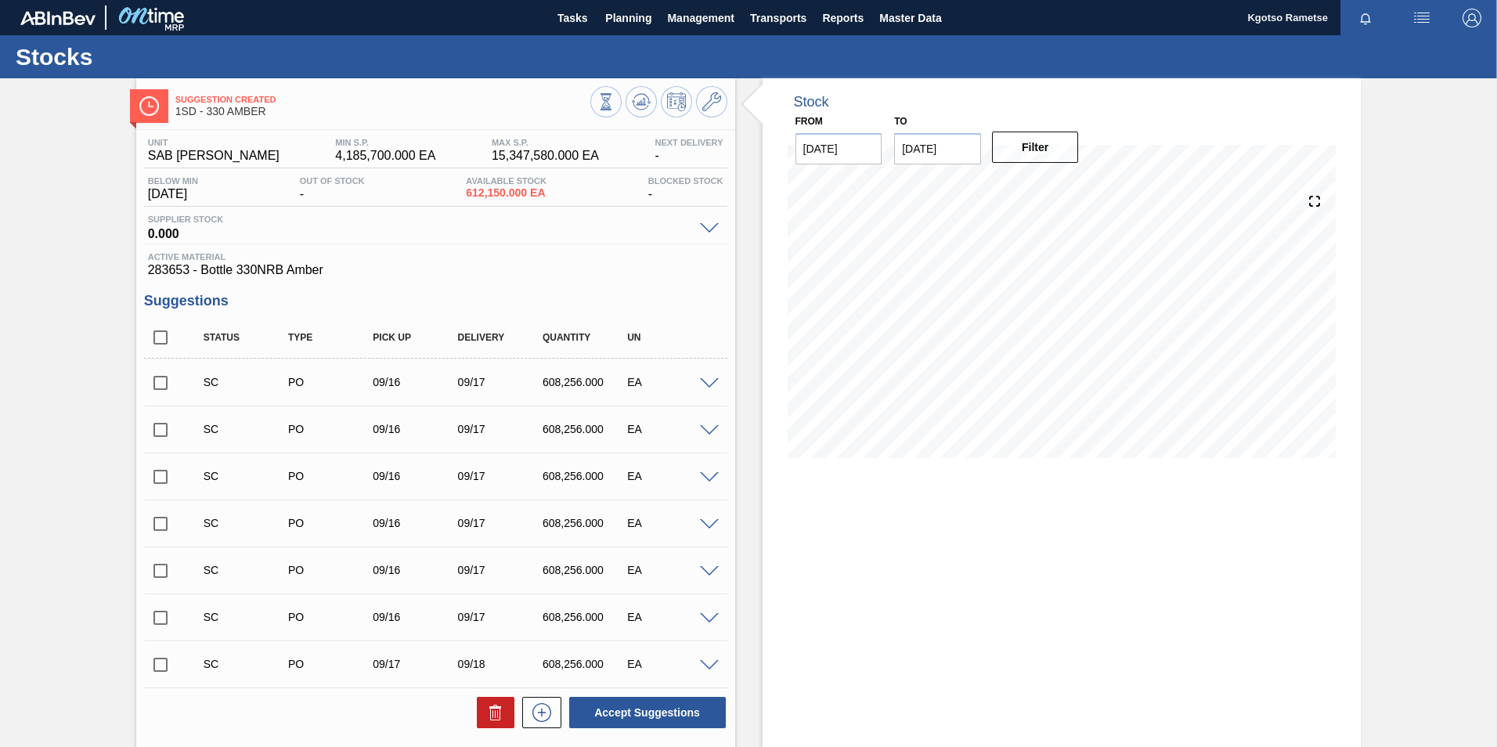
click at [632, 96] on icon at bounding box center [641, 101] width 19 height 19
click at [645, 14] on span "Planning" at bounding box center [628, 18] width 46 height 19
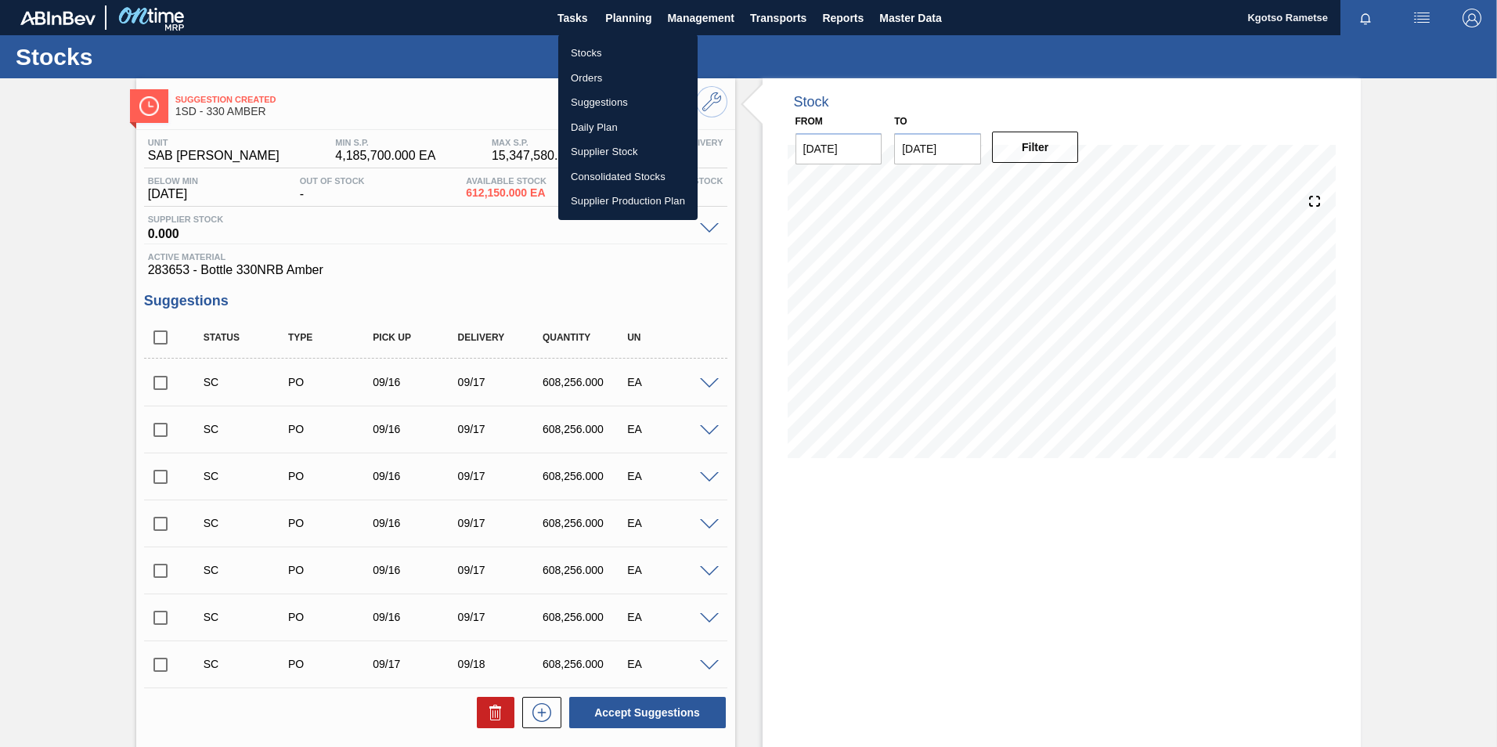
click at [612, 40] on ul "Stocks Orders Suggestions Daily Plan Supplier Stock Consolidated Stocks Supplie…" at bounding box center [627, 127] width 139 height 186
click at [604, 48] on li "Stocks" at bounding box center [627, 53] width 139 height 25
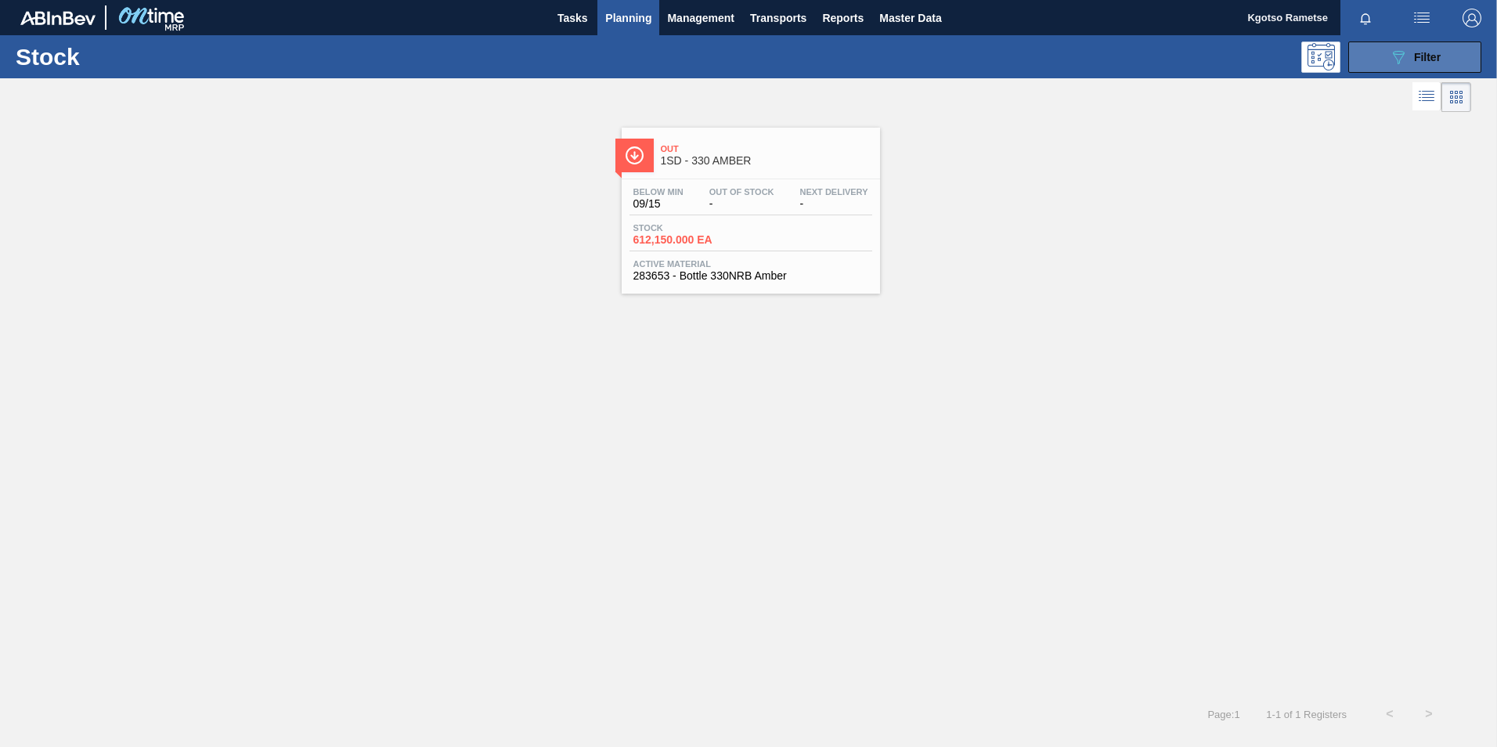
click at [995, 41] on button "089F7B8B-B2A5-4AFE-B5C0-19BA573D28AC Filter" at bounding box center [1414, 56] width 133 height 31
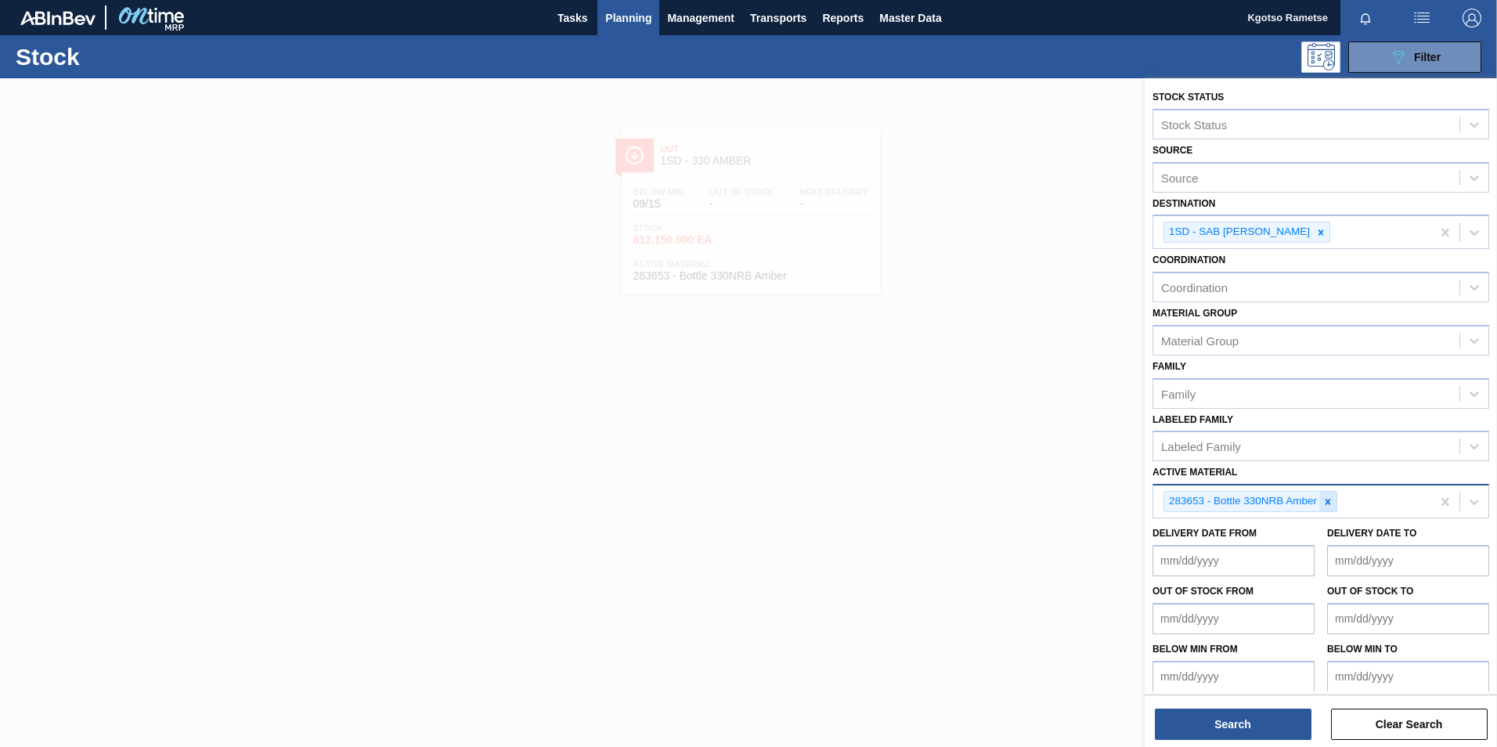
click at [995, 464] on div at bounding box center [1327, 502] width 17 height 20
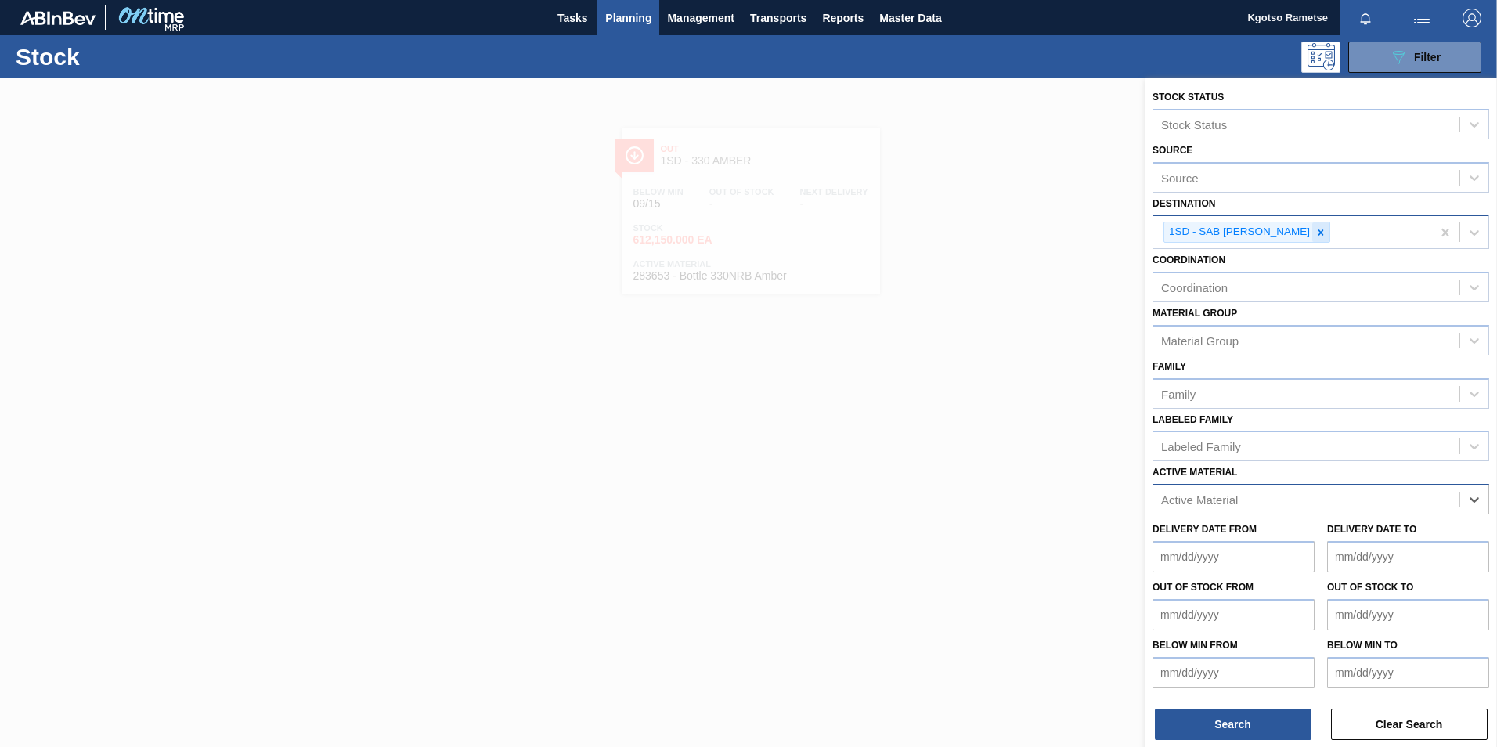
click at [995, 238] on div at bounding box center [1320, 232] width 17 height 20
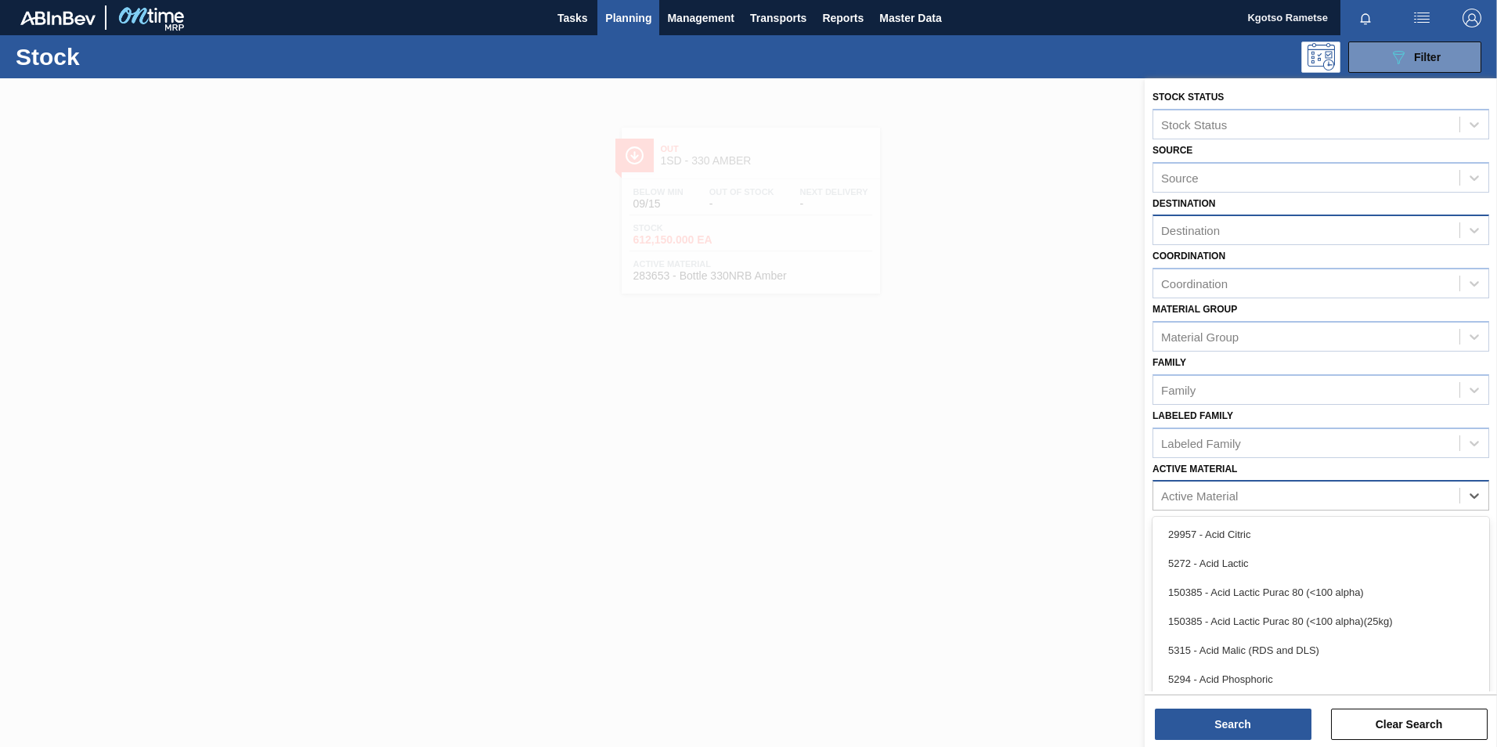
click at [995, 464] on div "Active Material" at bounding box center [1199, 495] width 77 height 13
paste Material "284625"
type Material "284625"
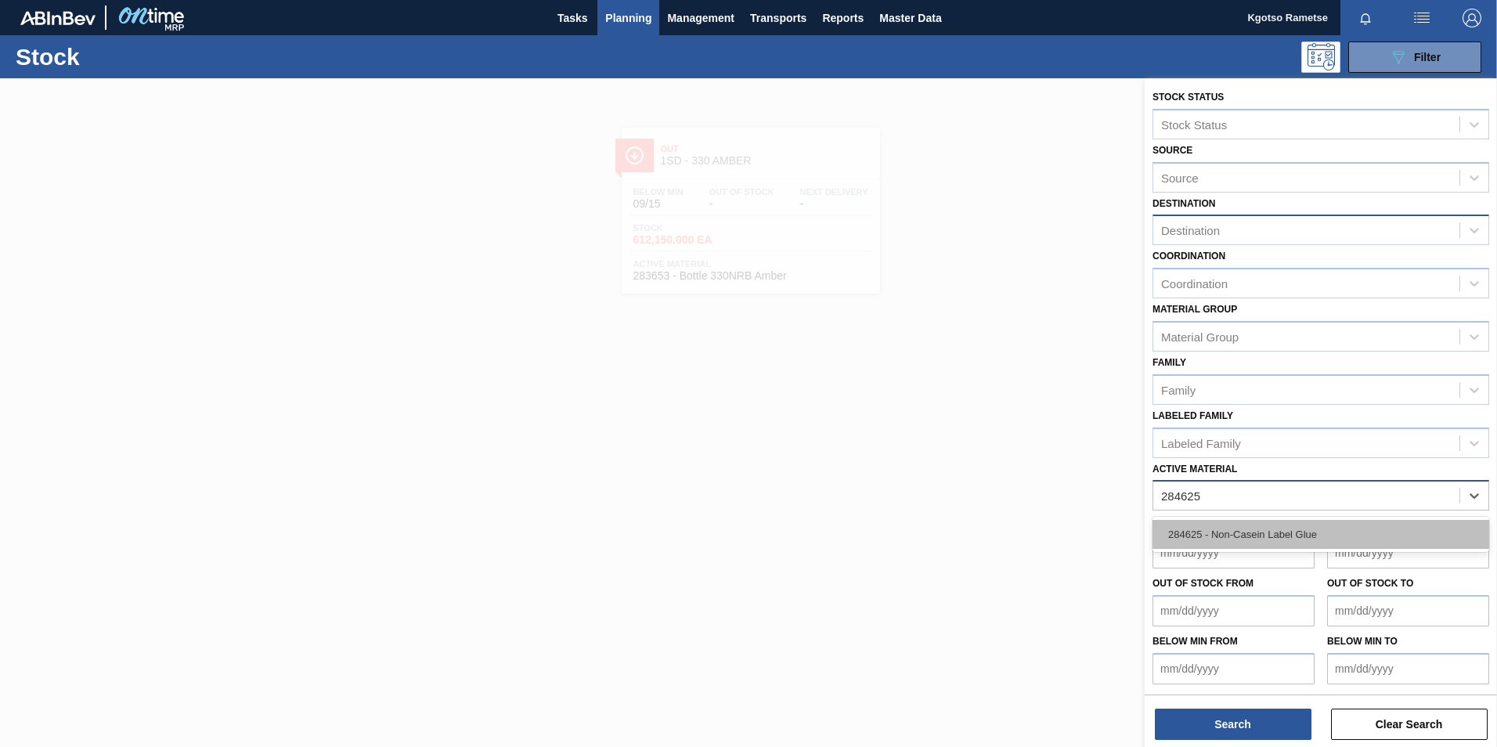
click at [995, 464] on div "284625 - Non-Casein Label Glue" at bounding box center [1320, 534] width 337 height 29
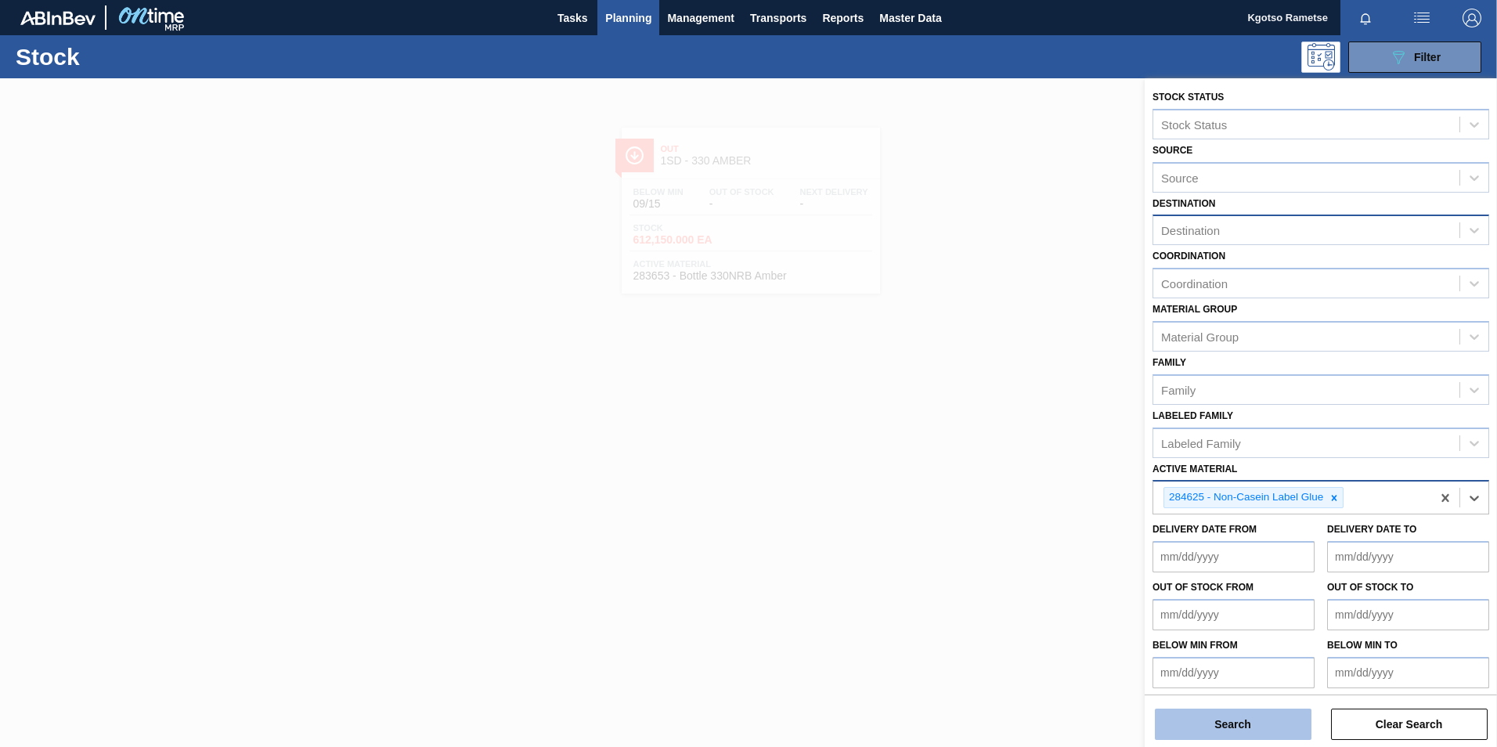
click at [995, 464] on button "Search" at bounding box center [1233, 723] width 157 height 31
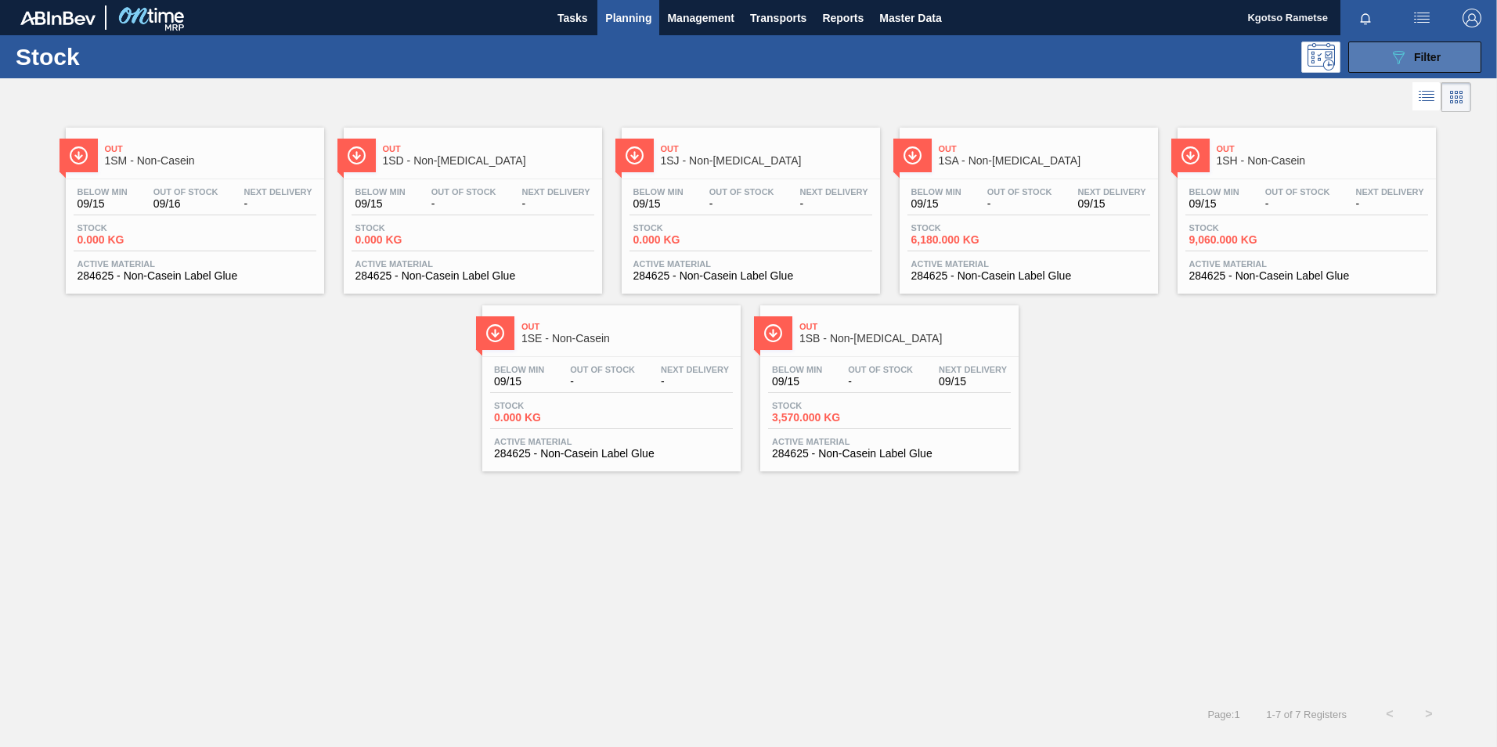
click at [995, 57] on span "Filter" at bounding box center [1427, 57] width 27 height 13
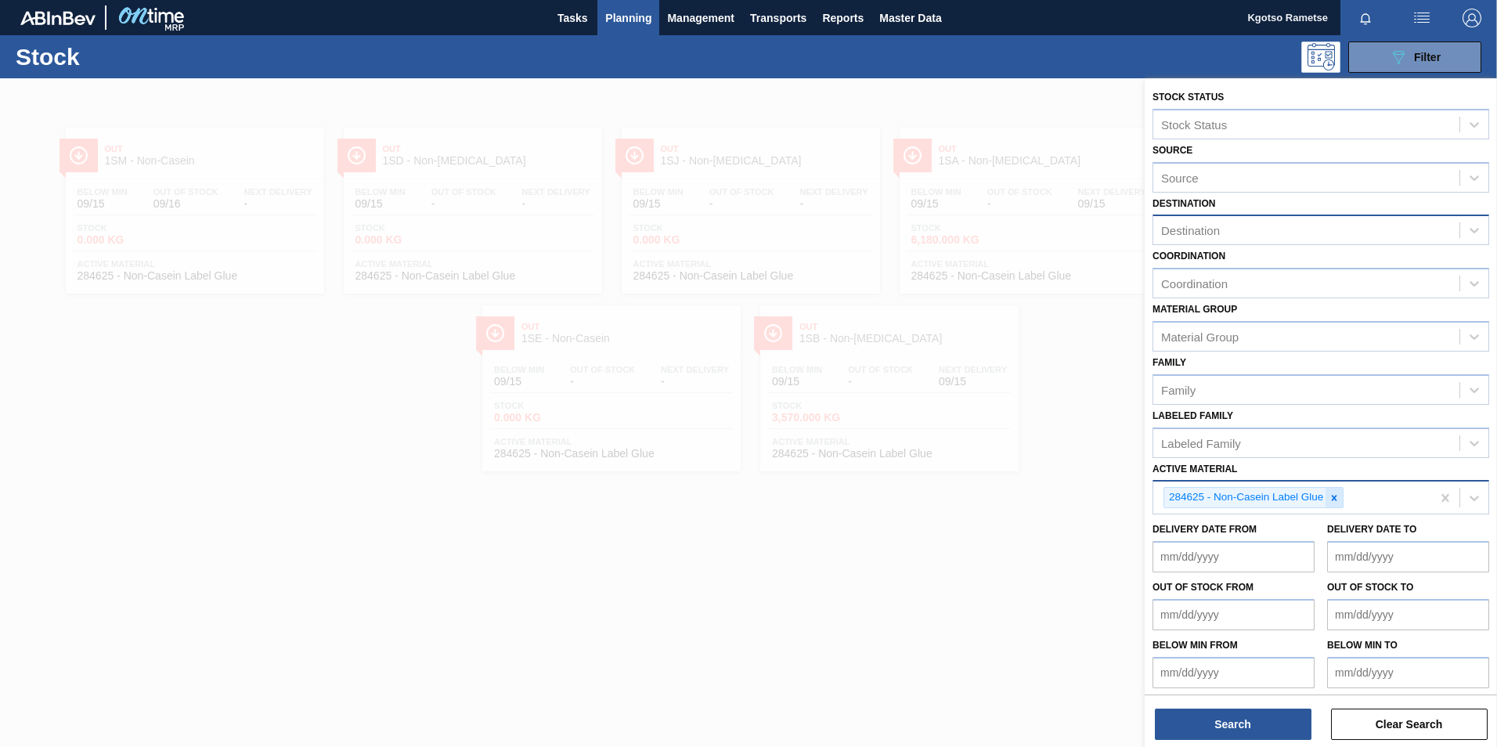
click at [995, 464] on icon at bounding box center [1333, 497] width 11 height 11
paste Material "57991"
type Material "57991"
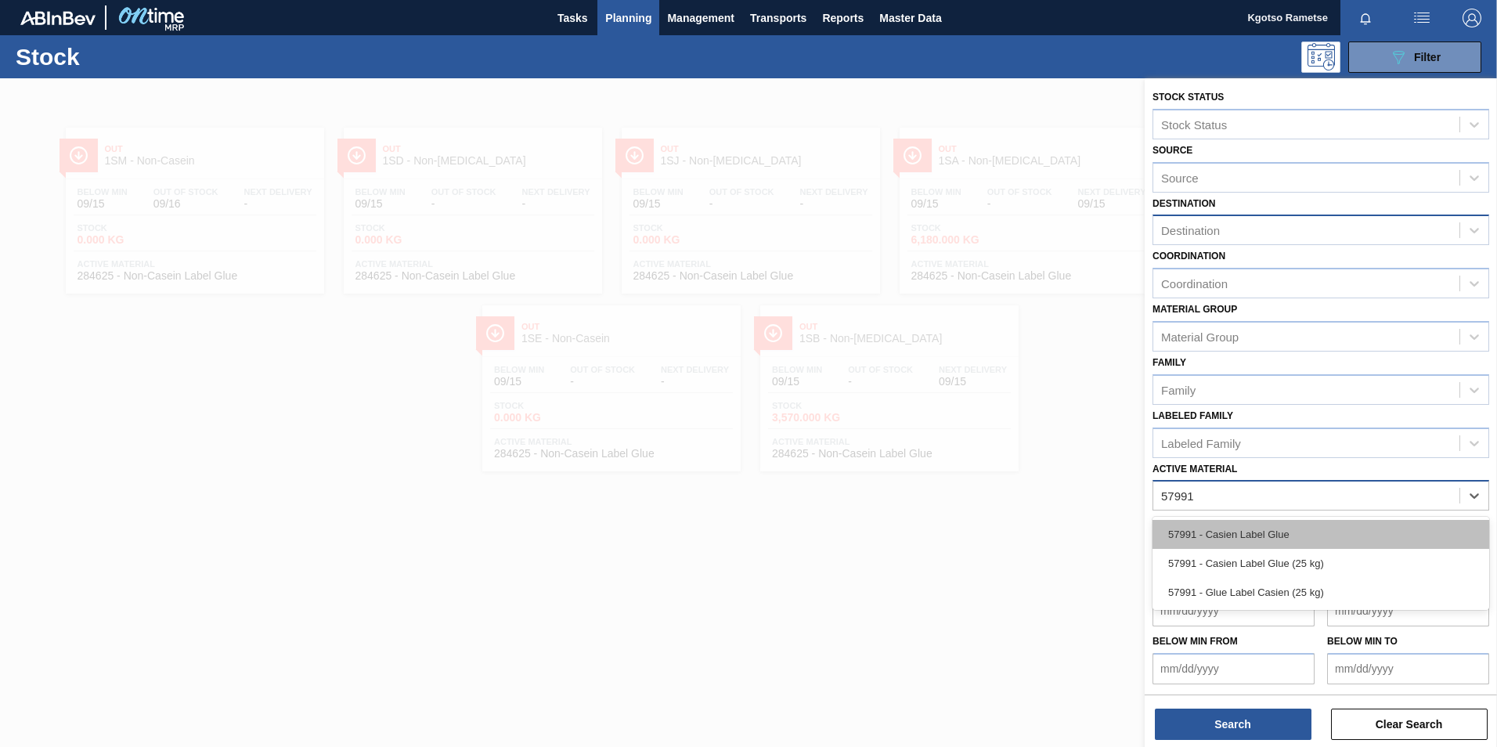
click at [995, 464] on div "57991 - Casien Label Glue" at bounding box center [1320, 534] width 337 height 29
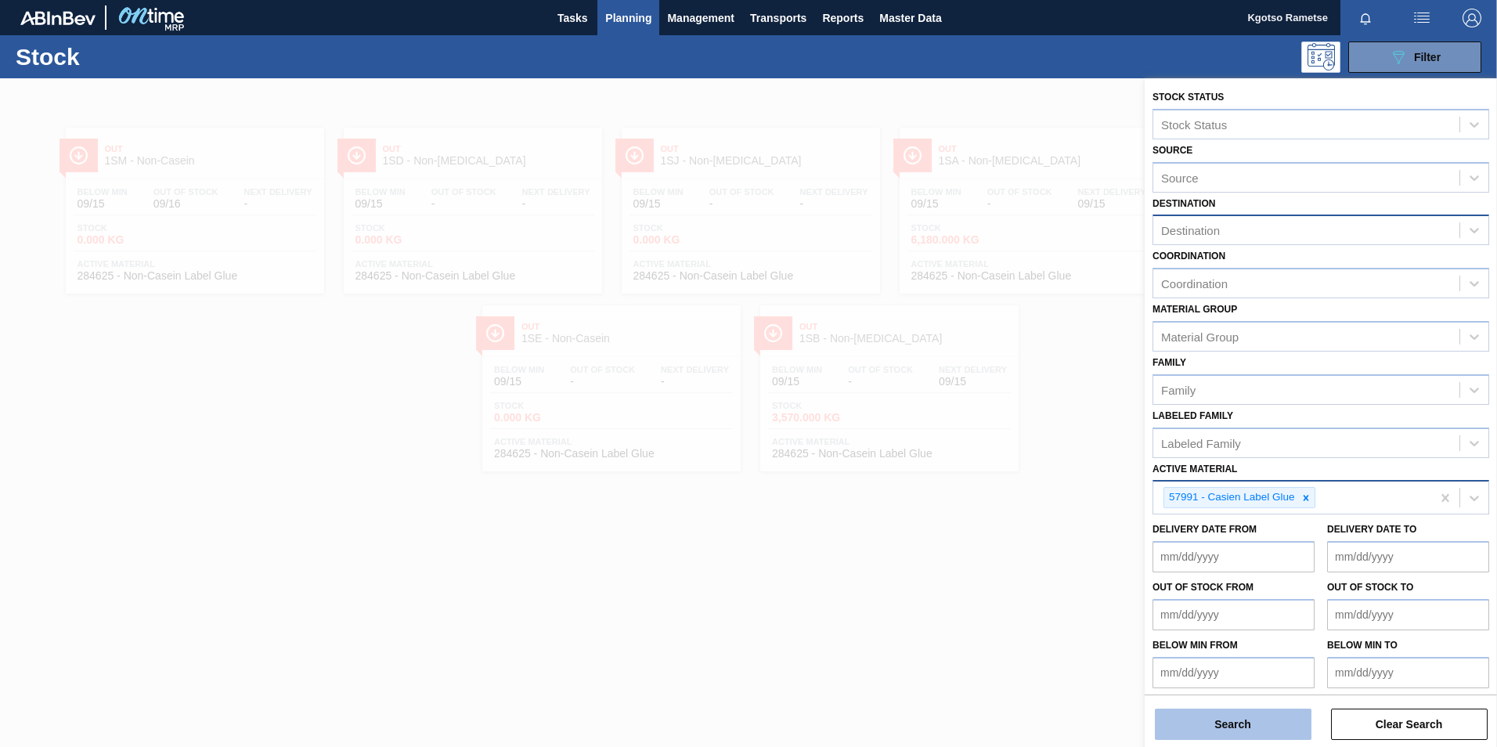
click at [995, 464] on button "Search" at bounding box center [1233, 723] width 157 height 31
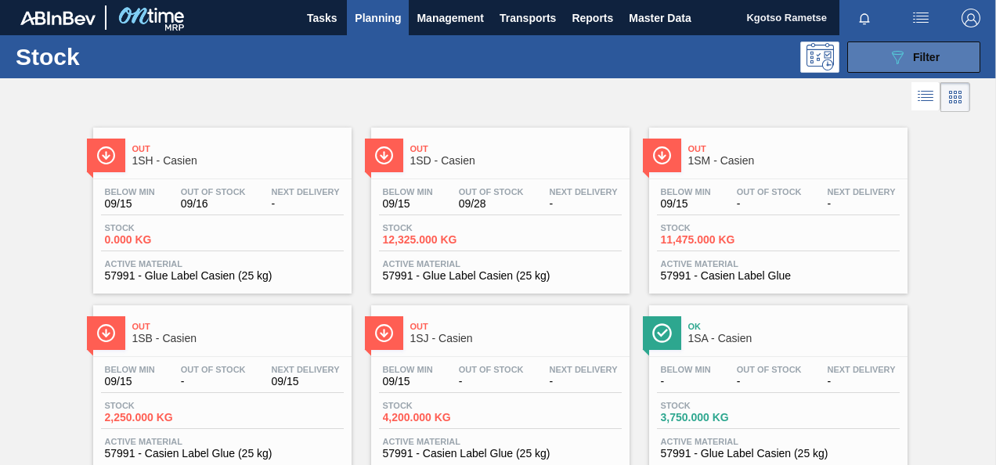
click at [931, 70] on button "089F7B8B-B2A5-4AFE-B5C0-19BA573D28AC Filter" at bounding box center [913, 56] width 133 height 31
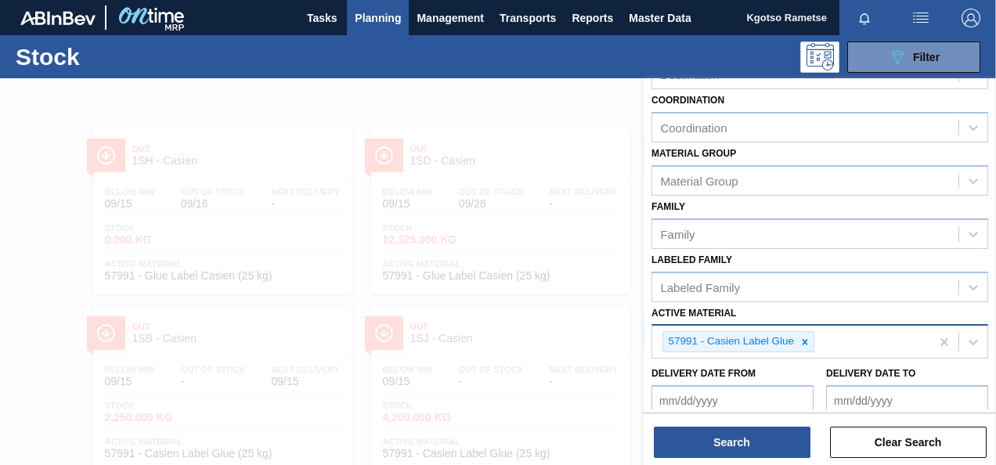
scroll to position [283, 0]
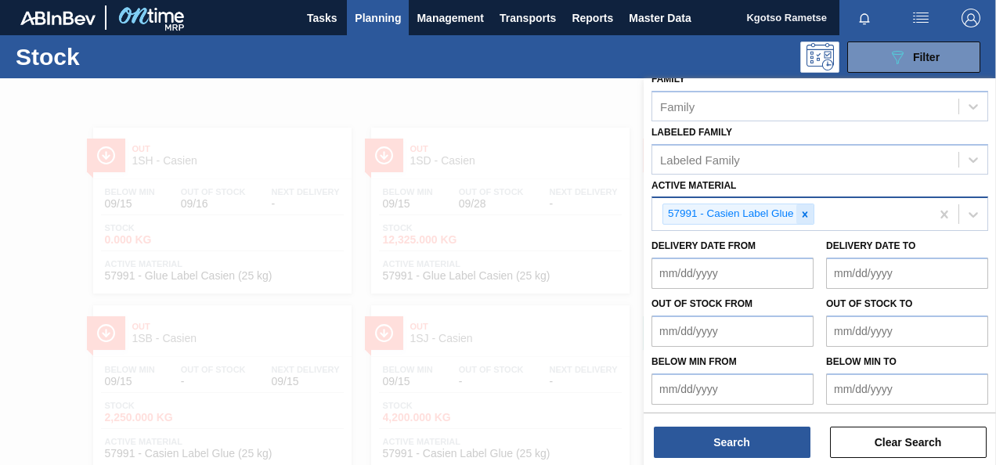
click at [800, 214] on icon at bounding box center [804, 214] width 11 height 11
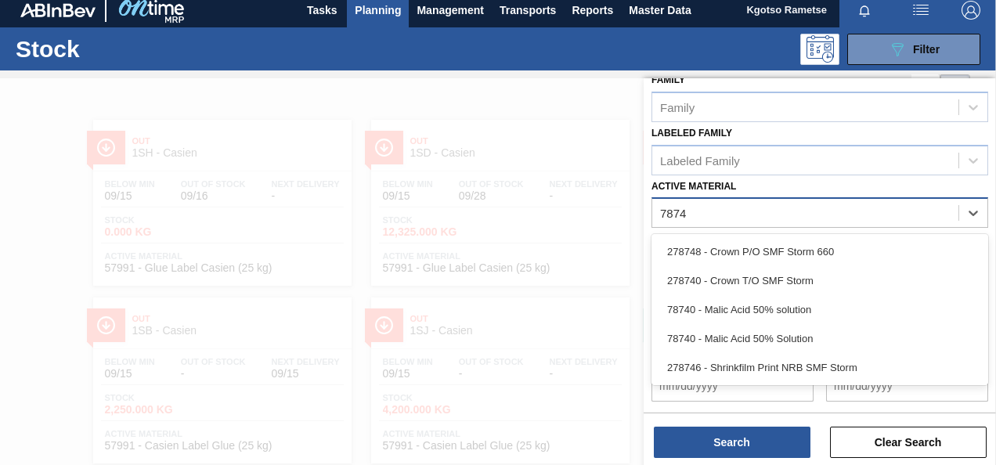
scroll to position [280, 0]
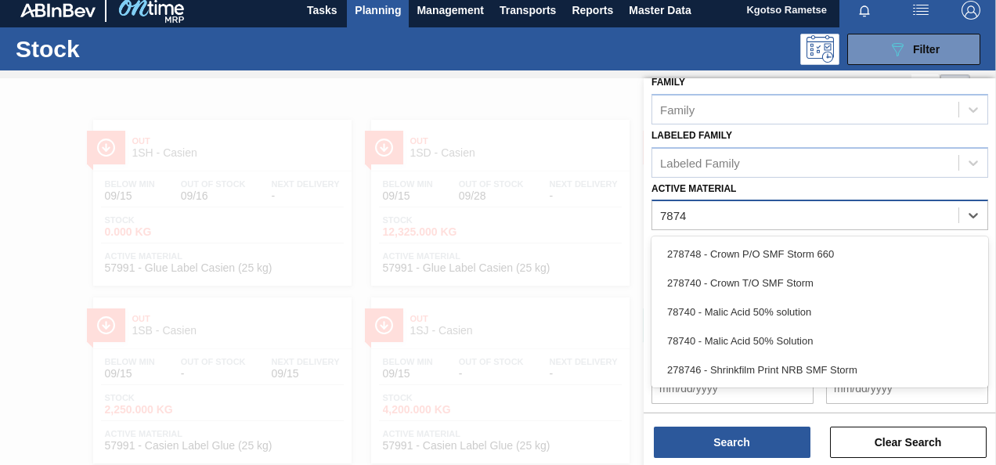
type Material "78740"
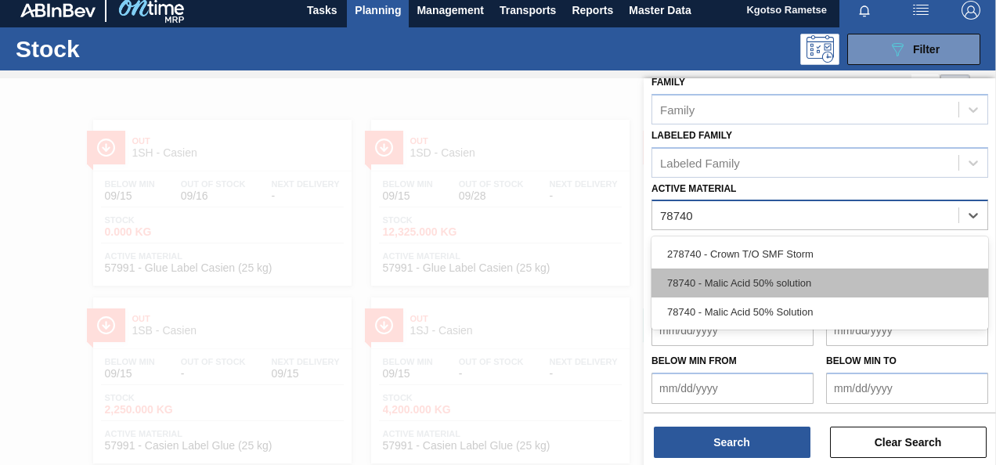
click at [725, 276] on div "78740 - Malic Acid 50% solution" at bounding box center [819, 282] width 337 height 29
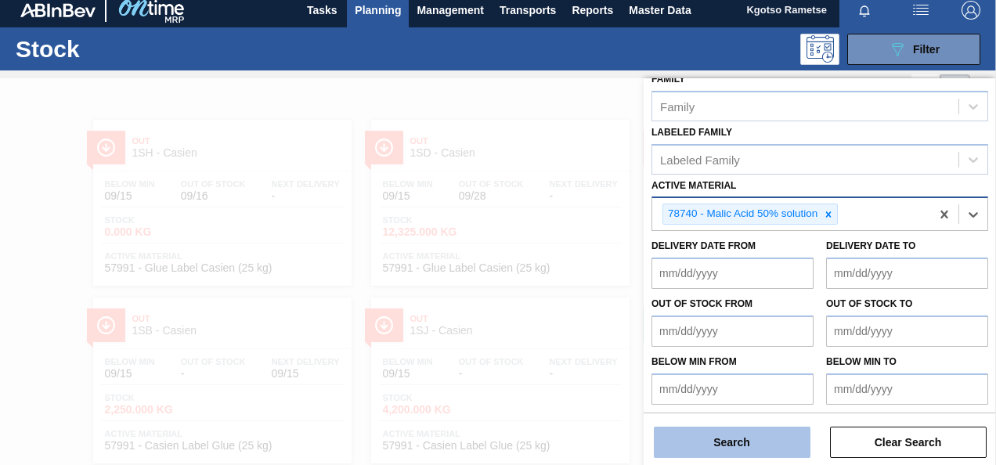
click at [706, 433] on button "Search" at bounding box center [732, 442] width 157 height 31
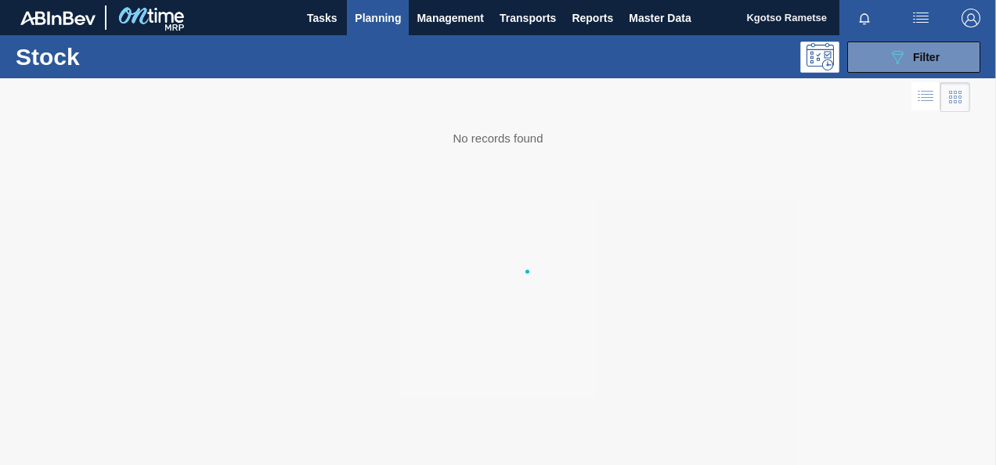
scroll to position [0, 0]
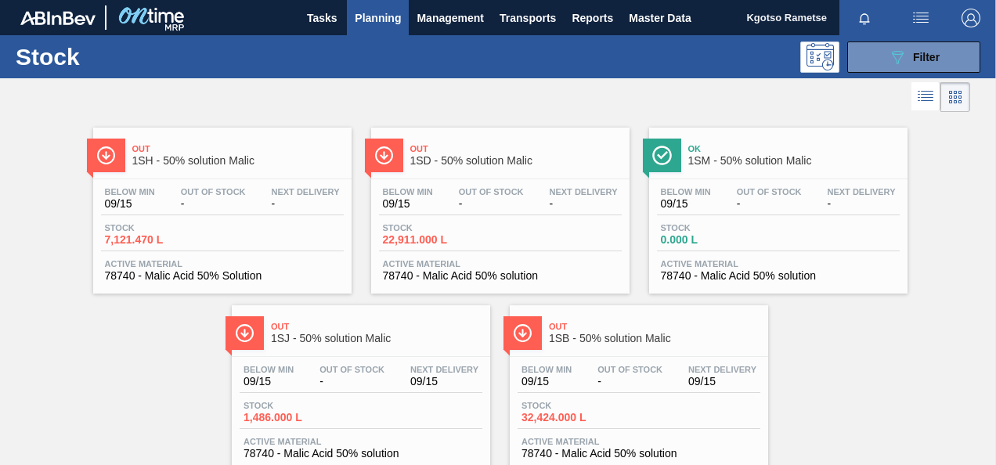
click at [209, 188] on span "Out Of Stock" at bounding box center [213, 191] width 65 height 9
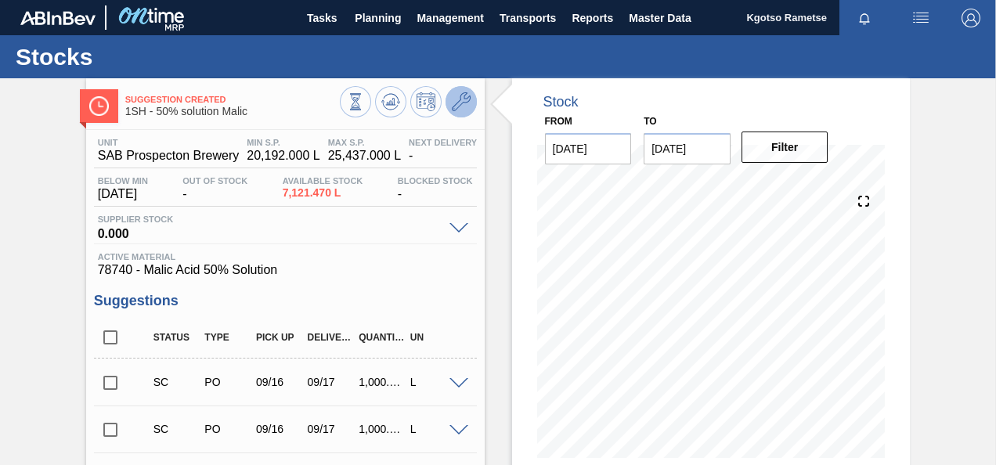
click at [458, 103] on icon at bounding box center [461, 101] width 19 height 19
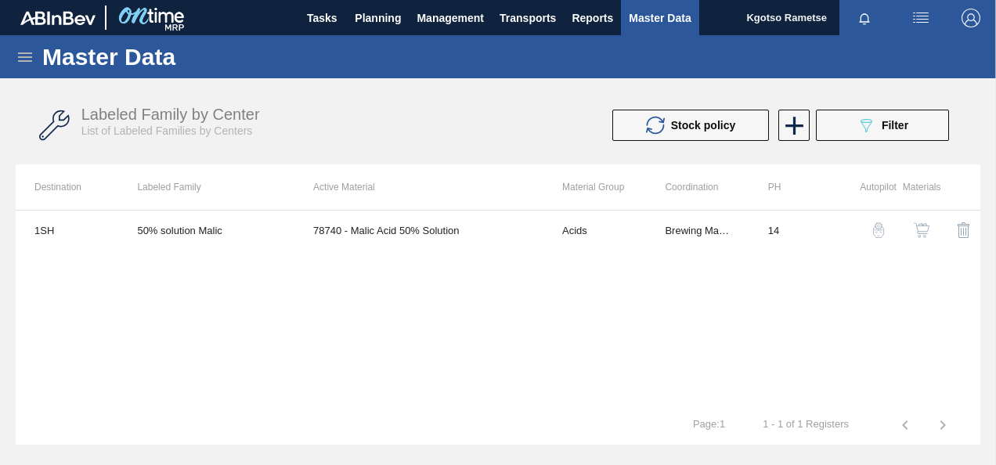
click at [924, 231] on img "button" at bounding box center [921, 230] width 16 height 16
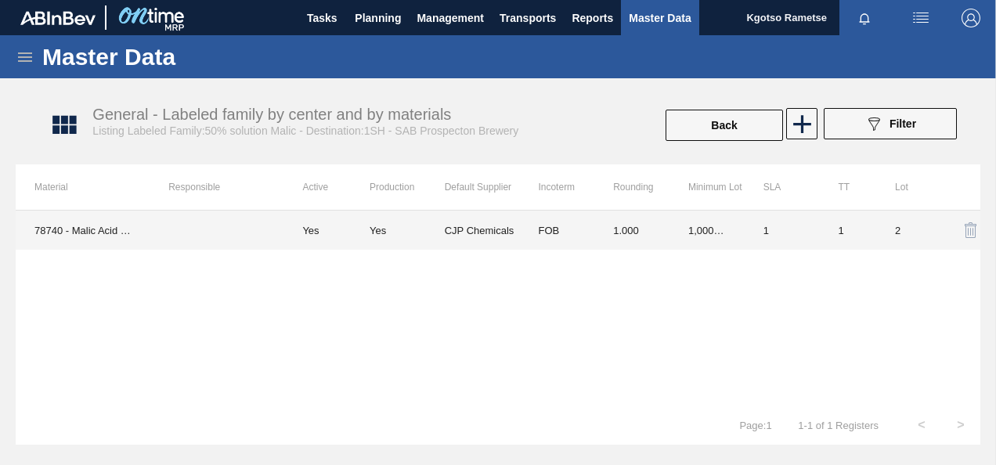
click at [454, 230] on td "CJP Chemicals" at bounding box center [482, 230] width 75 height 39
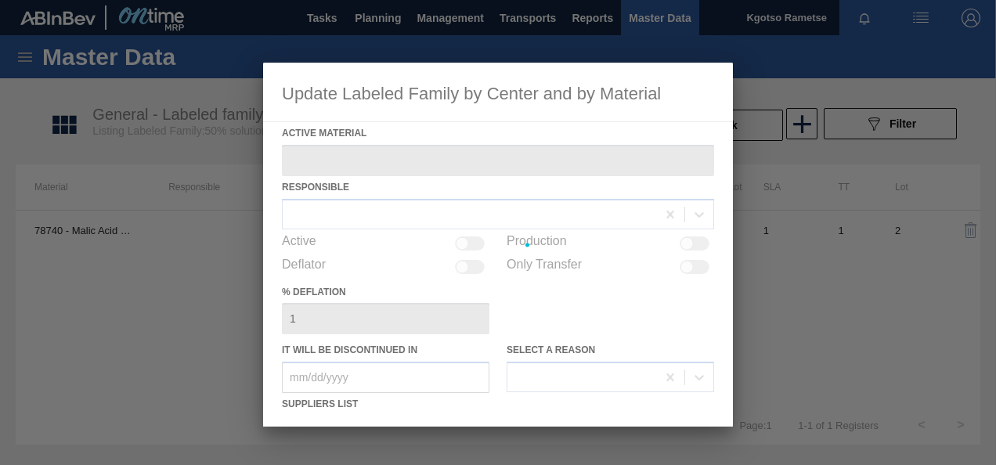
type Material "78740 - Malic Acid 50% Solution"
checkbox input "true"
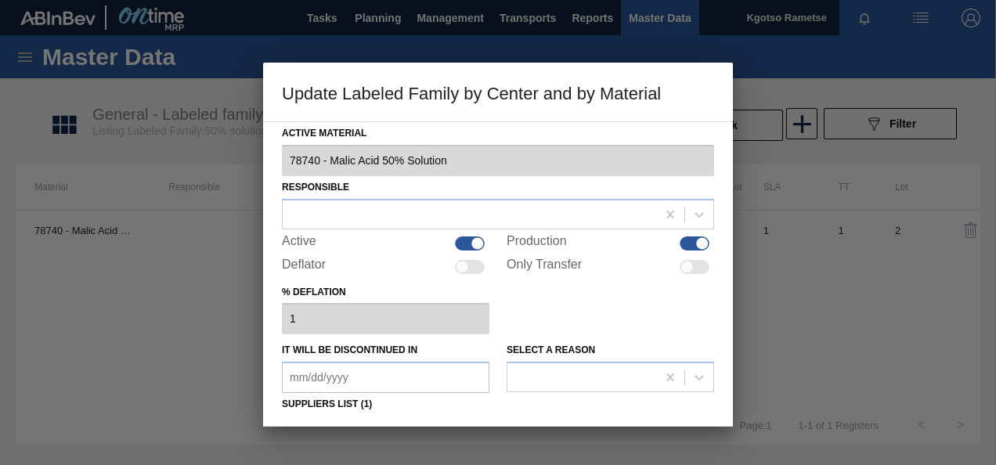
click at [615, 329] on div "% deflation 1" at bounding box center [498, 308] width 432 height 54
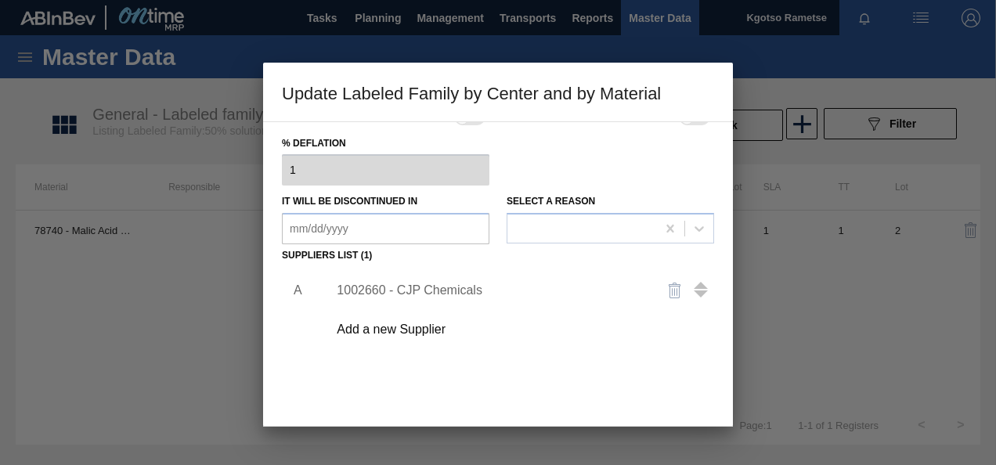
scroll to position [188, 0]
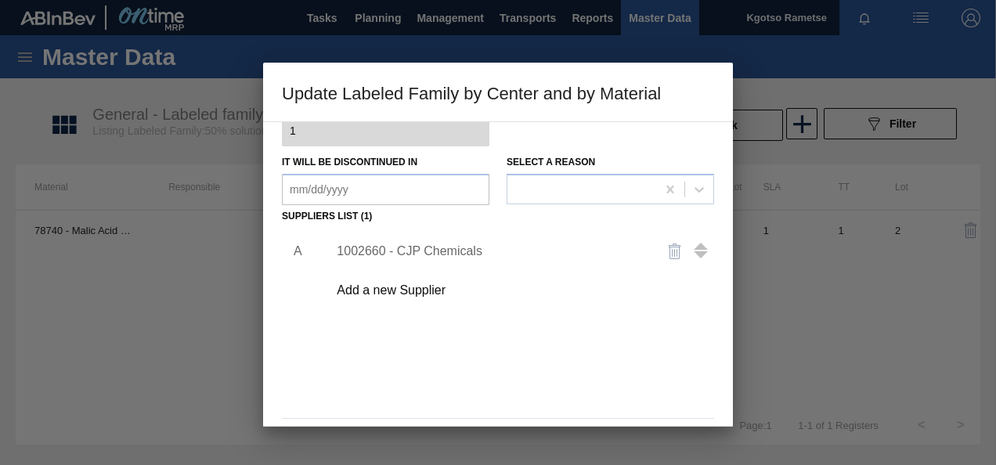
click at [398, 240] on div "1002660 - CJP Chemicals" at bounding box center [516, 251] width 395 height 39
click at [396, 254] on div "1002660 - CJP Chemicals" at bounding box center [490, 251] width 307 height 14
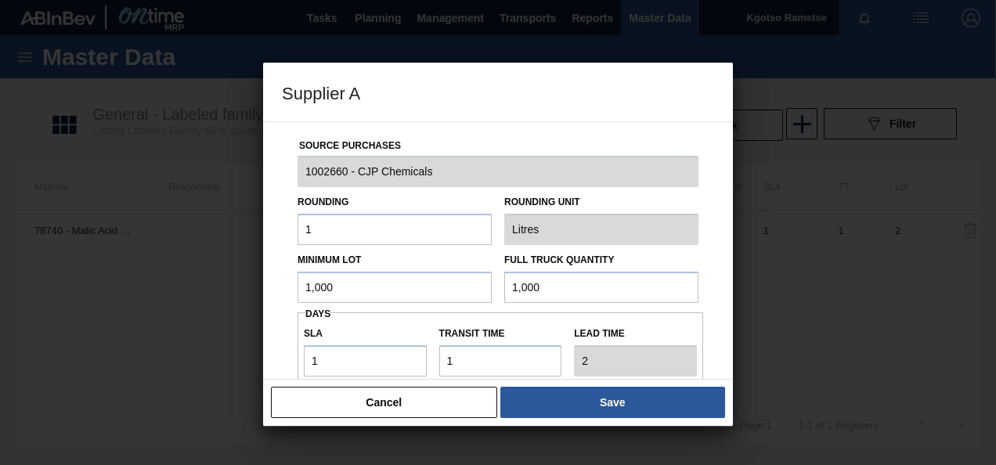
drag, startPoint x: 368, startPoint y: 297, endPoint x: -3, endPoint y: 268, distance: 372.2
click at [0, 0] on html "Tasks Planning Management Transports Reports Master Data Kgotso [PERSON_NAME] a…" at bounding box center [498, 0] width 996 height 0
drag, startPoint x: 358, startPoint y: 288, endPoint x: 106, endPoint y: 291, distance: 251.3
click at [106, 291] on div "Supplier A Source Purchases 1002660 - CJP Chemicals Rounding 1 Rounding Unit Li…" at bounding box center [498, 232] width 996 height 465
type input "32,000"
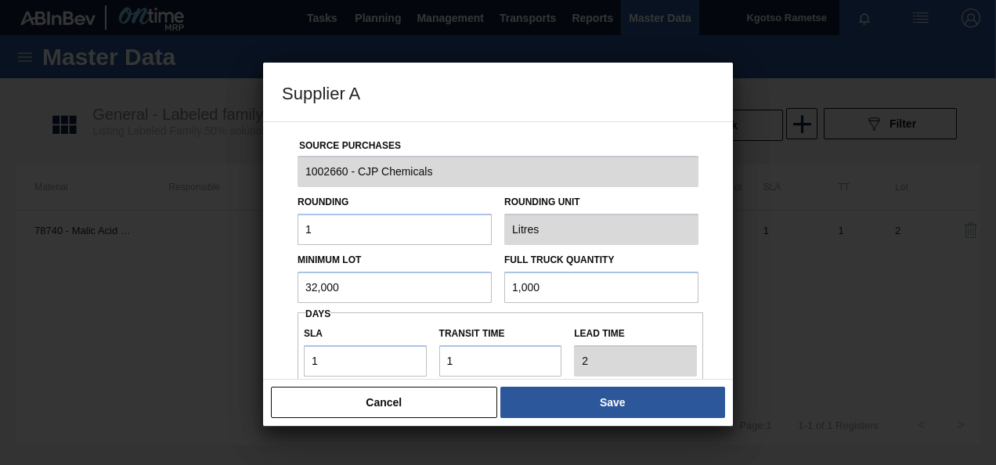
drag, startPoint x: 553, startPoint y: 291, endPoint x: 141, endPoint y: 268, distance: 413.2
click at [141, 268] on div "Supplier A Source Purchases 1002660 - CJP Chemicals Rounding 1 Rounding Unit Li…" at bounding box center [498, 232] width 996 height 465
paste input "32"
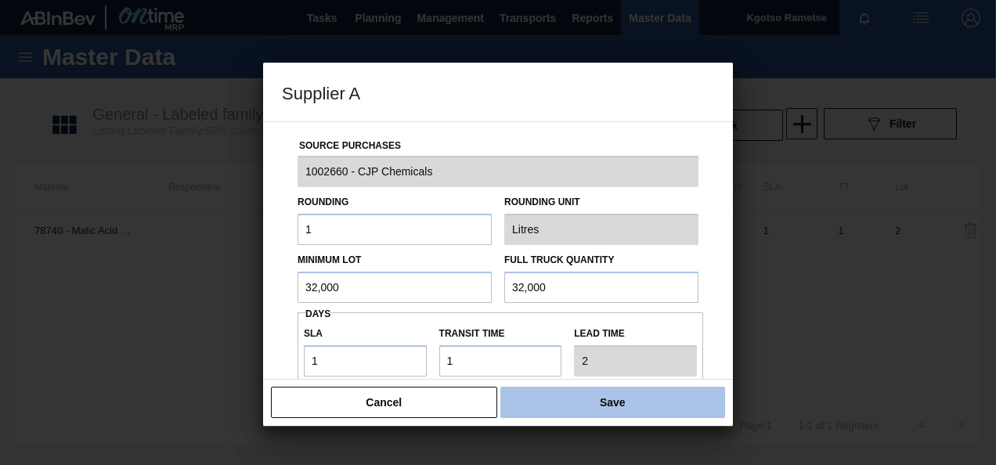
type input "32,000"
click at [593, 397] on button "Save" at bounding box center [612, 402] width 225 height 31
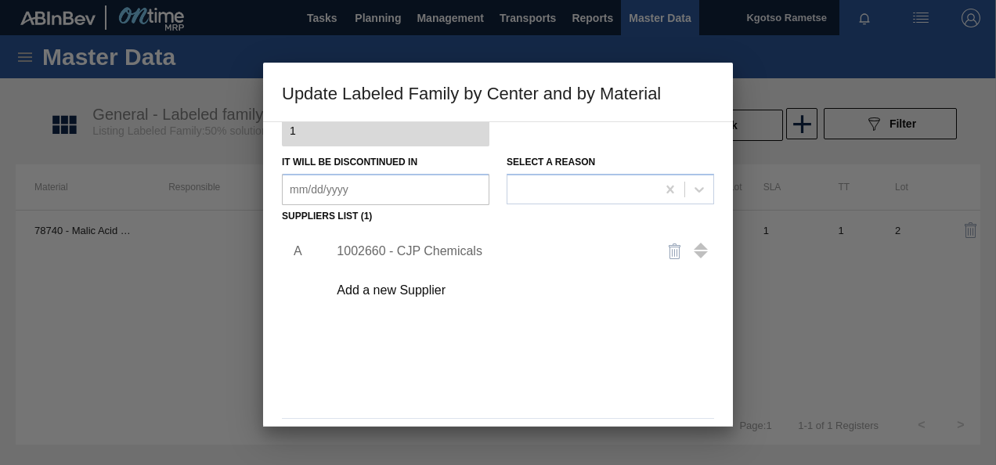
click at [467, 345] on div "A 1002660 - CJP Chemicals Add a new Supplier" at bounding box center [498, 320] width 432 height 184
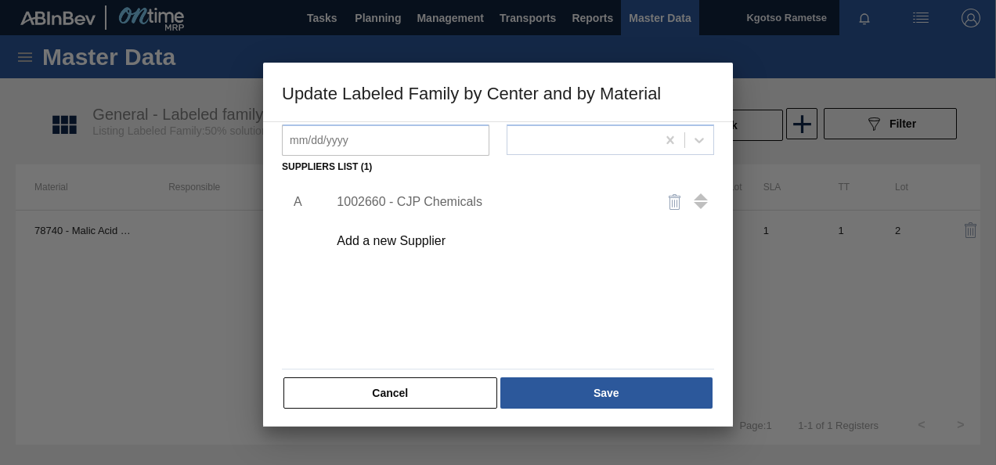
scroll to position [240, 0]
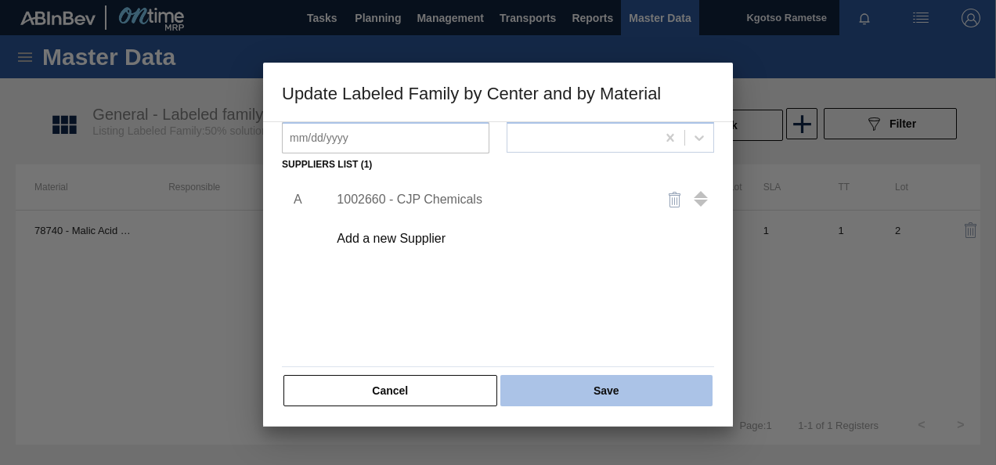
click at [537, 395] on button "Save" at bounding box center [606, 390] width 212 height 31
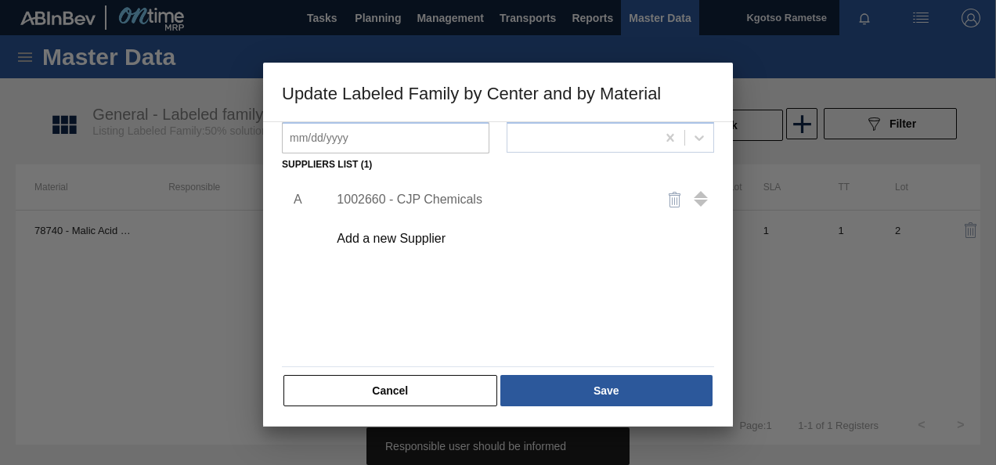
click at [515, 330] on div "A 1002660 - CJP Chemicals Add a new Supplier" at bounding box center [498, 268] width 432 height 184
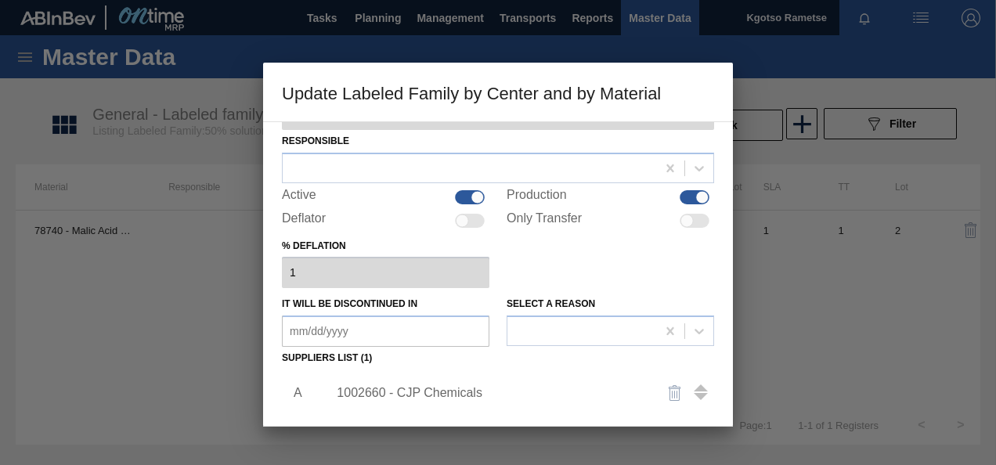
scroll to position [0, 0]
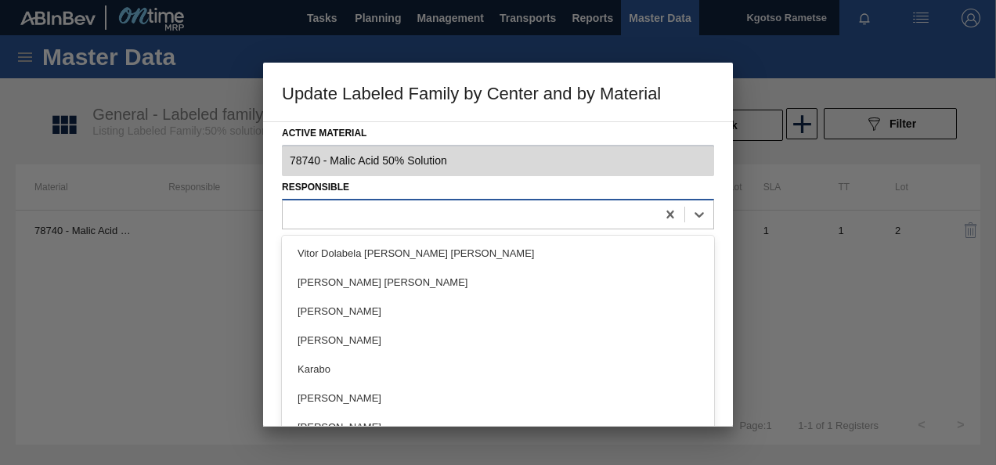
click at [413, 211] on div at bounding box center [469, 214] width 373 height 23
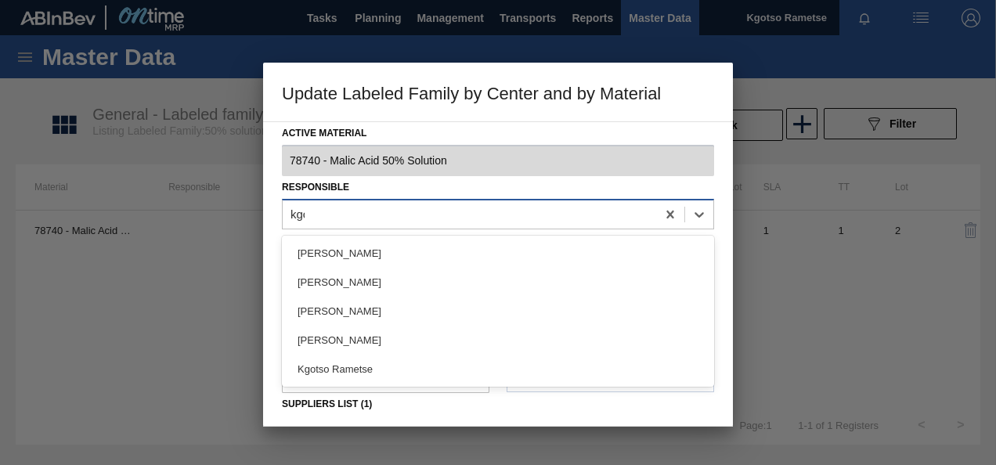
type input "kgot"
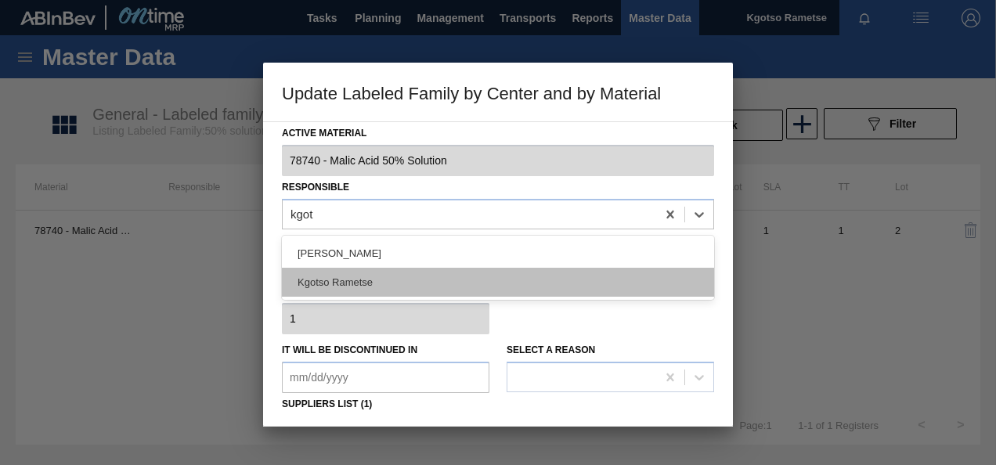
click at [398, 293] on div "Kgotso Rametse" at bounding box center [498, 282] width 432 height 29
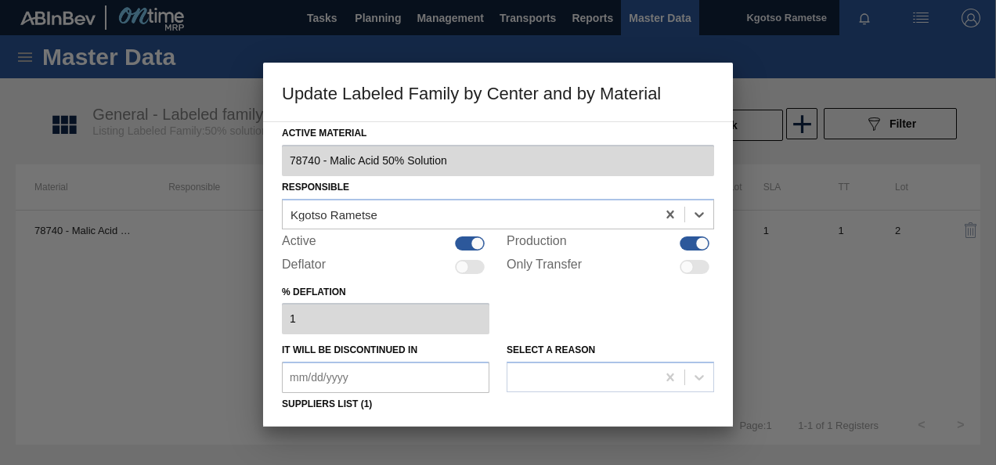
click at [269, 310] on div "Active Material 78740 - Malic Acid 50% Solution Responsible option Kgotso Ramet…" at bounding box center [498, 273] width 470 height 305
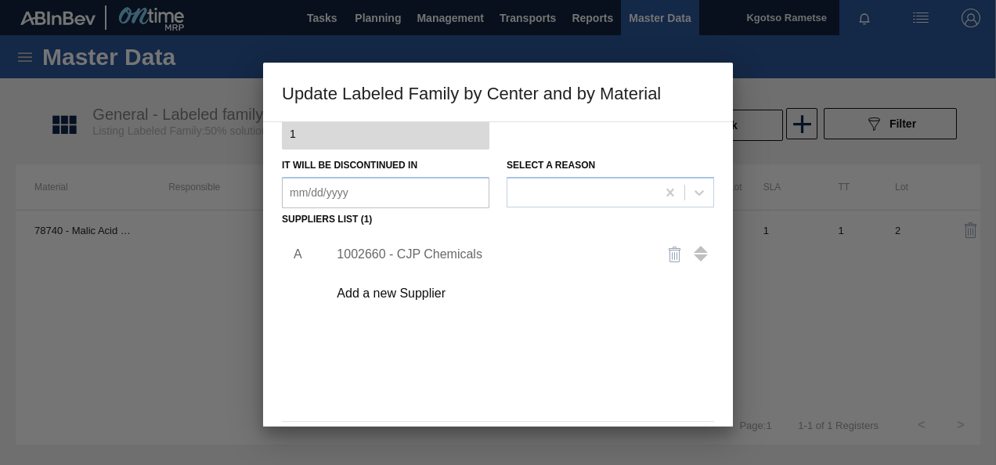
scroll to position [240, 0]
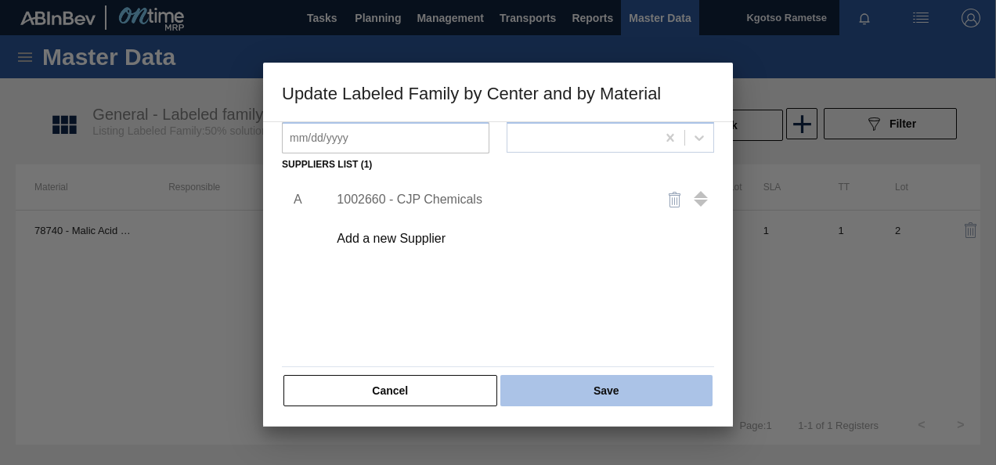
click at [596, 395] on button "Save" at bounding box center [606, 390] width 212 height 31
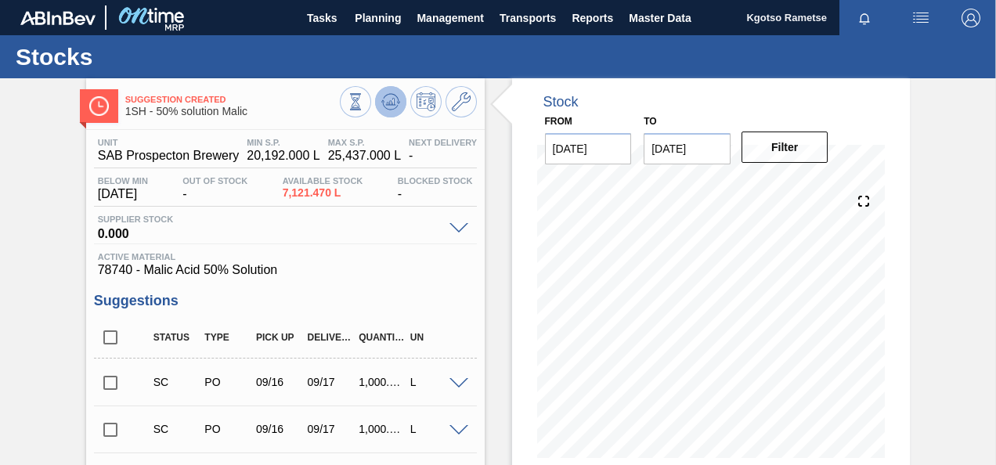
click at [400, 103] on button at bounding box center [390, 101] width 31 height 31
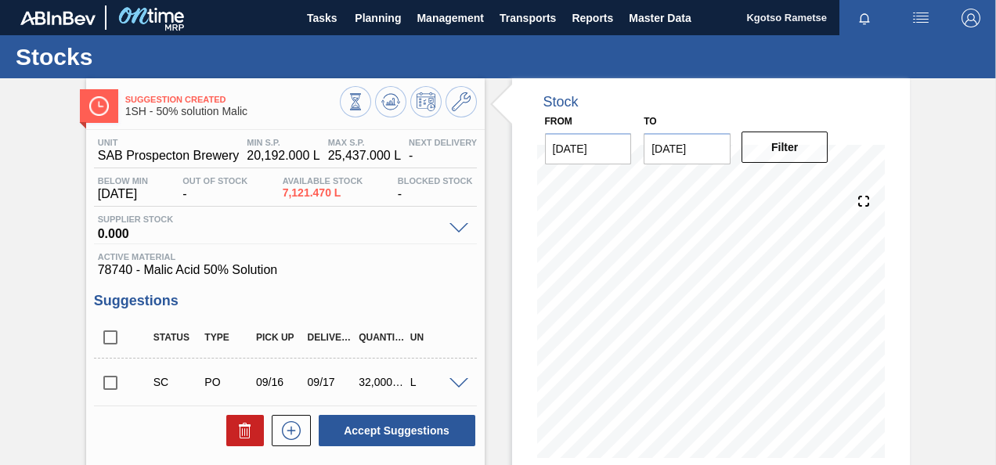
click at [210, 294] on h3 "Suggestions" at bounding box center [285, 301] width 383 height 16
